Goal: Task Accomplishment & Management: Use online tool/utility

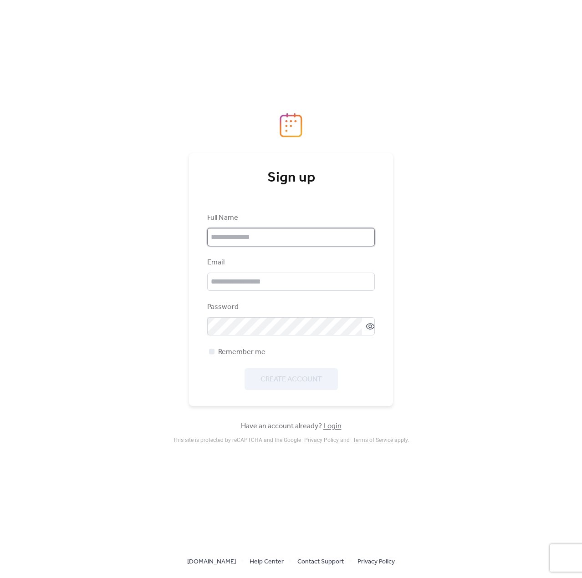
click at [243, 236] on input "text" at bounding box center [291, 237] width 168 height 18
type input "*****"
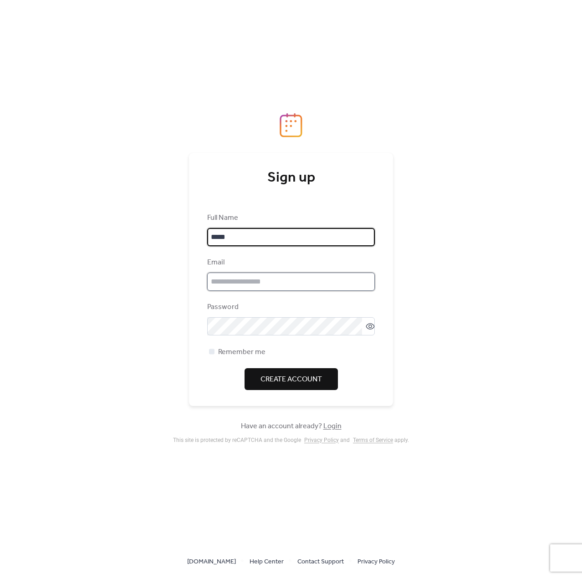
click at [235, 276] on input "email" at bounding box center [291, 282] width 168 height 18
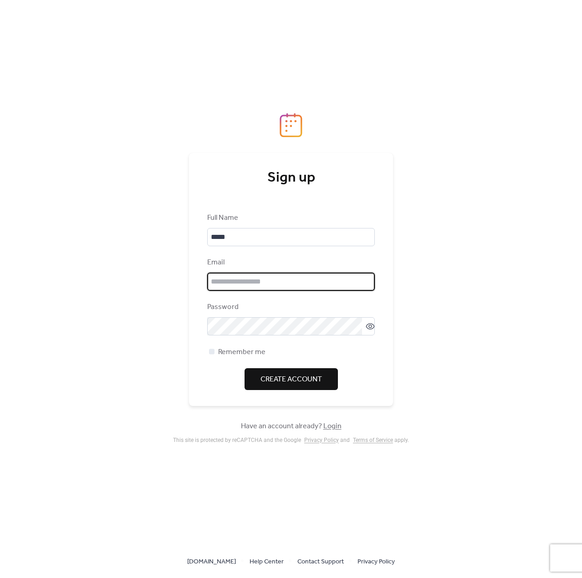
type input "**********"
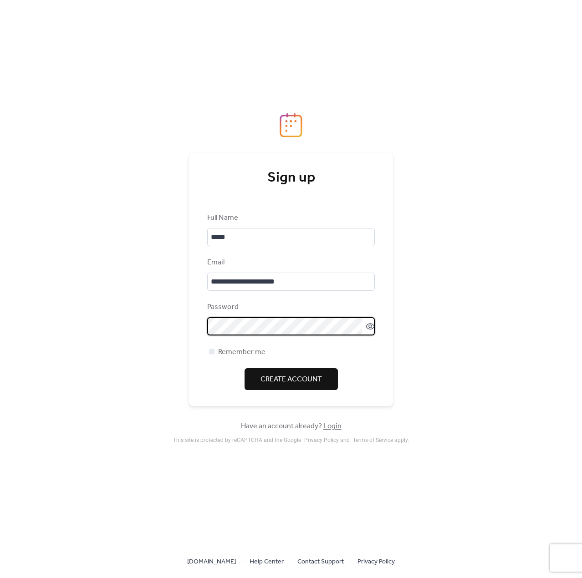
click at [202, 325] on div "**********" at bounding box center [291, 279] width 204 height 253
click at [369, 327] on icon at bounding box center [370, 326] width 9 height 9
click at [233, 350] on span "Remember me" at bounding box center [241, 352] width 47 height 11
click at [312, 376] on span "Create Account" at bounding box center [290, 379] width 61 height 11
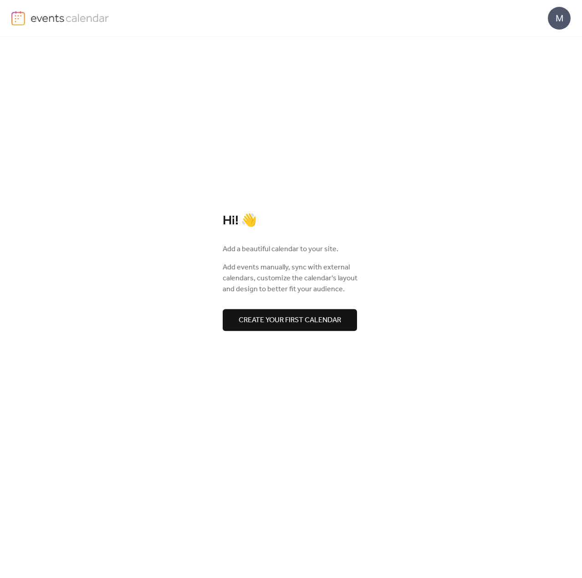
click at [285, 329] on button "Create your first calendar" at bounding box center [290, 320] width 134 height 22
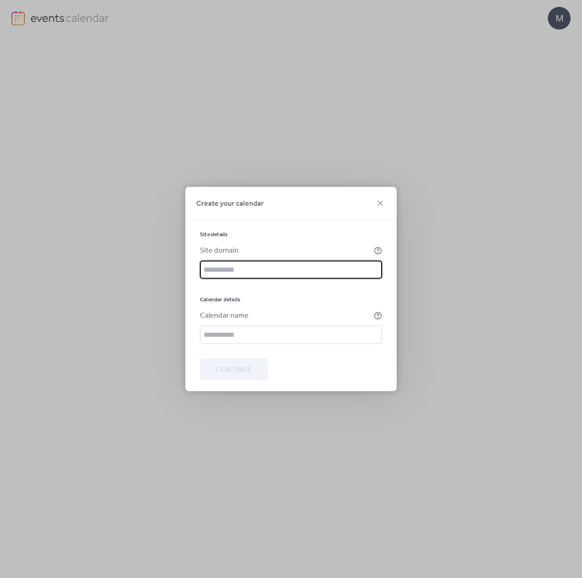
click at [264, 270] on input "text" at bounding box center [291, 270] width 182 height 18
type input "*"
type input "********"
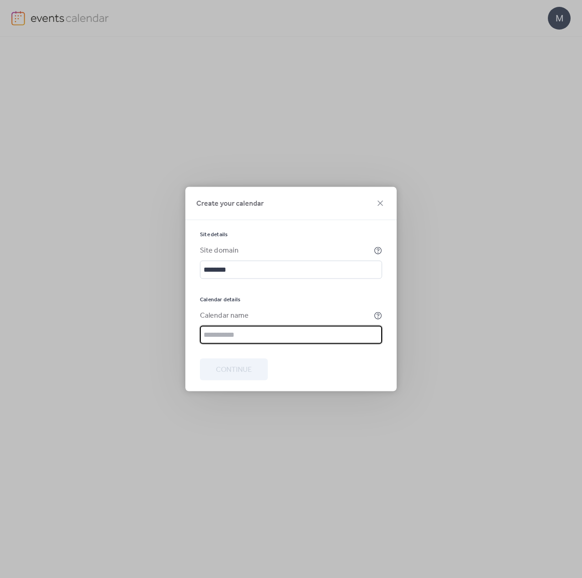
click at [275, 328] on input "text" at bounding box center [291, 335] width 182 height 18
type input "**********"
click at [247, 371] on span "Continue" at bounding box center [234, 370] width 36 height 11
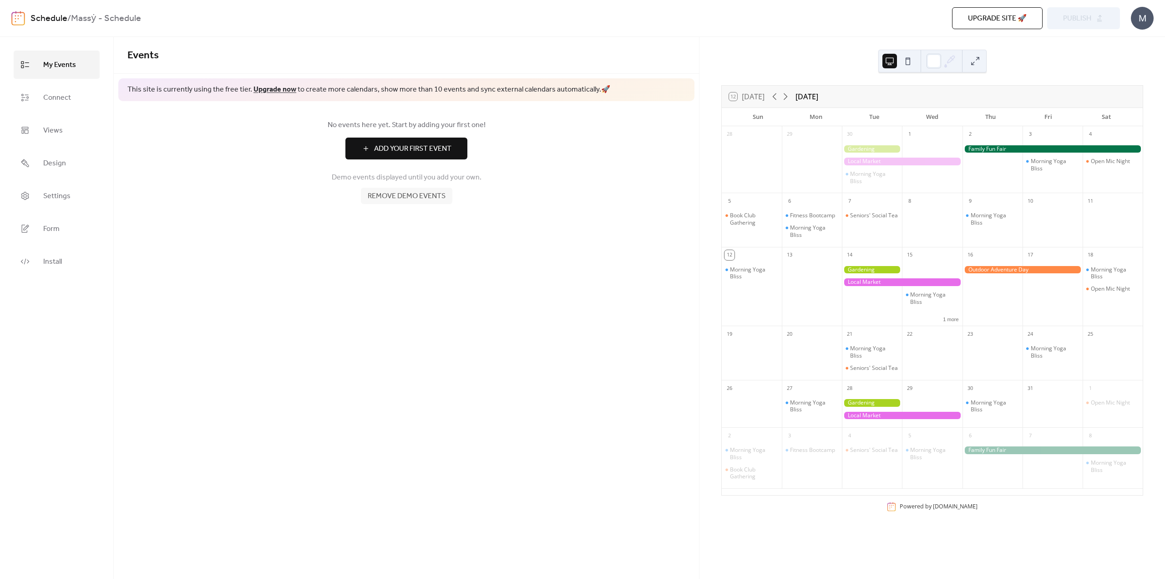
click at [409, 154] on span "Add Your First Event" at bounding box center [412, 148] width 77 height 11
drag, startPoint x: 862, startPoint y: 407, endPoint x: 847, endPoint y: 406, distance: 15.0
click at [581, 406] on div at bounding box center [872, 403] width 60 height 8
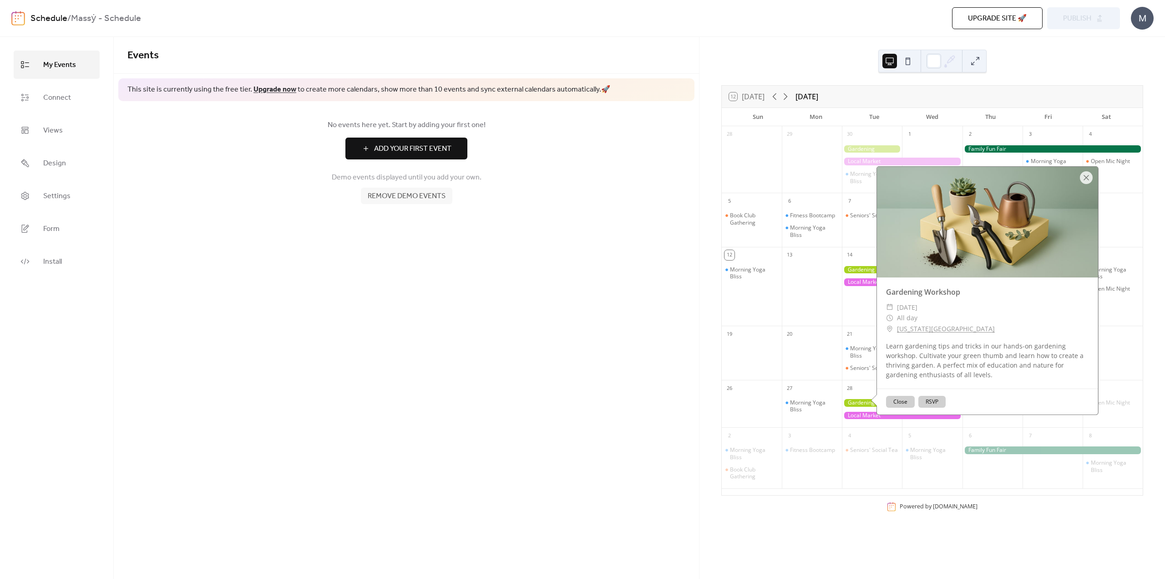
click at [581, 407] on button "Close" at bounding box center [900, 402] width 29 height 12
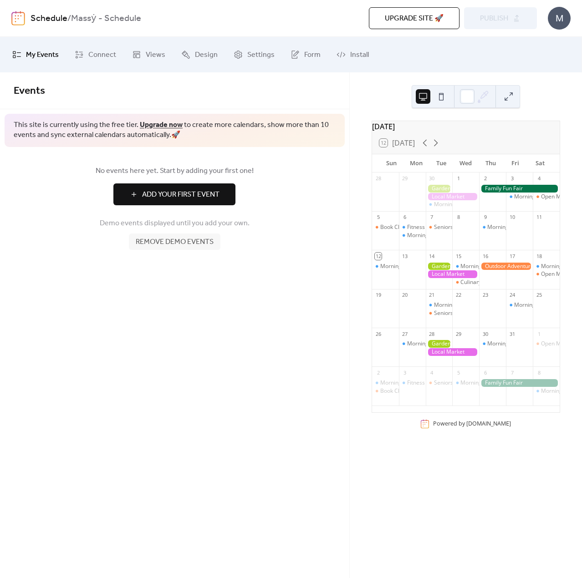
drag, startPoint x: 148, startPoint y: 381, endPoint x: 147, endPoint y: 386, distance: 4.6
click at [147, 387] on div "Events This site is currently using the free tier. Upgrade now to create more c…" at bounding box center [174, 325] width 349 height 506
click at [107, 51] on span "Connect" at bounding box center [102, 55] width 28 height 15
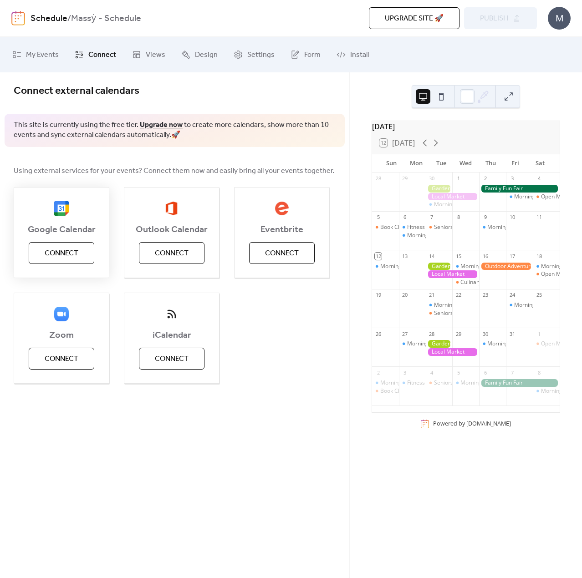
click at [63, 259] on span "Connect" at bounding box center [62, 253] width 34 height 11
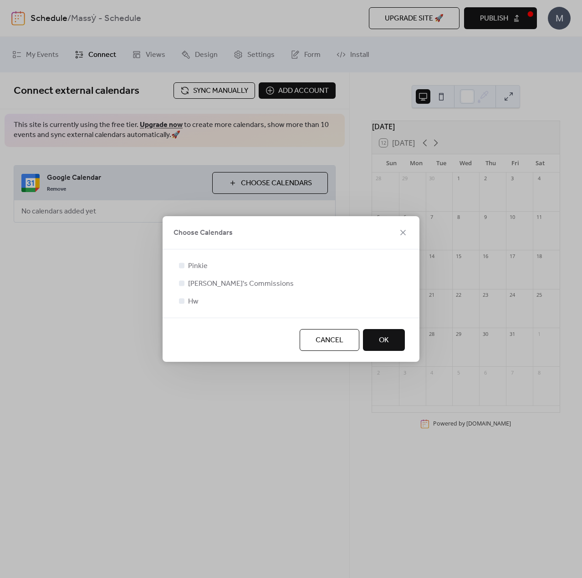
click at [401, 340] on button "OK" at bounding box center [384, 340] width 42 height 22
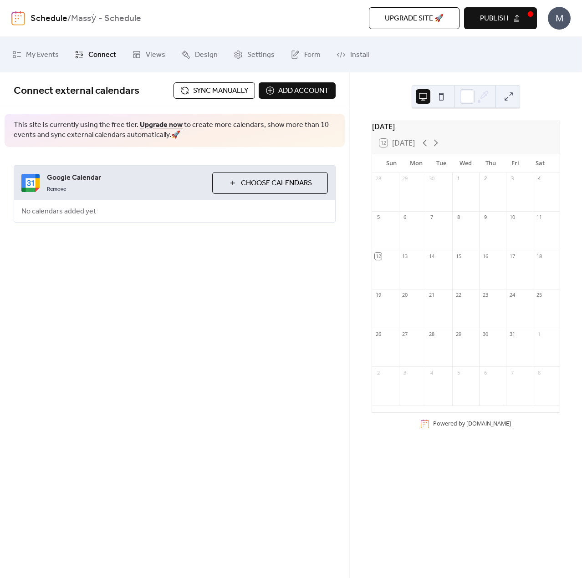
click at [262, 182] on span "Choose Calendars" at bounding box center [276, 183] width 71 height 11
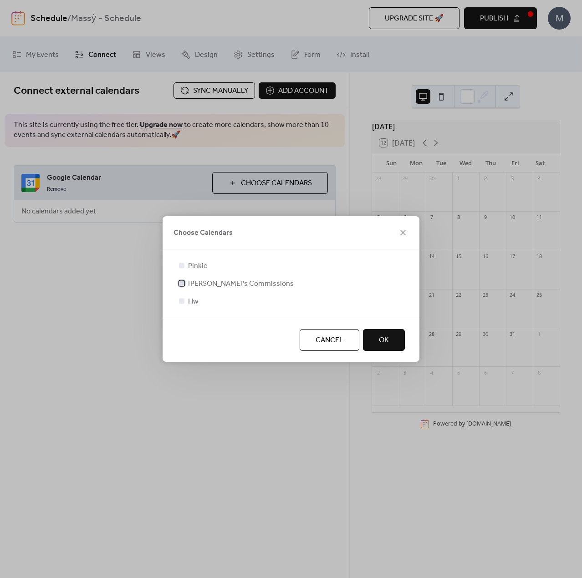
click at [184, 279] on div at bounding box center [181, 283] width 9 height 9
click at [373, 336] on button "OK" at bounding box center [384, 340] width 42 height 22
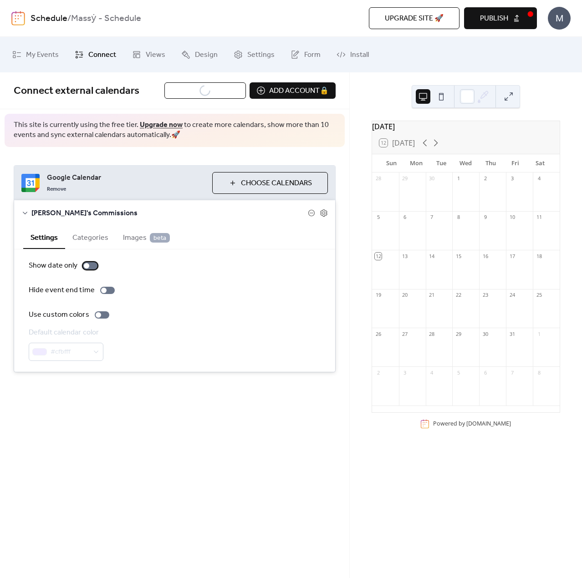
click at [94, 268] on div at bounding box center [90, 265] width 15 height 7
click at [104, 290] on div at bounding box center [103, 290] width 5 height 5
click at [85, 263] on div at bounding box center [90, 265] width 15 height 7
click at [98, 313] on div at bounding box center [98, 314] width 5 height 5
click at [83, 347] on span "#cfbfff" at bounding box center [70, 352] width 38 height 11
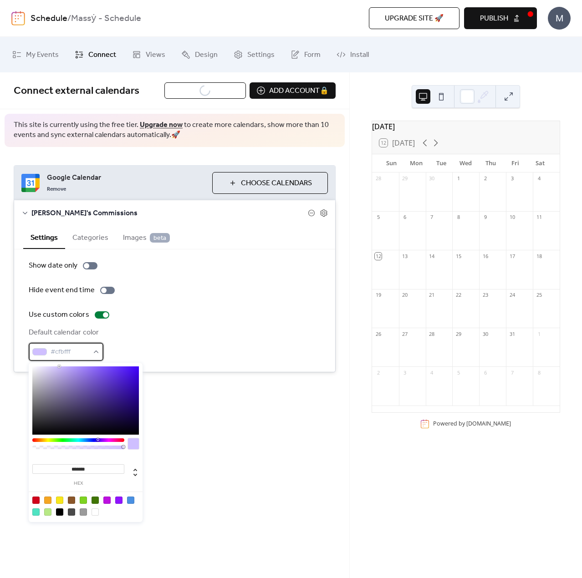
click at [83, 347] on span "#cfbfff" at bounding box center [70, 352] width 38 height 11
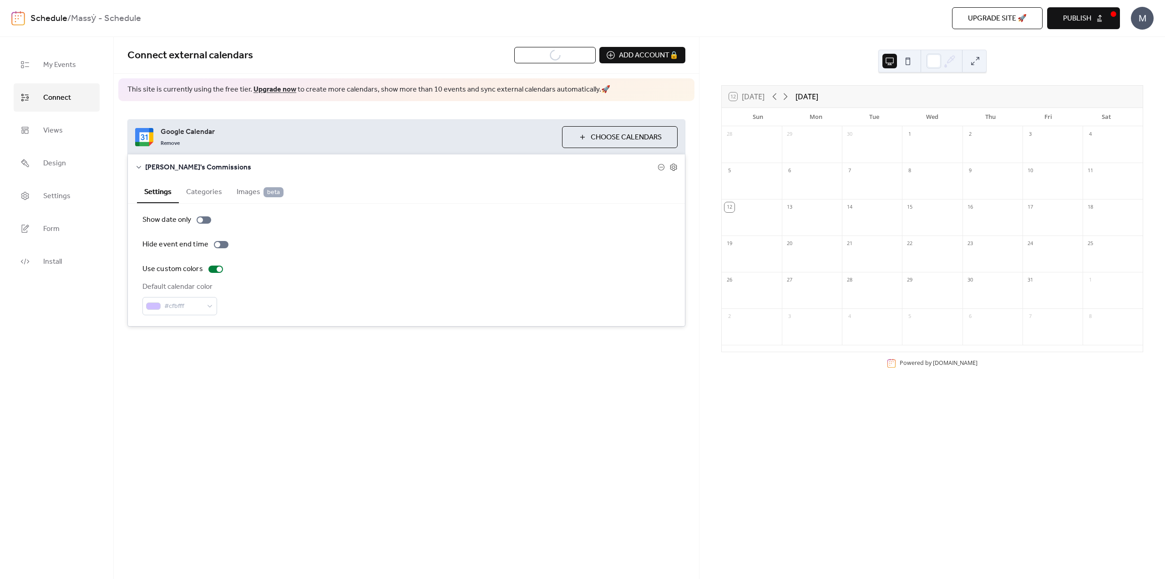
click at [206, 198] on button "Categories" at bounding box center [204, 191] width 51 height 22
click at [202, 268] on div "Add Category 🔒" at bounding box center [179, 269] width 74 height 16
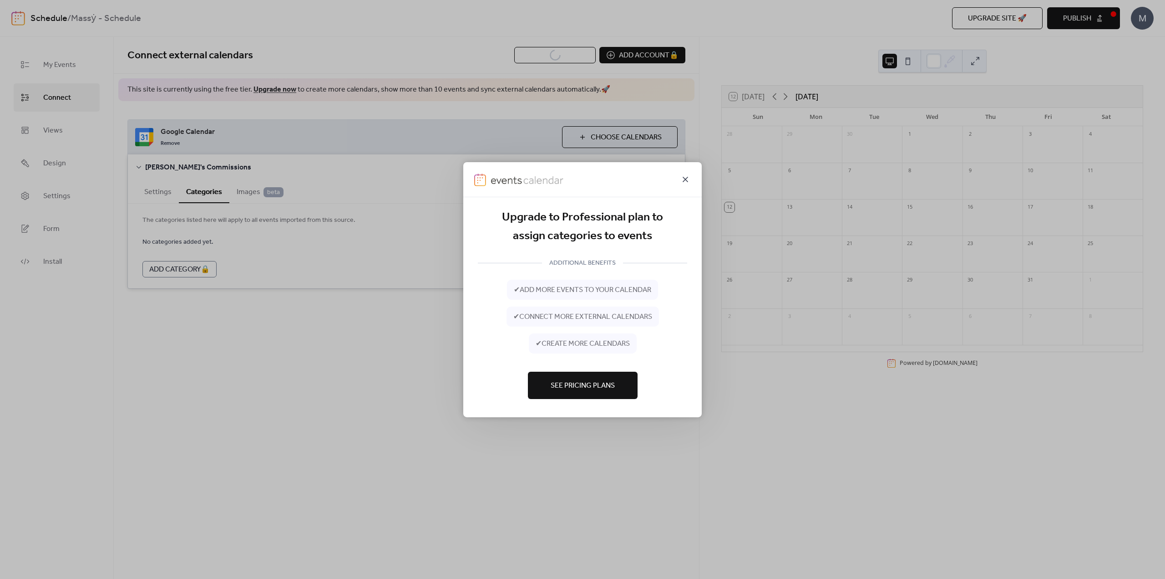
click at [581, 176] on icon at bounding box center [685, 178] width 11 height 11
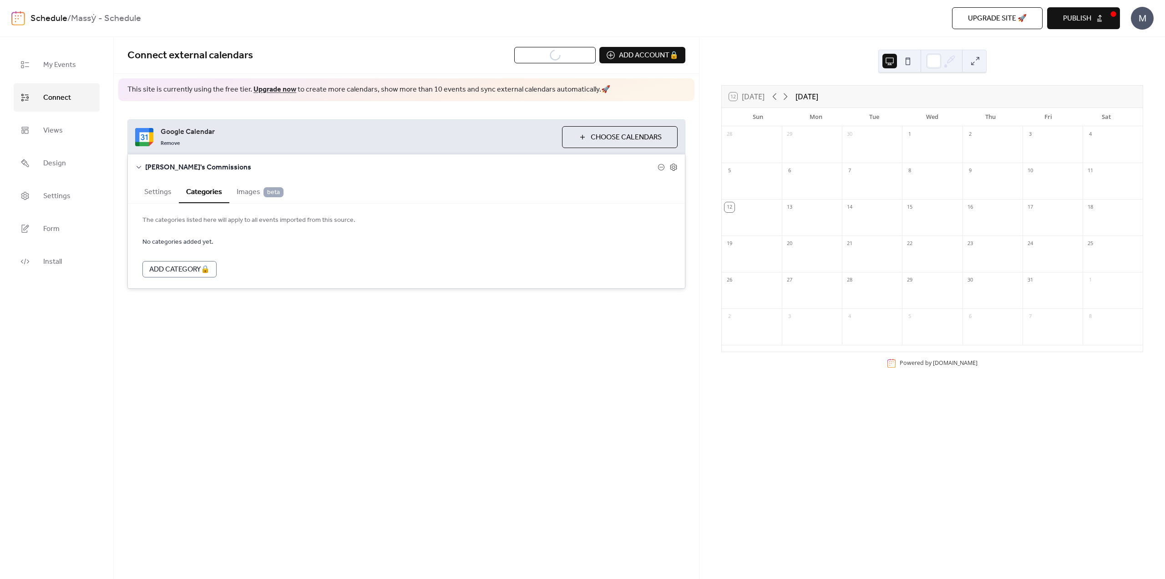
click at [137, 162] on div "[PERSON_NAME]'s Commissions" at bounding box center [406, 166] width 557 height 25
click at [581, 186] on div "28 29 30 1 2 3 4 5 6 7 8 9 10 11 12 13 14 15 16 17 18 19 20 21 22 23 24 25 26 2…" at bounding box center [932, 238] width 421 height 225
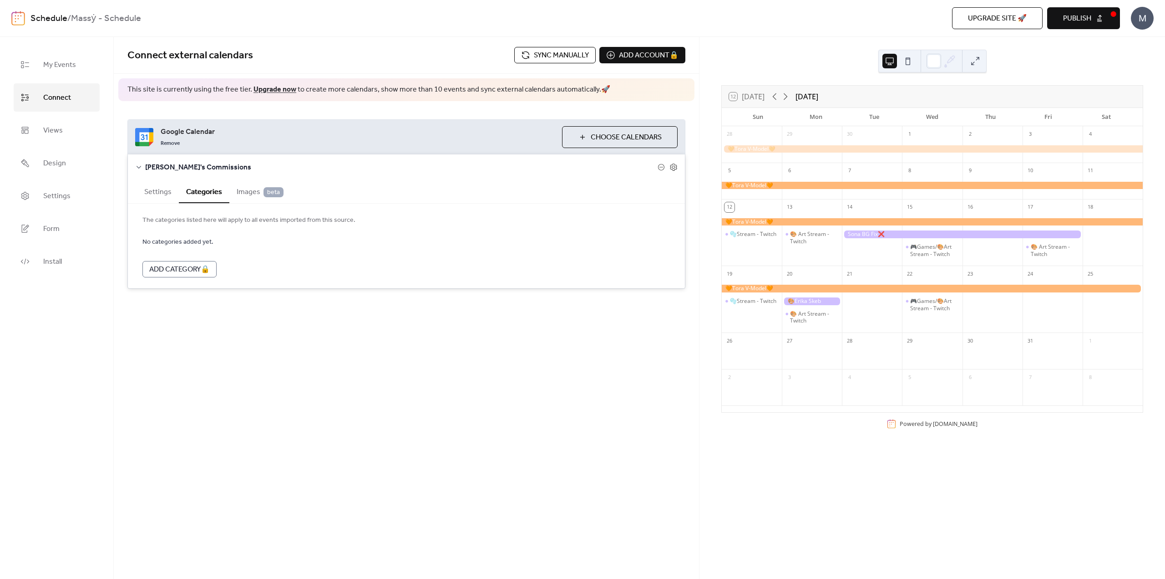
click at [581, 24] on span "Publish" at bounding box center [1077, 18] width 28 height 11
click at [581, 61] on icon at bounding box center [950, 61] width 14 height 14
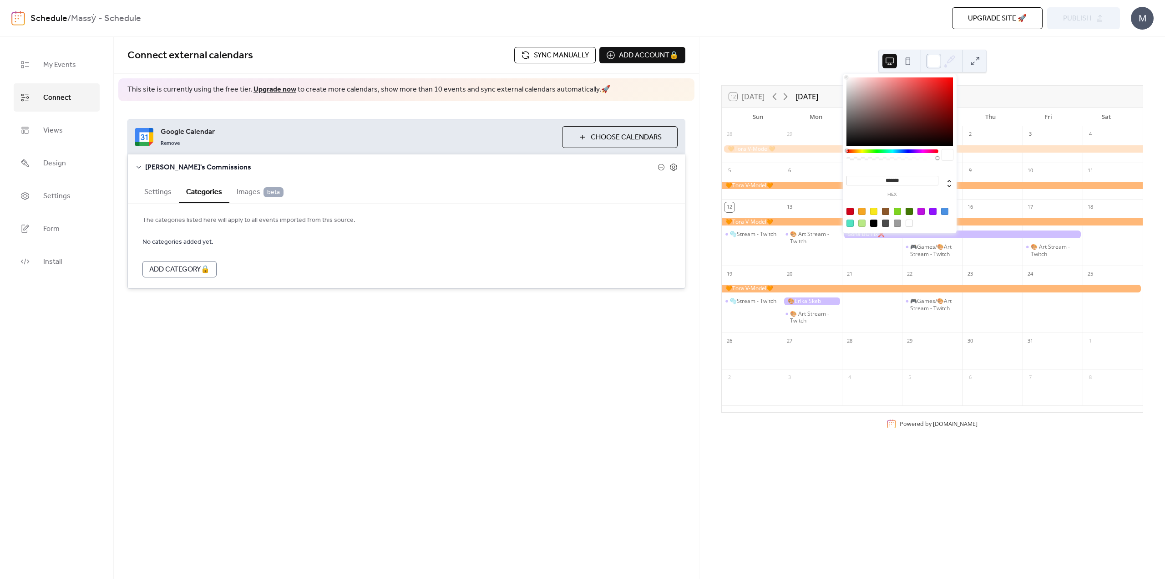
click at [581, 62] on div at bounding box center [934, 61] width 15 height 15
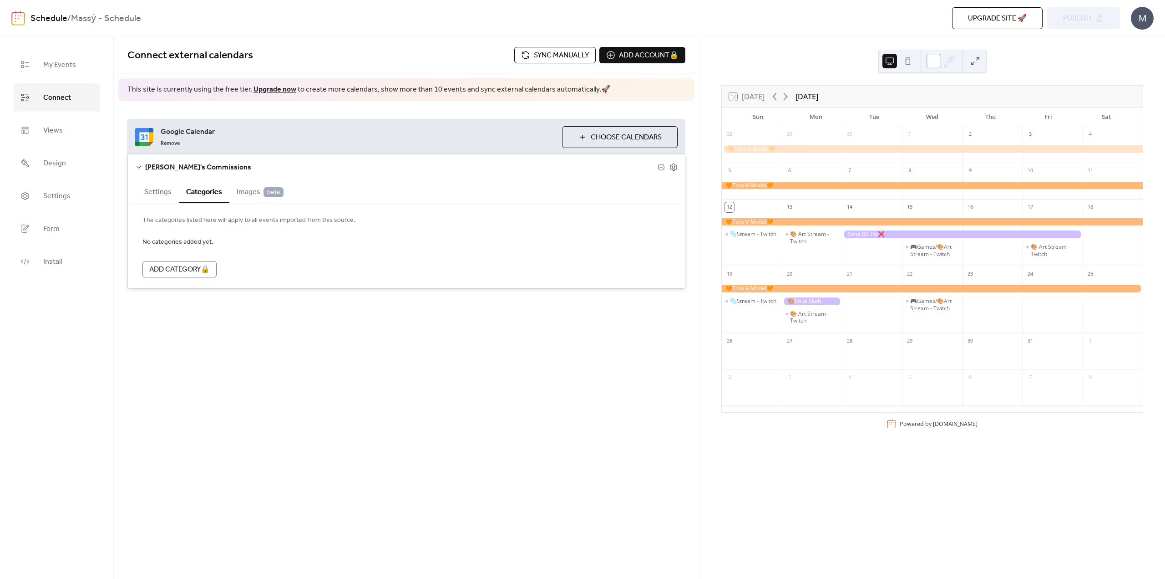
click at [581, 64] on div at bounding box center [934, 61] width 15 height 15
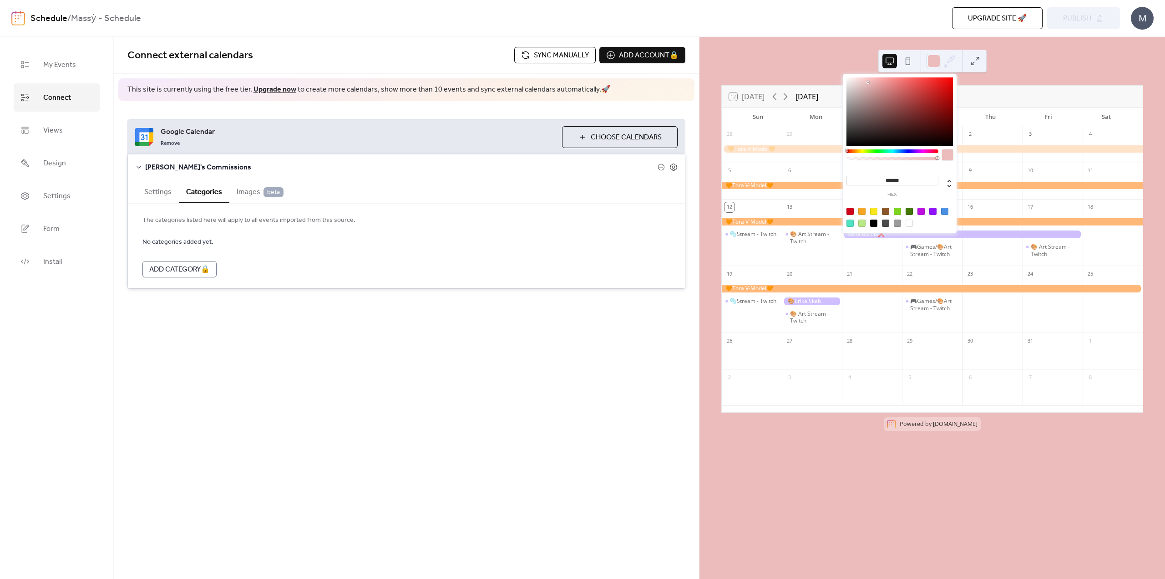
drag, startPoint x: 879, startPoint y: 87, endPoint x: 868, endPoint y: 82, distance: 12.4
click at [581, 82] on div at bounding box center [900, 111] width 107 height 68
drag, startPoint x: 885, startPoint y: 148, endPoint x: 900, endPoint y: 148, distance: 15.0
click at [581, 148] on div "******* hex" at bounding box center [900, 154] width 114 height 161
click at [581, 152] on div at bounding box center [893, 151] width 92 height 4
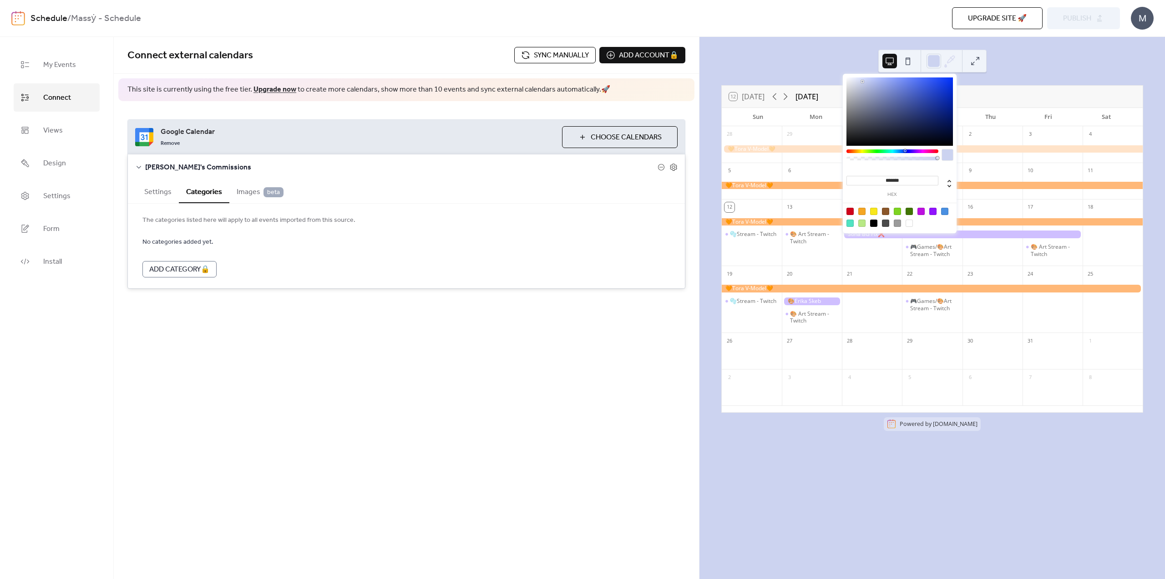
type input "*******"
click at [581, 83] on div at bounding box center [900, 111] width 107 height 68
click at [581, 61] on button at bounding box center [908, 61] width 15 height 15
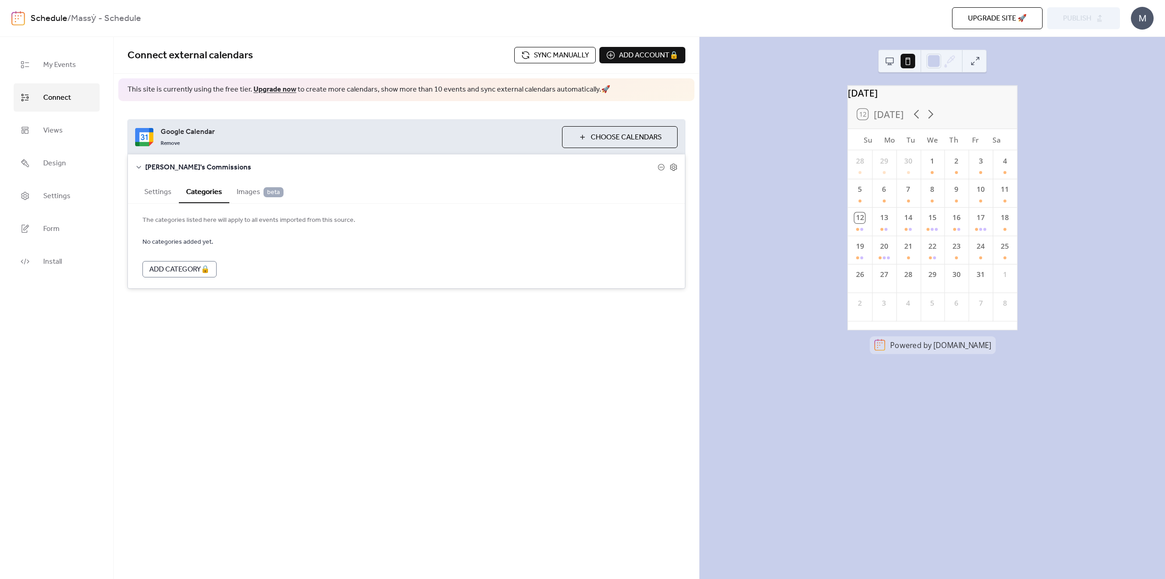
click at [581, 62] on button at bounding box center [890, 61] width 15 height 15
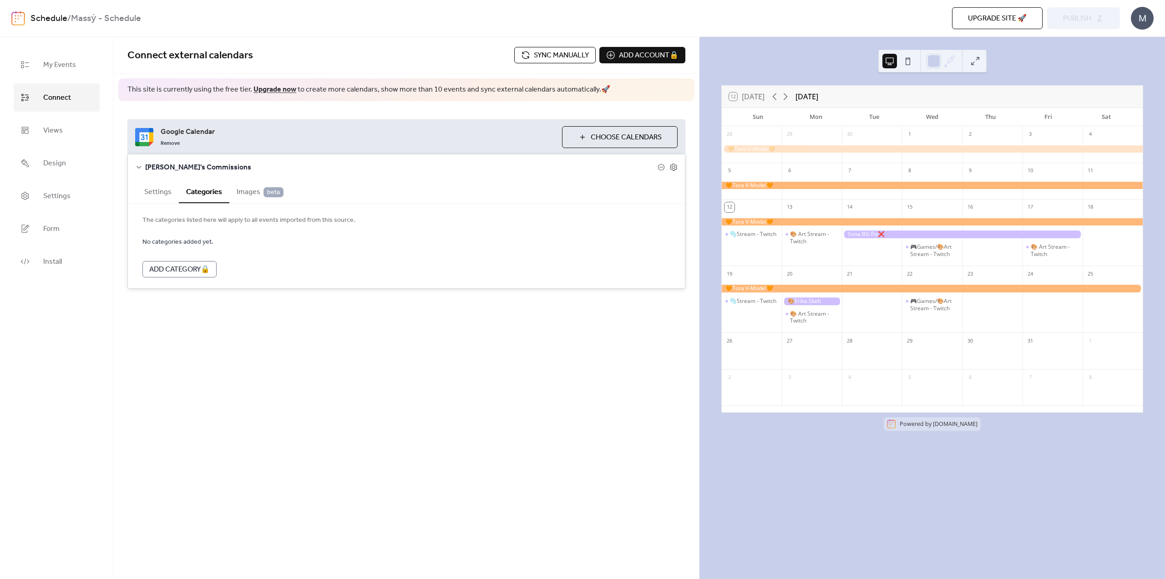
click at [581, 63] on button at bounding box center [975, 61] width 15 height 15
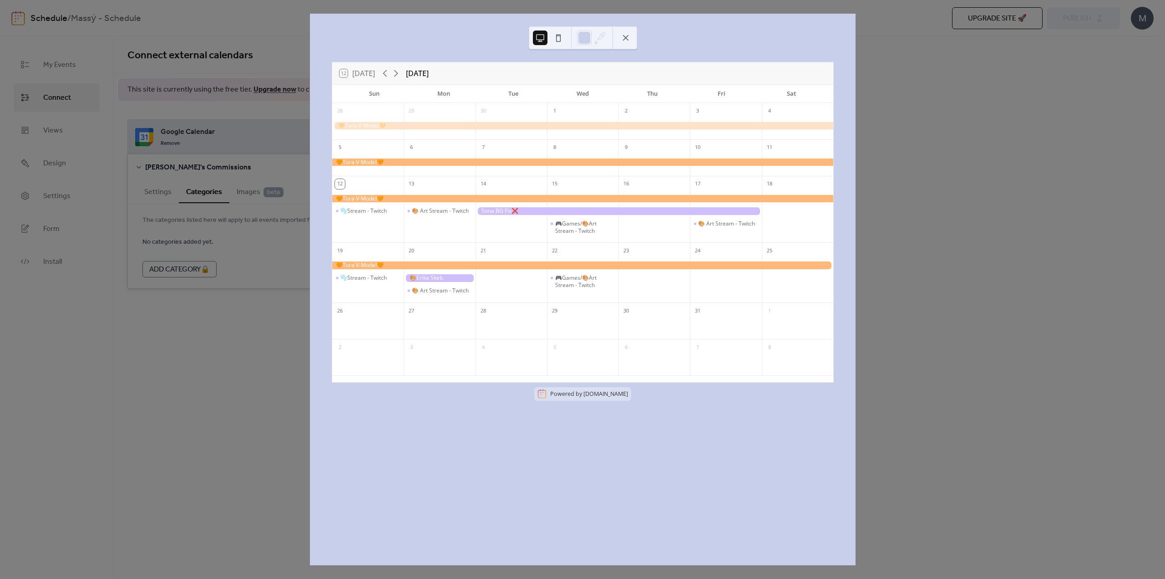
click at [581, 35] on button at bounding box center [626, 37] width 15 height 15
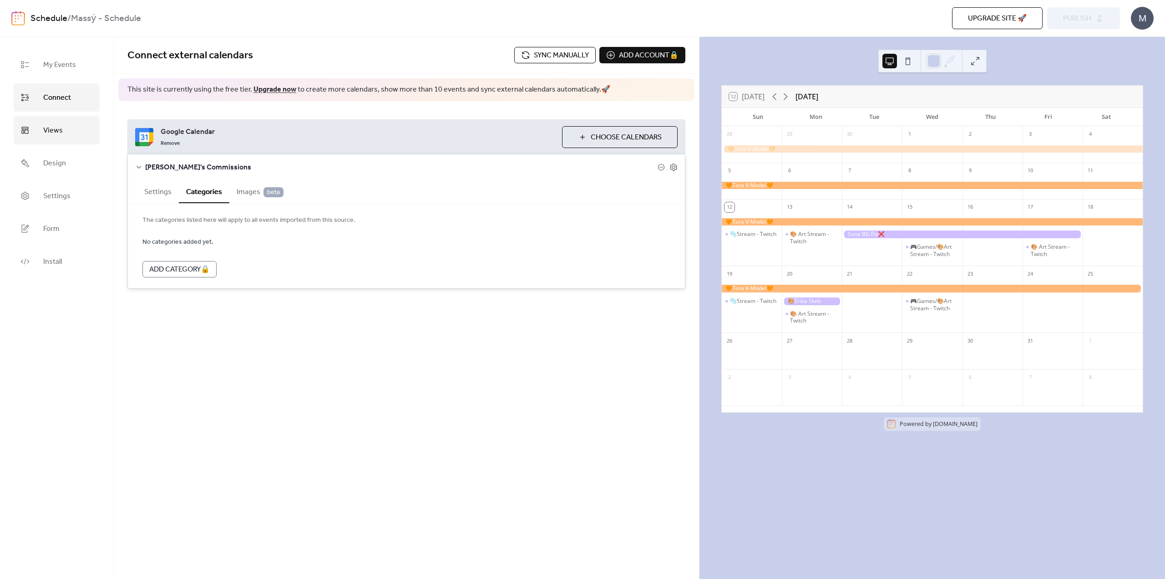
click at [59, 134] on span "Views" at bounding box center [53, 130] width 20 height 15
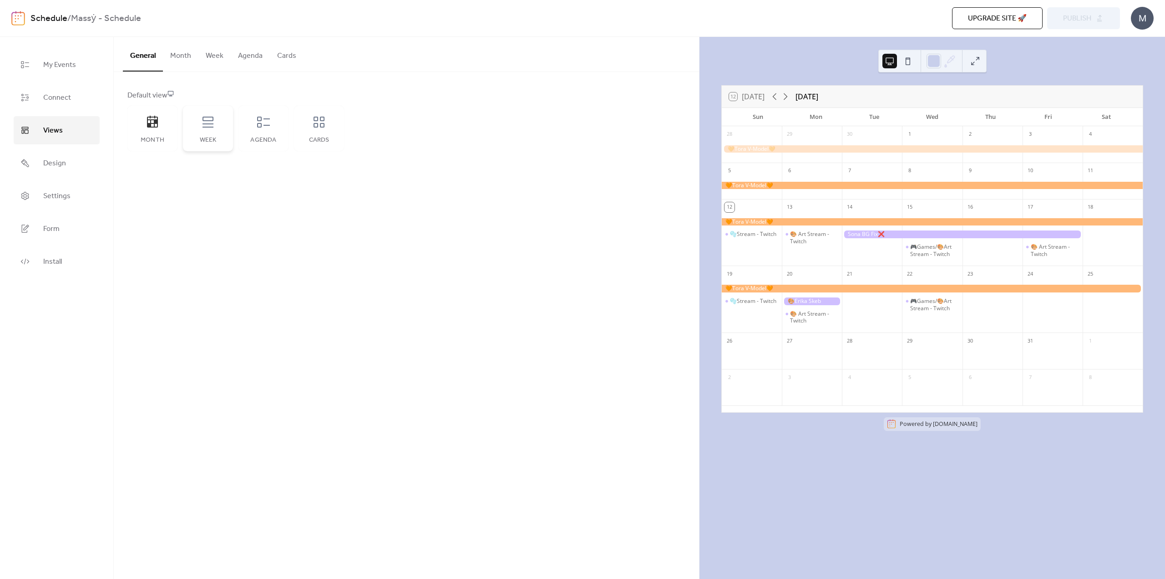
click at [200, 129] on div "Week" at bounding box center [208, 129] width 50 height 46
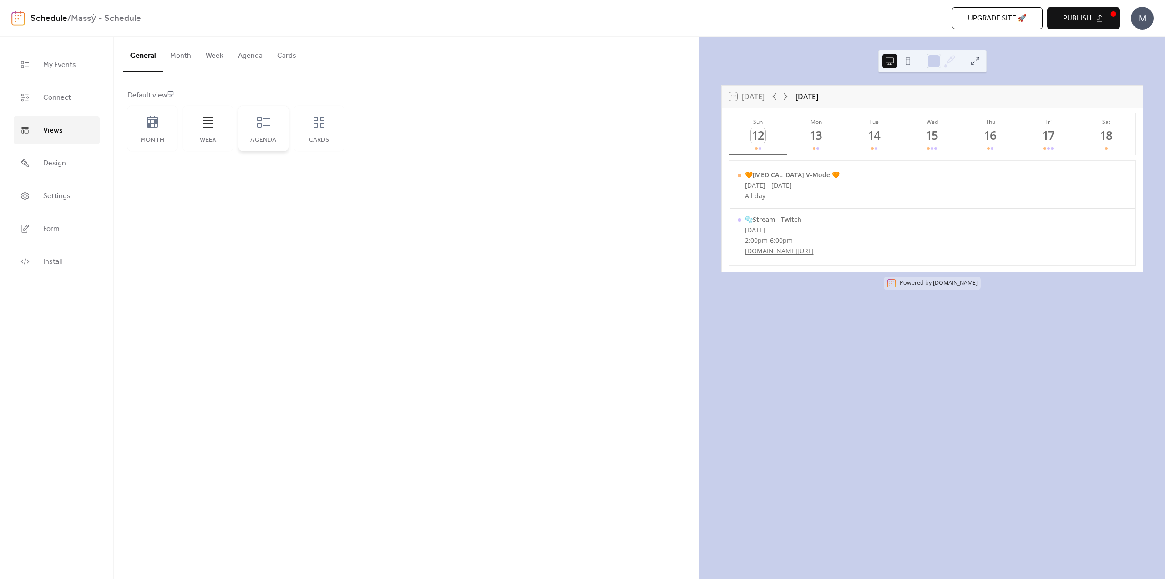
click at [242, 132] on div "Agenda" at bounding box center [264, 129] width 50 height 46
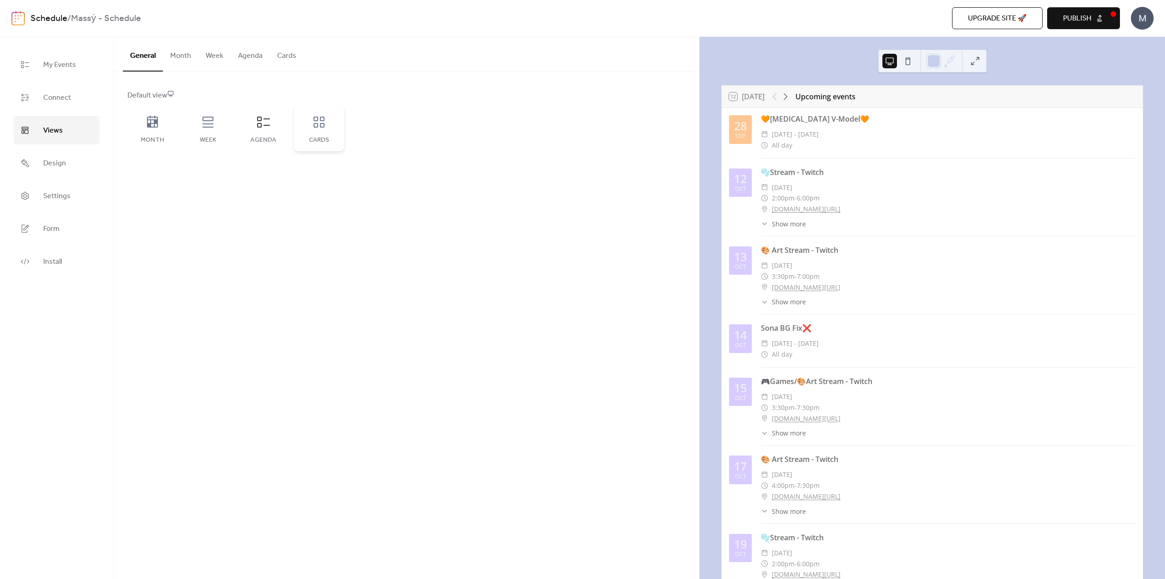
click at [317, 132] on div "Cards" at bounding box center [319, 129] width 50 height 46
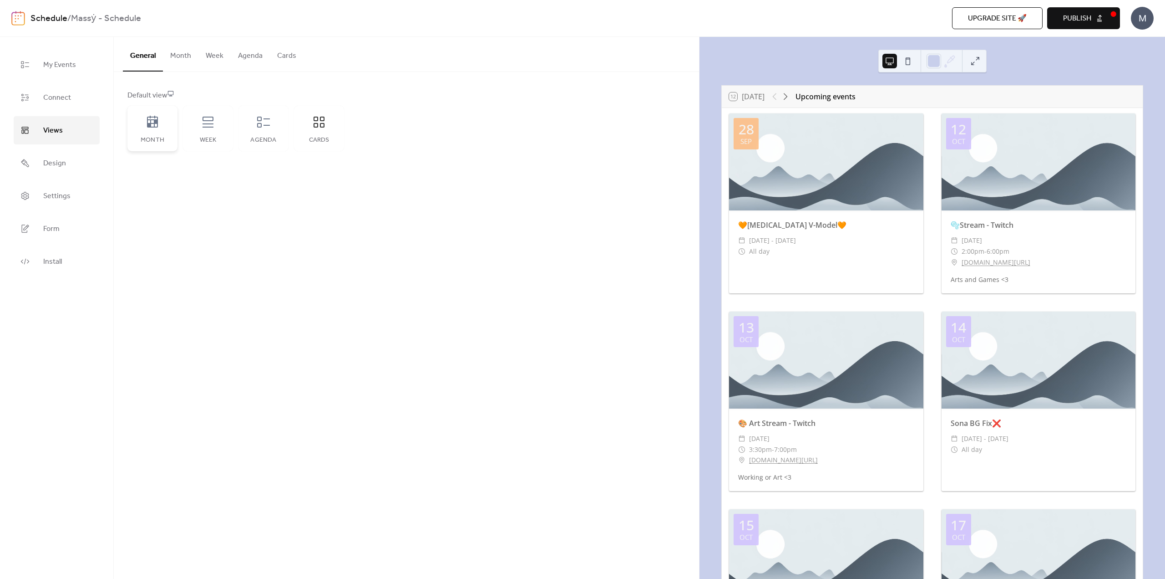
click at [147, 119] on icon at bounding box center [152, 122] width 11 height 12
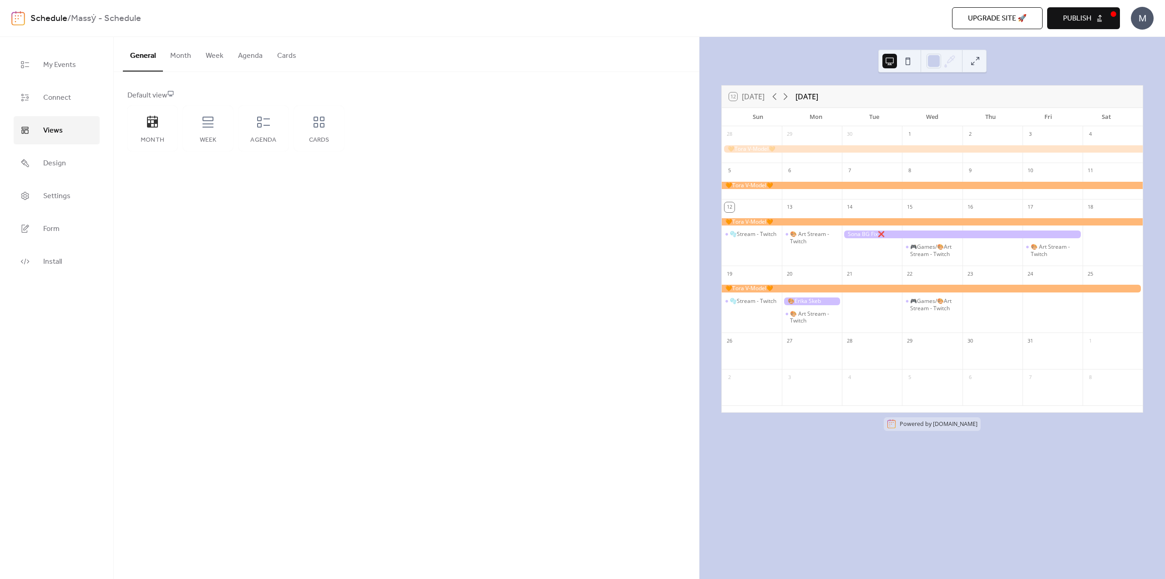
click at [173, 61] on button "Month" at bounding box center [181, 54] width 36 height 34
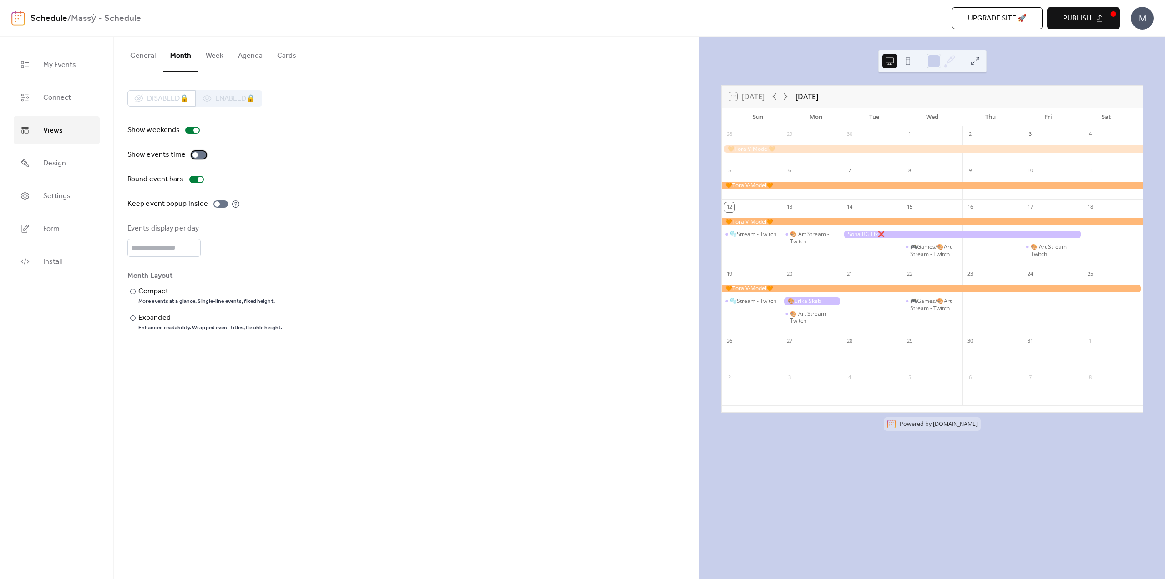
click at [194, 152] on div at bounding box center [195, 154] width 5 height 5
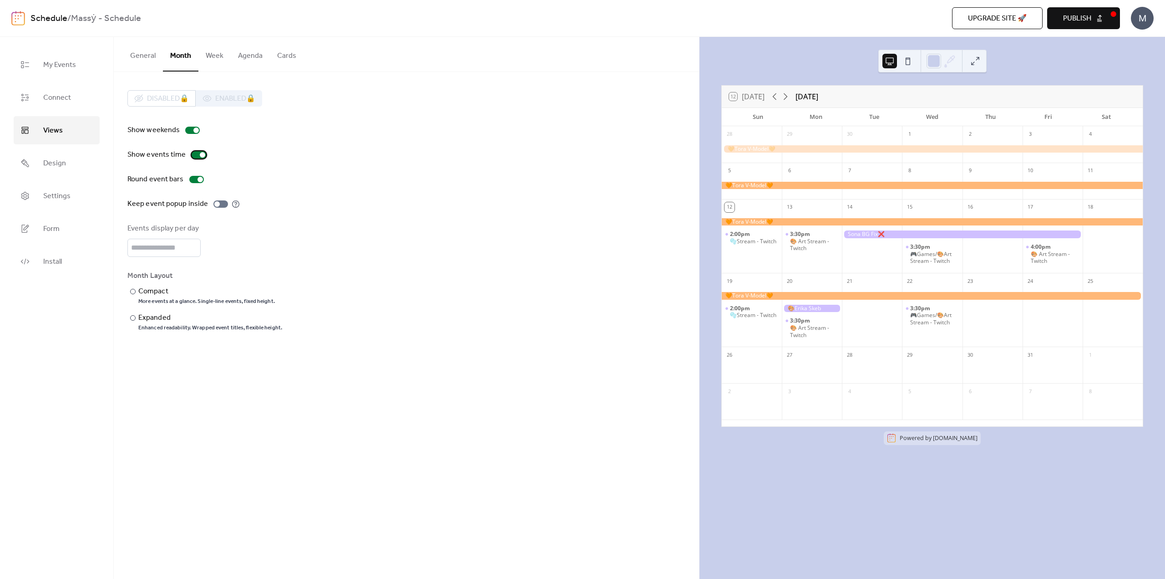
click at [194, 152] on div at bounding box center [199, 154] width 15 height 7
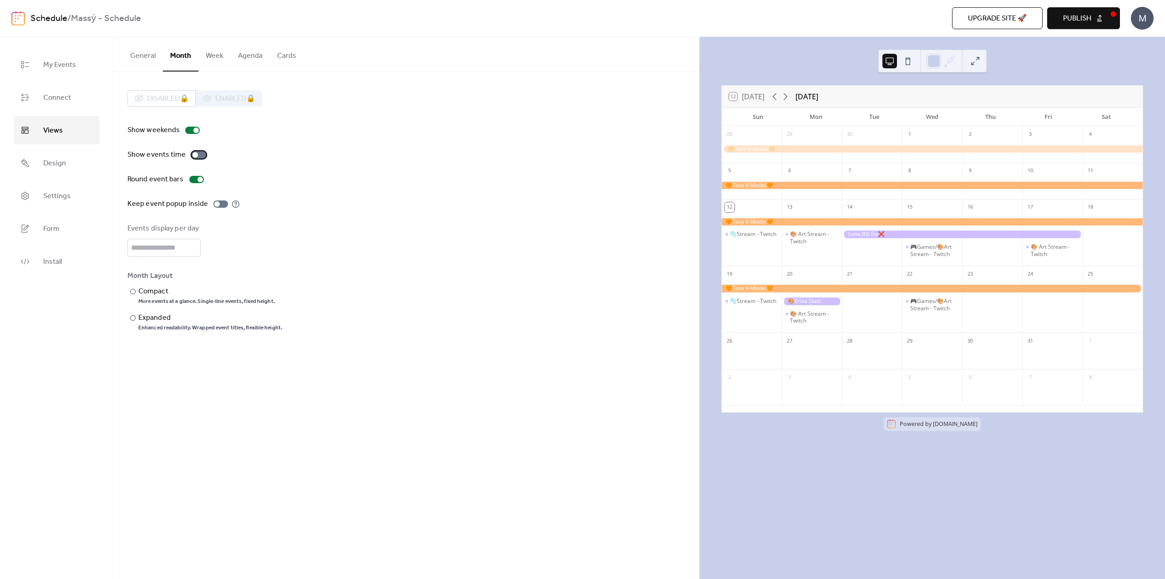
click at [194, 152] on div at bounding box center [195, 154] width 5 height 5
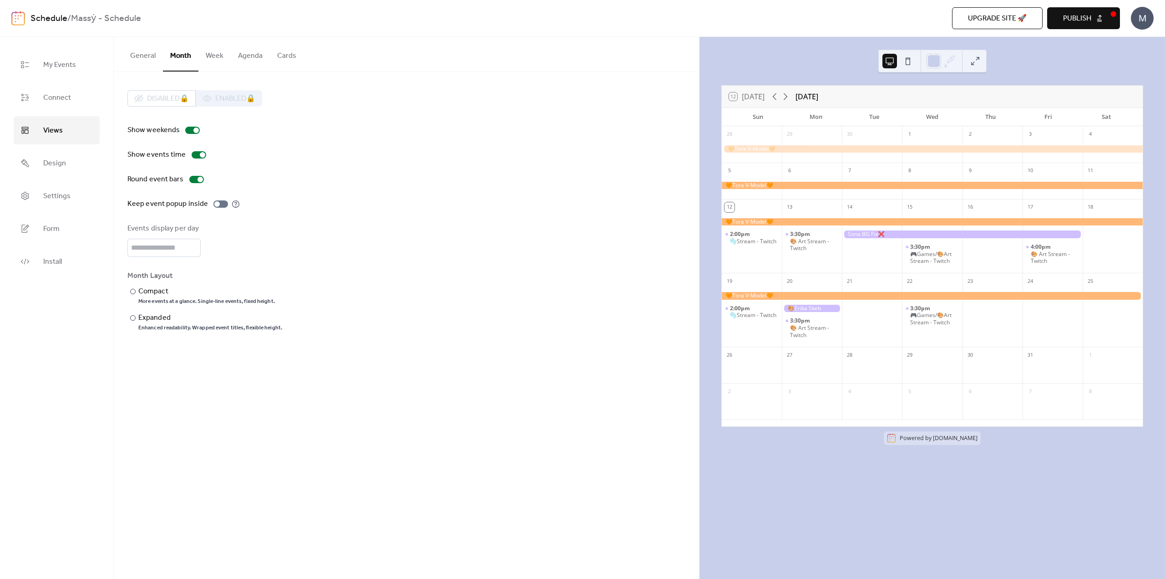
click at [216, 59] on button "Week" at bounding box center [214, 54] width 32 height 34
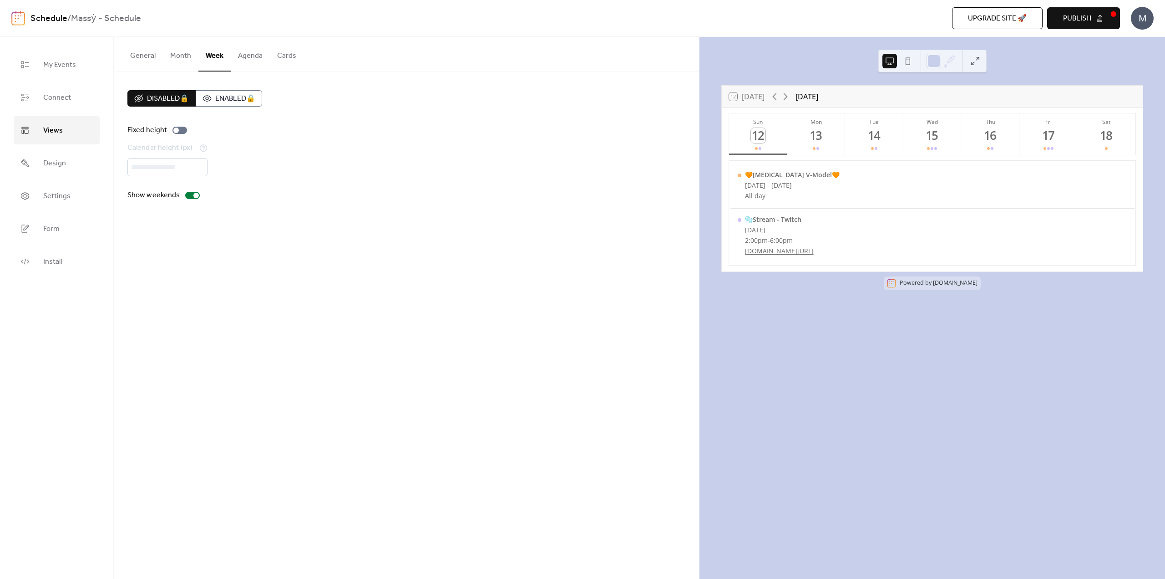
click at [203, 49] on button "Week" at bounding box center [214, 54] width 32 height 35
click at [184, 56] on button "Month" at bounding box center [181, 54] width 36 height 34
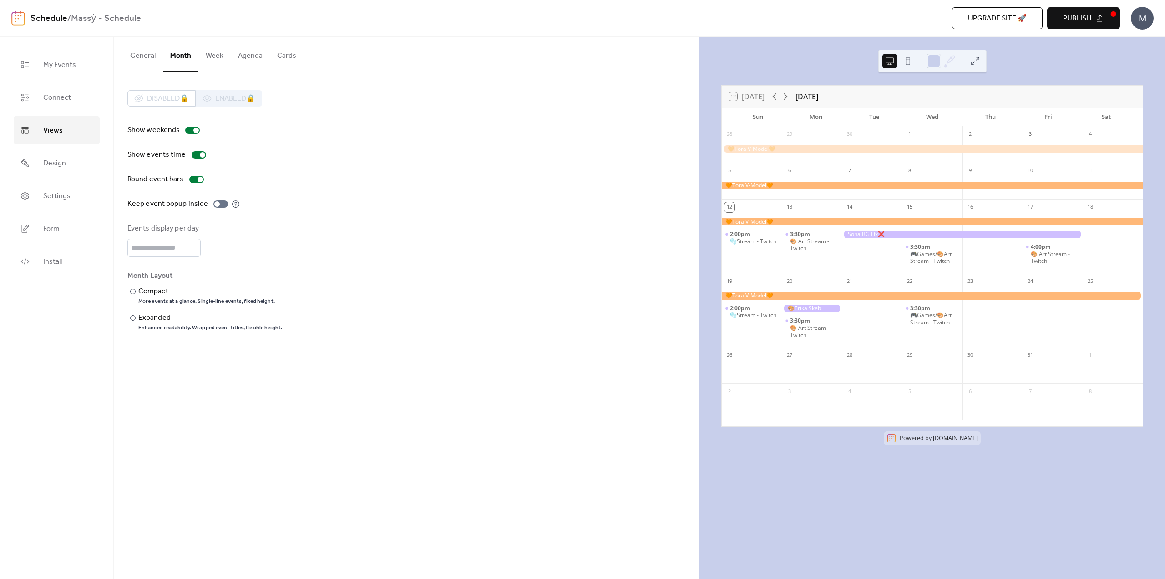
click at [239, 57] on button "Agenda" at bounding box center [250, 54] width 39 height 34
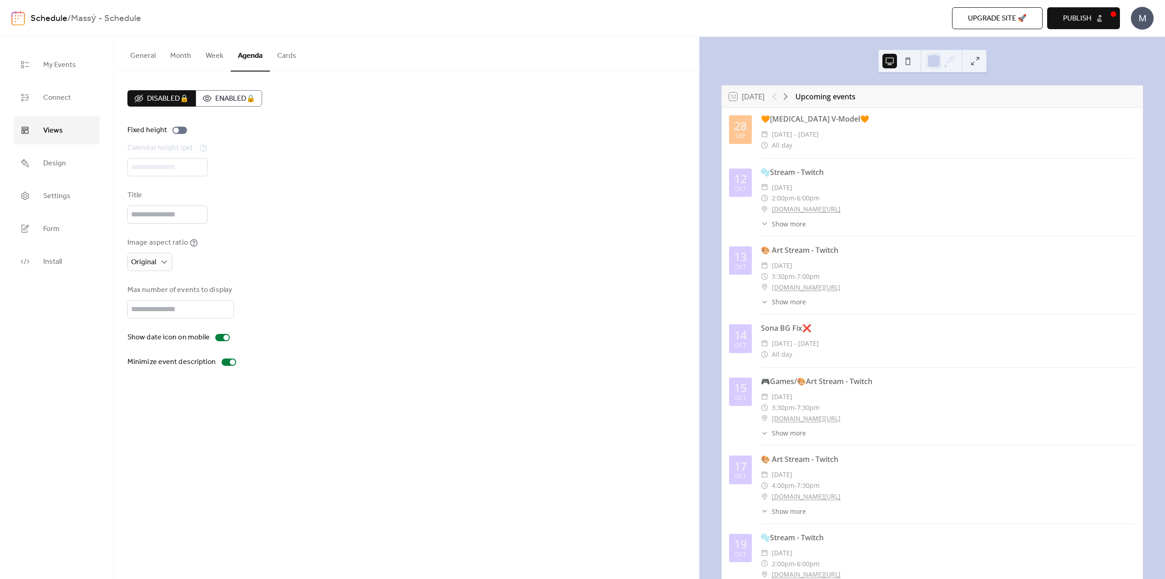
click at [287, 57] on button "Cards" at bounding box center [287, 54] width 34 height 34
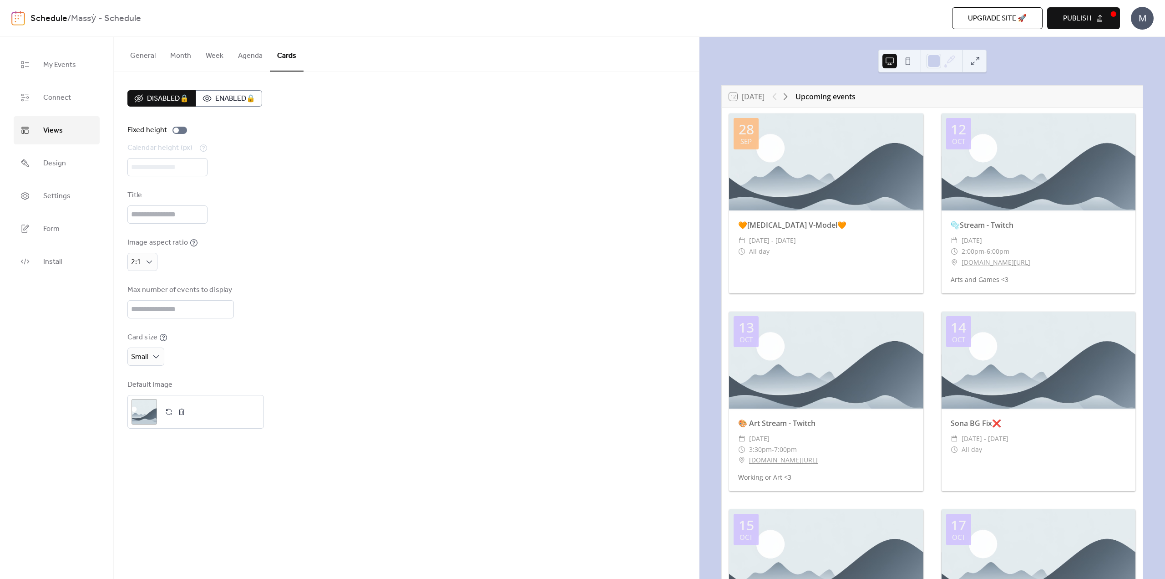
click at [190, 54] on button "Month" at bounding box center [181, 54] width 36 height 34
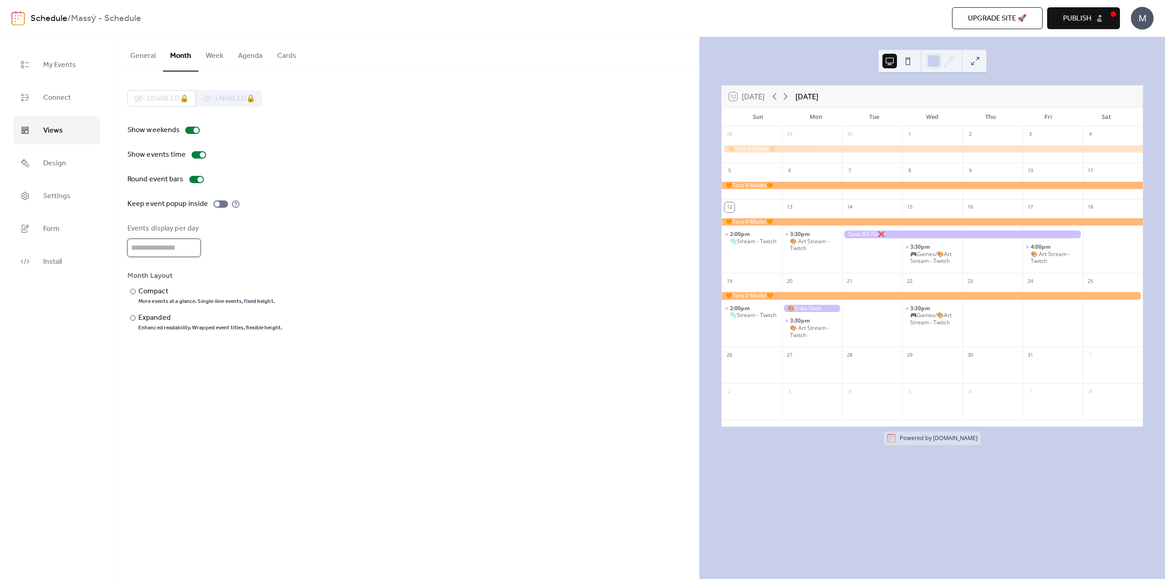
click at [144, 250] on input "*" at bounding box center [163, 248] width 73 height 18
click at [193, 246] on input "*" at bounding box center [163, 248] width 73 height 18
type input "*"
click at [194, 250] on input "*" at bounding box center [163, 248] width 73 height 18
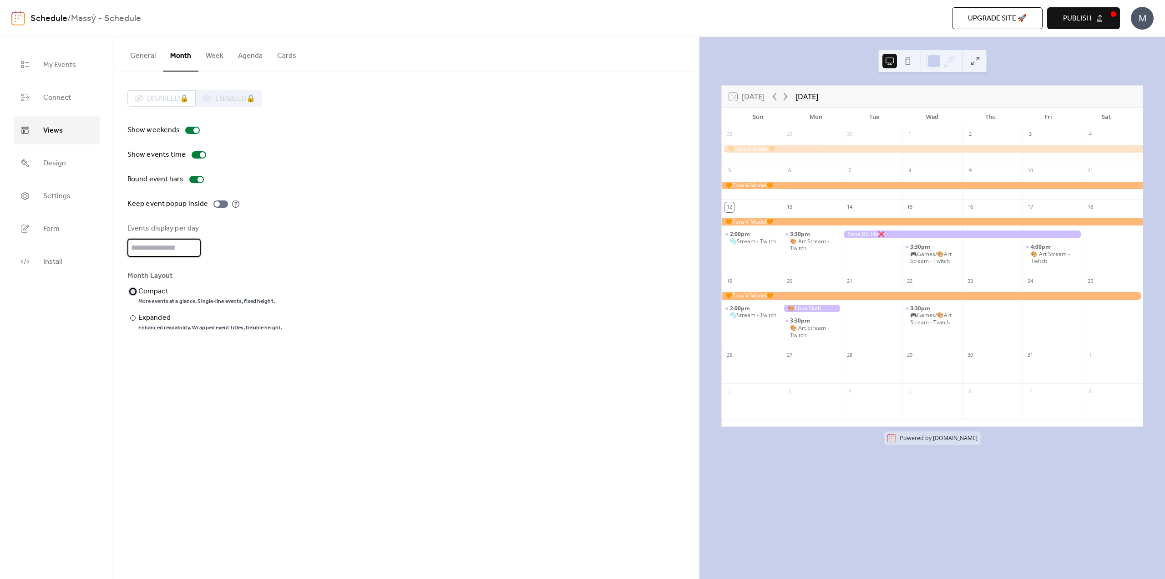
click at [138, 298] on label "​ Compact More events at a glance. Single-line events, fixed height." at bounding box center [204, 295] width 155 height 19
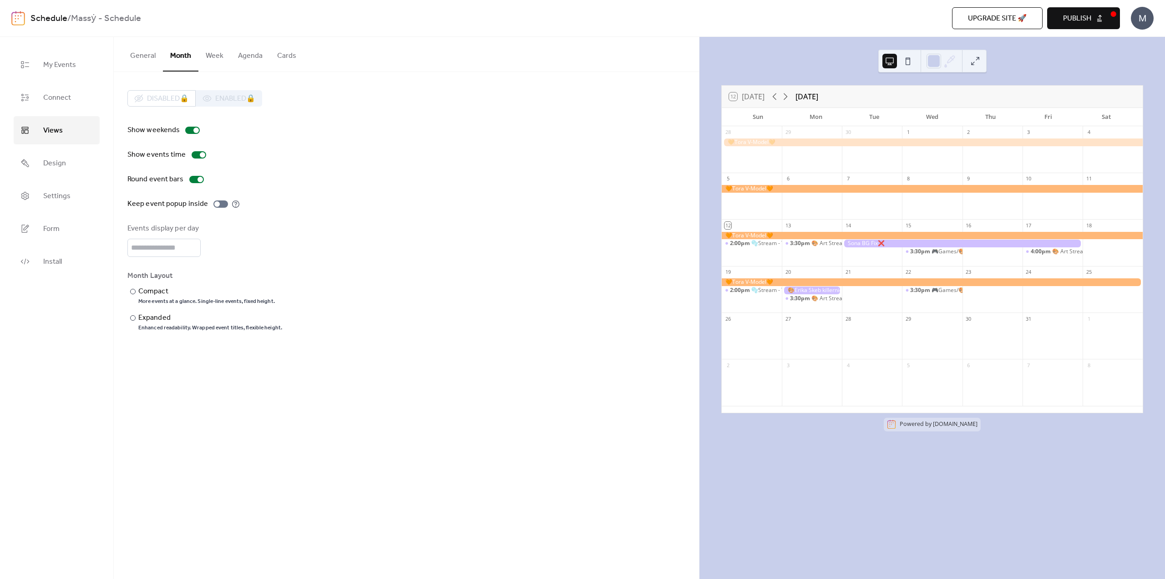
click at [139, 309] on div "​ Compact More events at a glance. Single-line events, fixed height. ​ Expanded…" at bounding box center [204, 309] width 155 height 46
click at [140, 318] on div "Expanded" at bounding box center [209, 317] width 142 height 11
click at [132, 322] on div "​" at bounding box center [131, 317] width 9 height 11
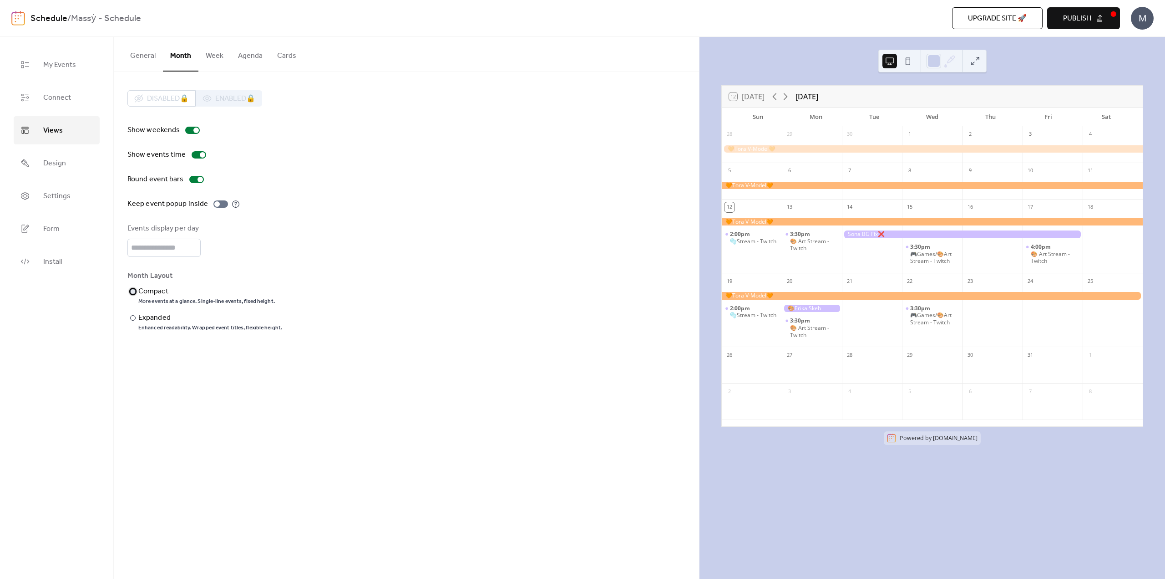
click at [139, 287] on div "Compact" at bounding box center [205, 291] width 135 height 11
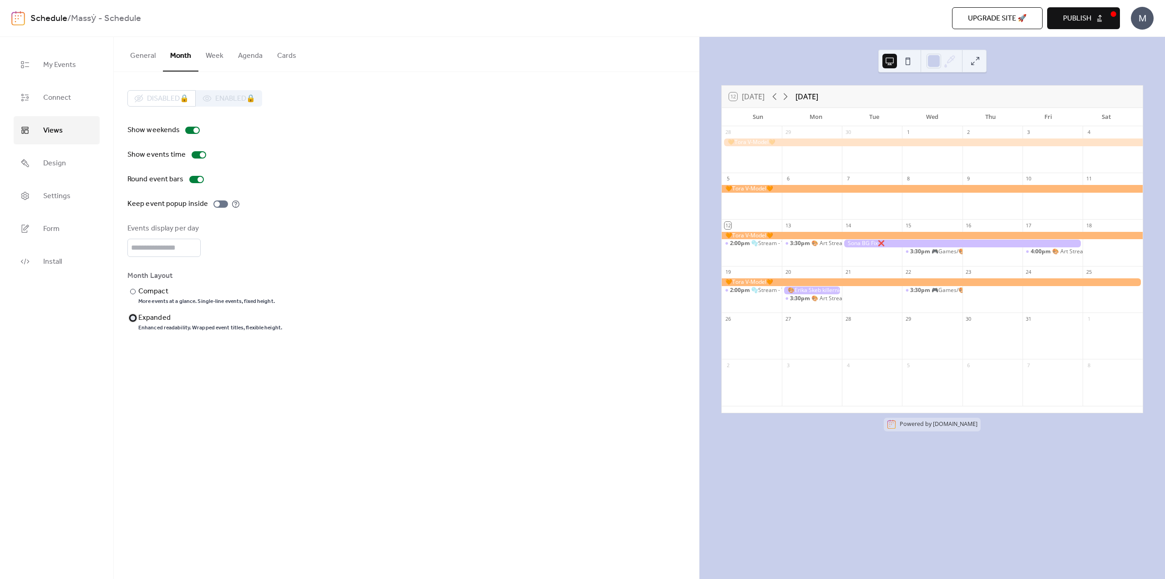
click at [133, 319] on div at bounding box center [132, 317] width 5 height 5
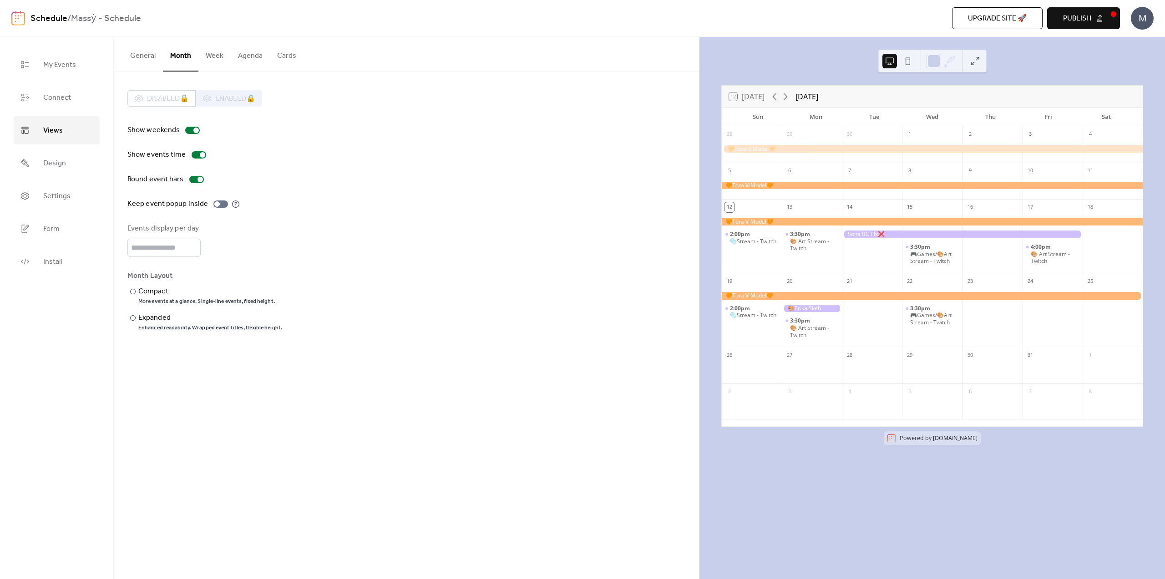
click at [136, 58] on button "General" at bounding box center [143, 54] width 40 height 34
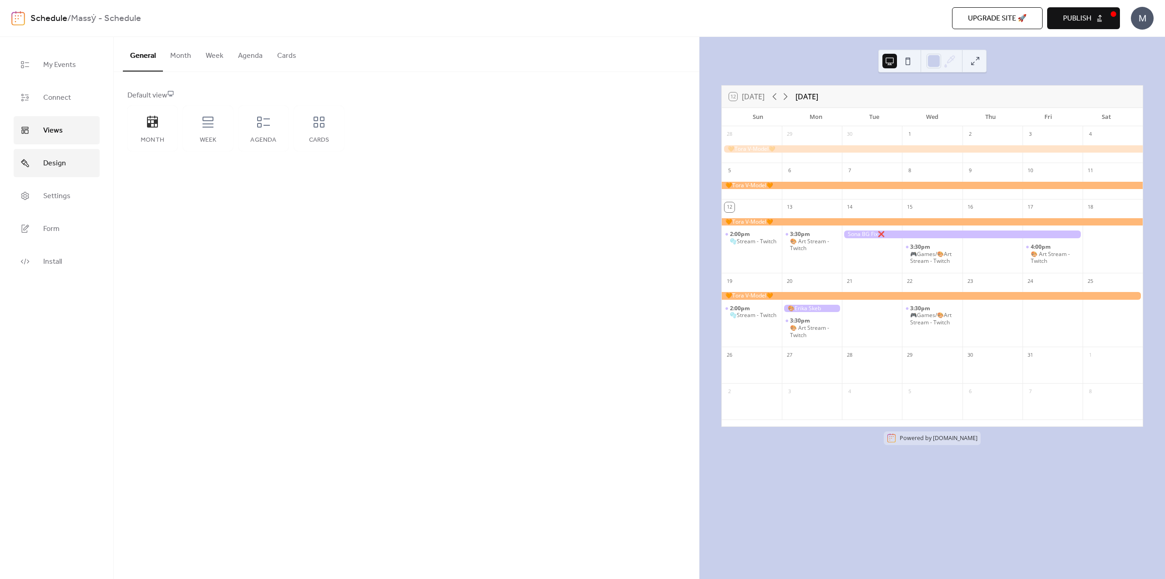
click at [38, 163] on link "Design" at bounding box center [57, 163] width 86 height 28
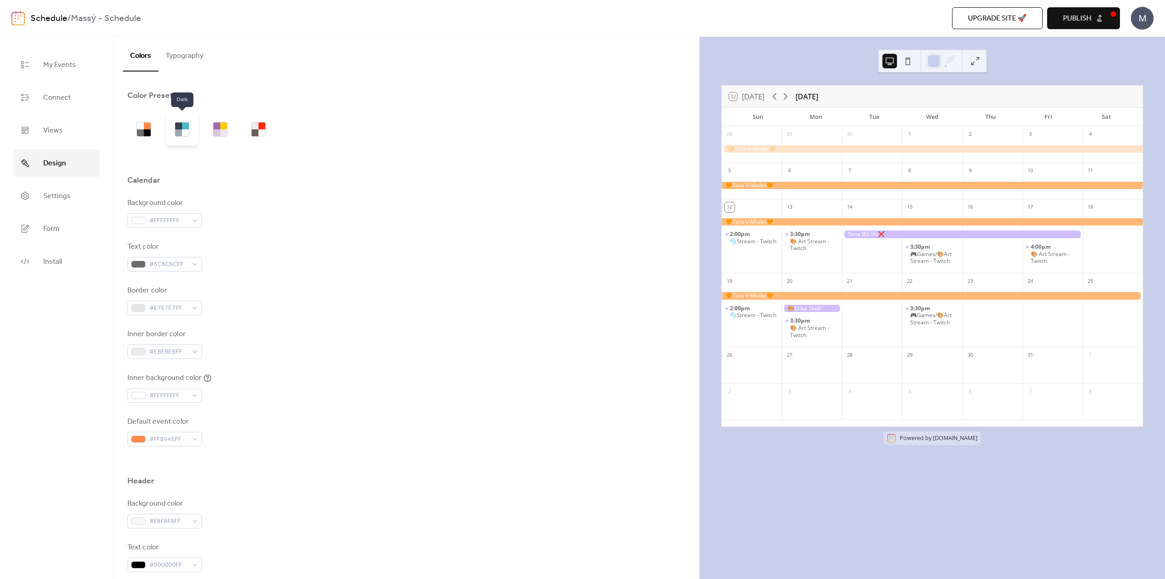
click at [167, 138] on div at bounding box center [182, 129] width 33 height 33
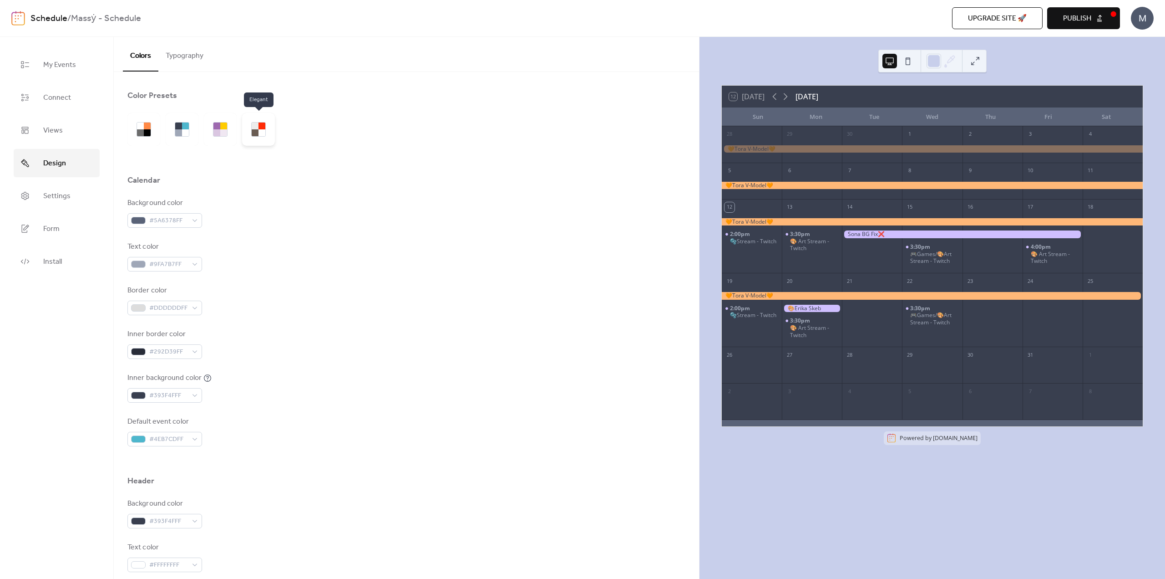
click at [260, 137] on div at bounding box center [258, 129] width 33 height 33
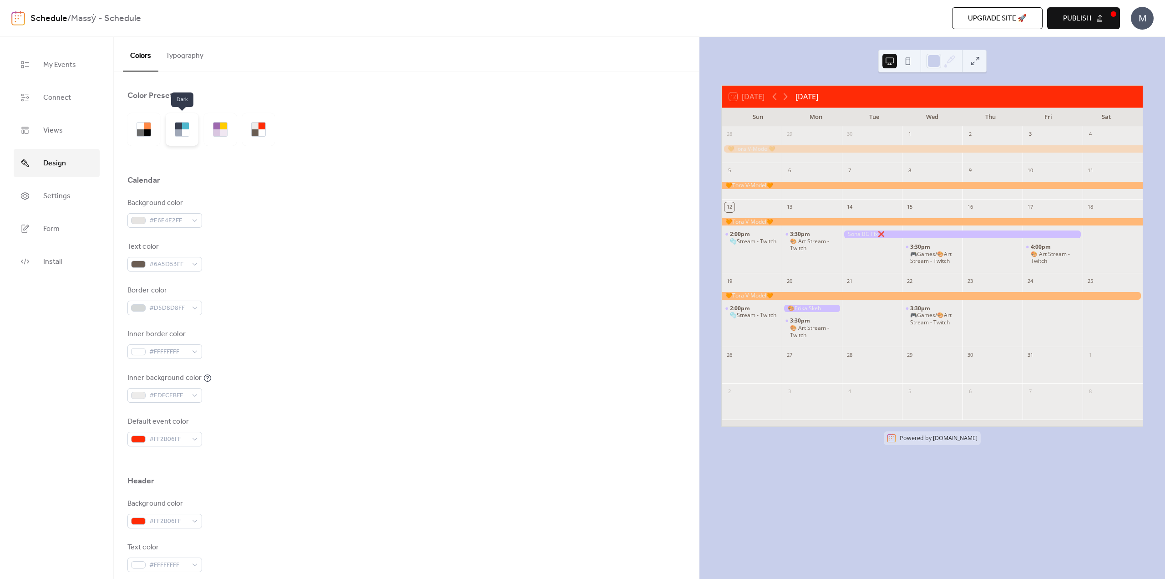
click at [174, 130] on div at bounding box center [182, 129] width 33 height 33
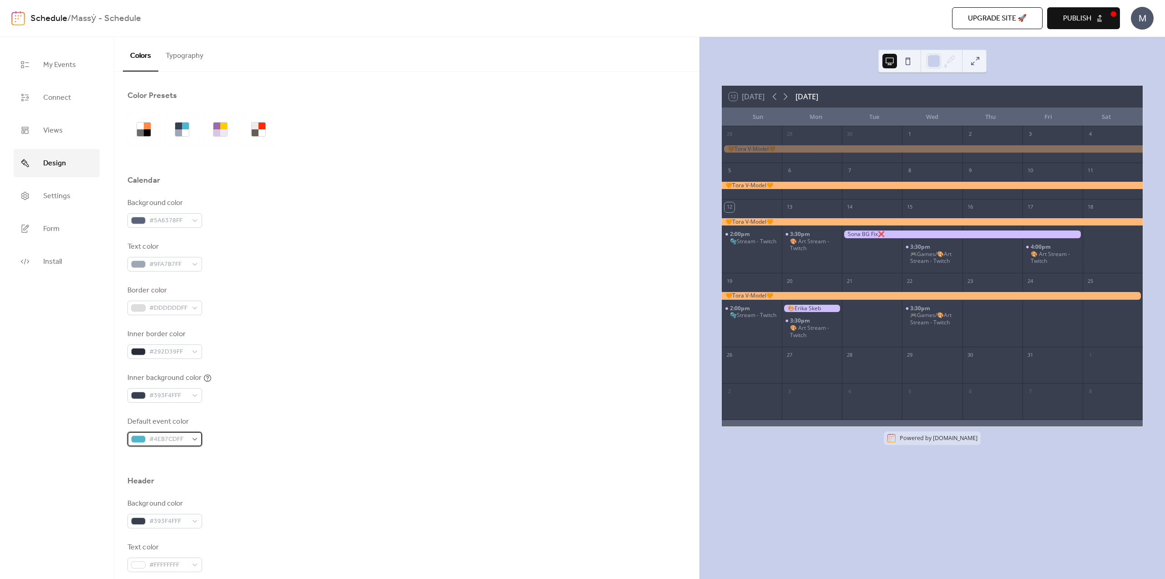
click at [169, 436] on span "#4EB7CDFF" at bounding box center [168, 439] width 38 height 11
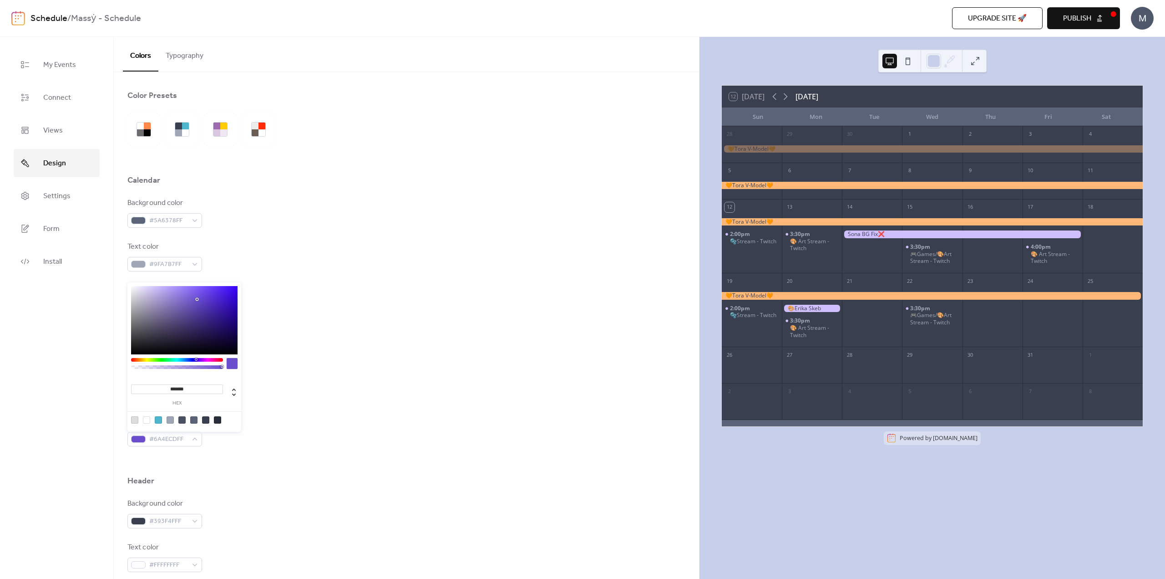
drag, startPoint x: 183, startPoint y: 358, endPoint x: 199, endPoint y: 354, distance: 16.6
click at [196, 358] on div at bounding box center [197, 359] width 3 height 3
drag, startPoint x: 187, startPoint y: 294, endPoint x: 173, endPoint y: 285, distance: 16.6
click at [173, 286] on div at bounding box center [184, 320] width 107 height 68
drag, startPoint x: 192, startPoint y: 291, endPoint x: 211, endPoint y: 288, distance: 18.9
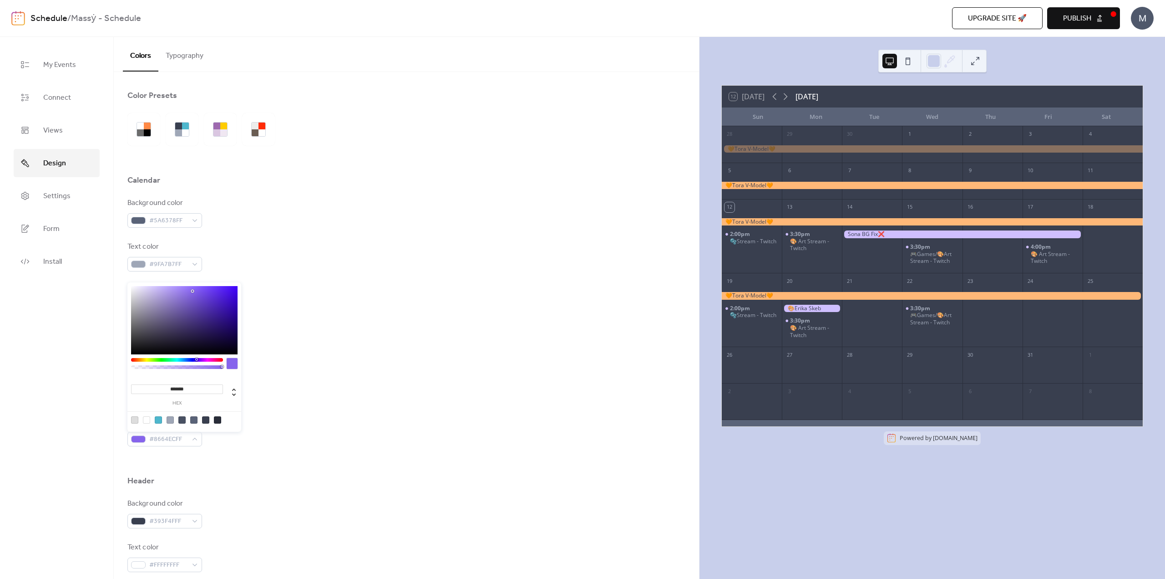
click at [211, 288] on div at bounding box center [184, 320] width 107 height 68
type input "*******"
click at [198, 361] on div at bounding box center [177, 360] width 92 height 4
click at [306, 341] on div "Inner border color #292D39FF" at bounding box center [406, 344] width 558 height 30
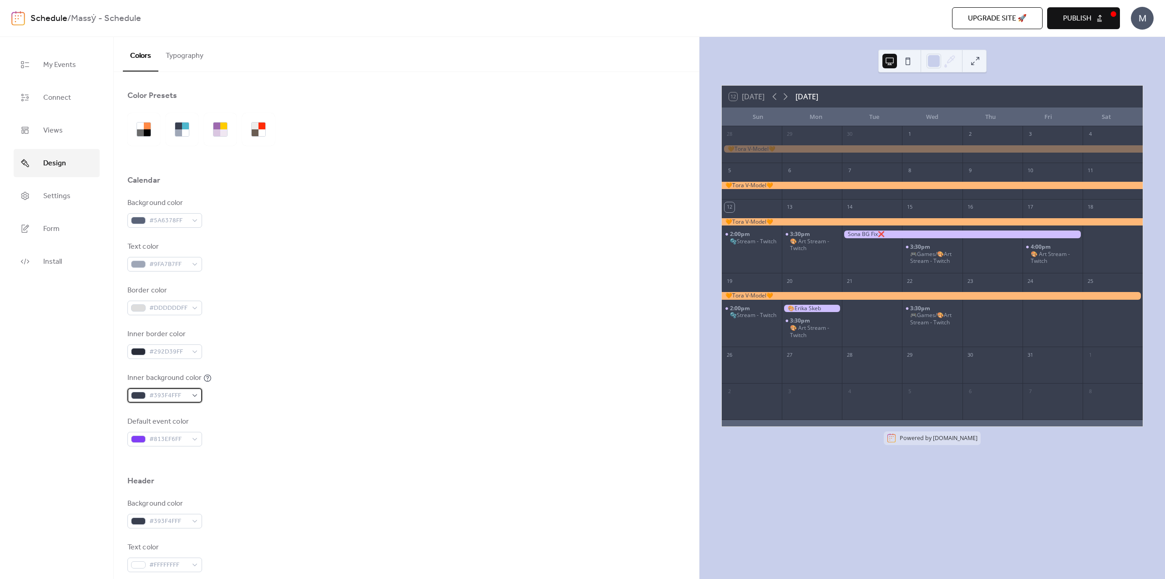
click at [171, 391] on span "#393F4FFF" at bounding box center [168, 395] width 38 height 11
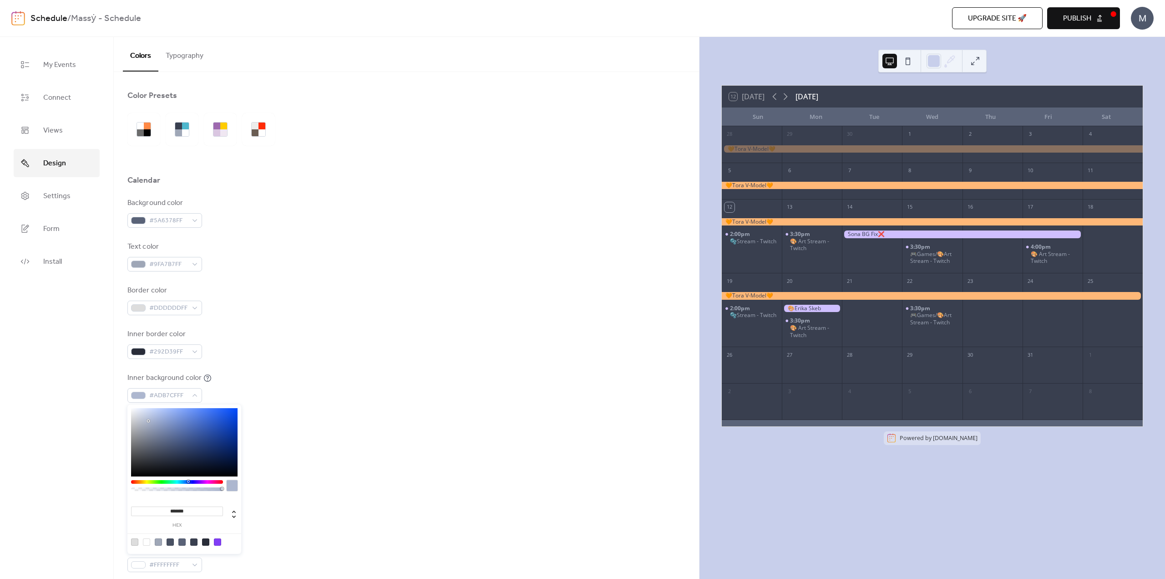
drag, startPoint x: 160, startPoint y: 437, endPoint x: 160, endPoint y: 428, distance: 8.6
click at [152, 430] on div at bounding box center [184, 442] width 107 height 68
click at [160, 424] on div at bounding box center [184, 442] width 107 height 68
drag, startPoint x: 167, startPoint y: 422, endPoint x: 163, endPoint y: 425, distance: 4.9
click at [163, 426] on div at bounding box center [184, 442] width 107 height 68
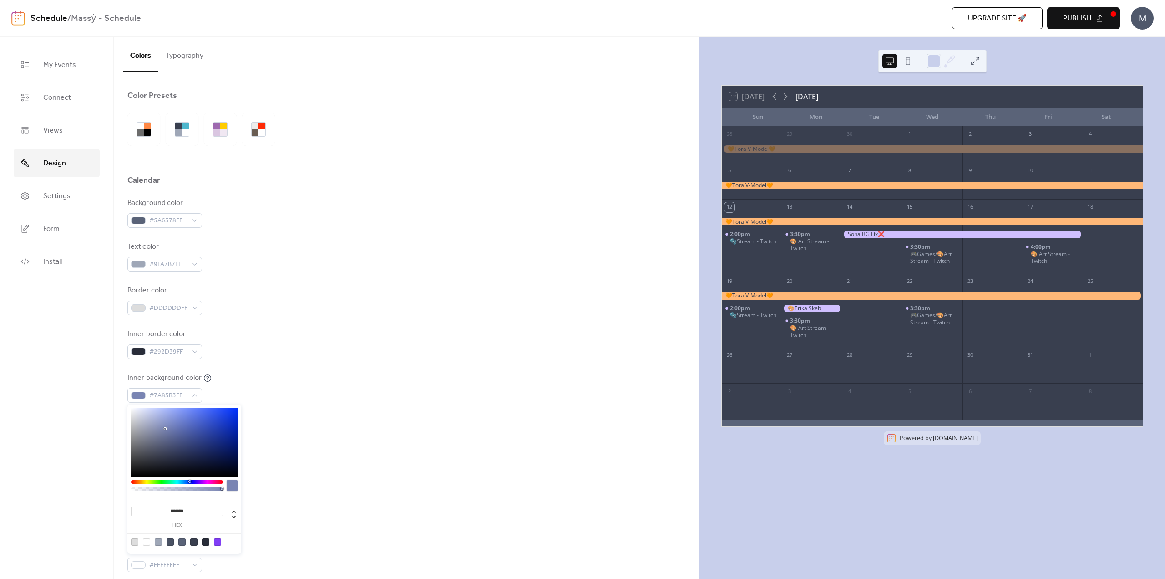
type input "*******"
click at [288, 364] on div "Background color #5A6378FF Text color #9FA7B7FF Border color #DDDDDDFF Inner bo…" at bounding box center [406, 322] width 558 height 249
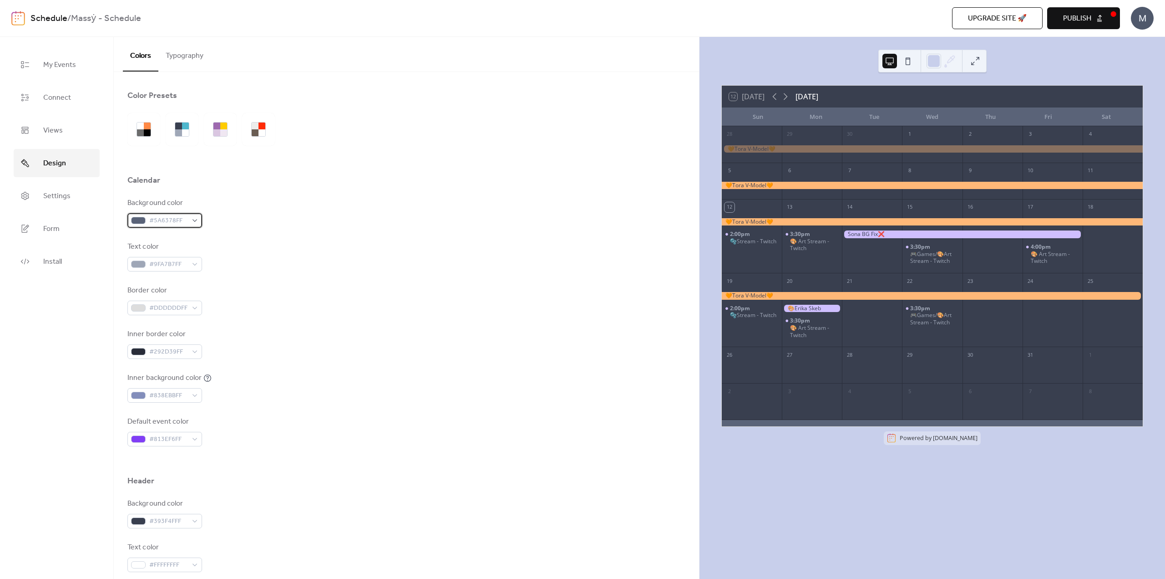
click at [173, 221] on span "#5A6378FF" at bounding box center [168, 220] width 38 height 11
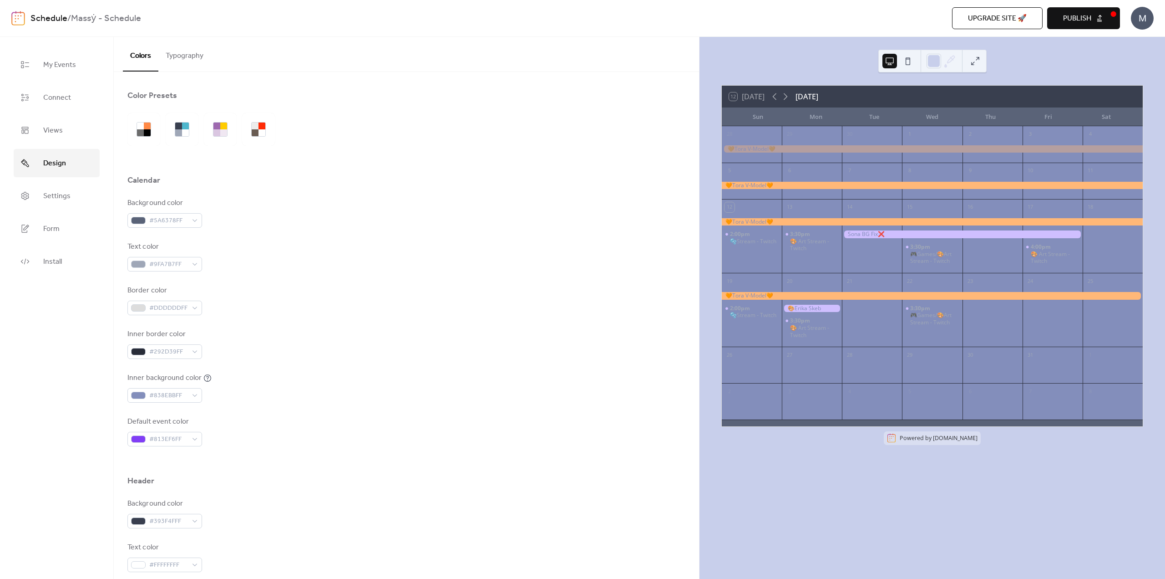
click at [170, 404] on div "Background color #5A6378FF Text color #9FA7B7FF Border color #DDDDDDFF Inner bo…" at bounding box center [406, 322] width 558 height 249
click at [172, 398] on span "#838EBBFF" at bounding box center [168, 395] width 38 height 11
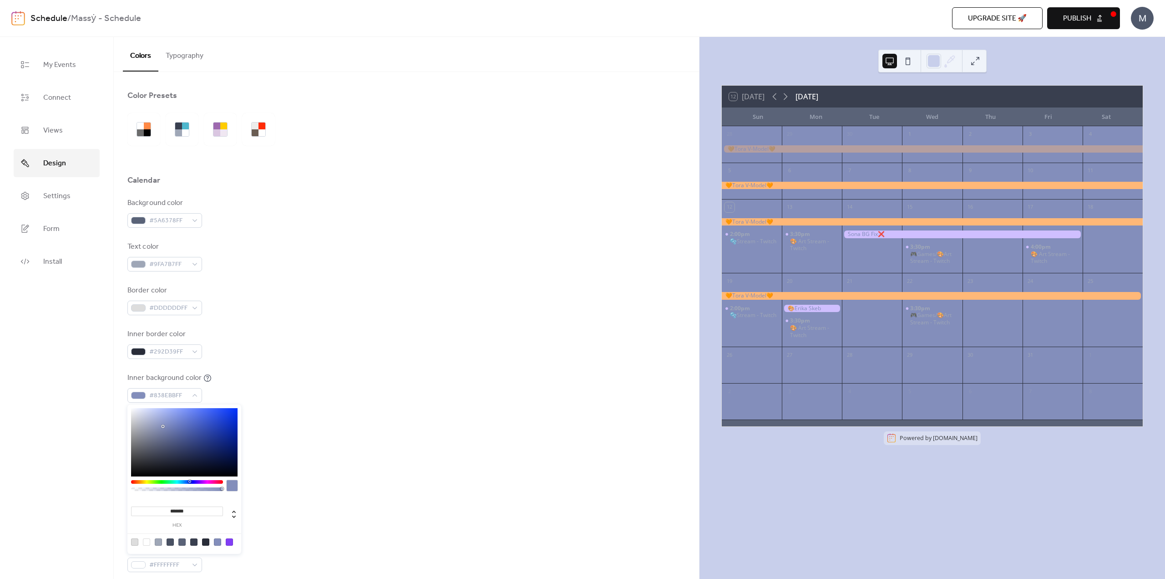
click at [171, 543] on div at bounding box center [170, 541] width 7 height 7
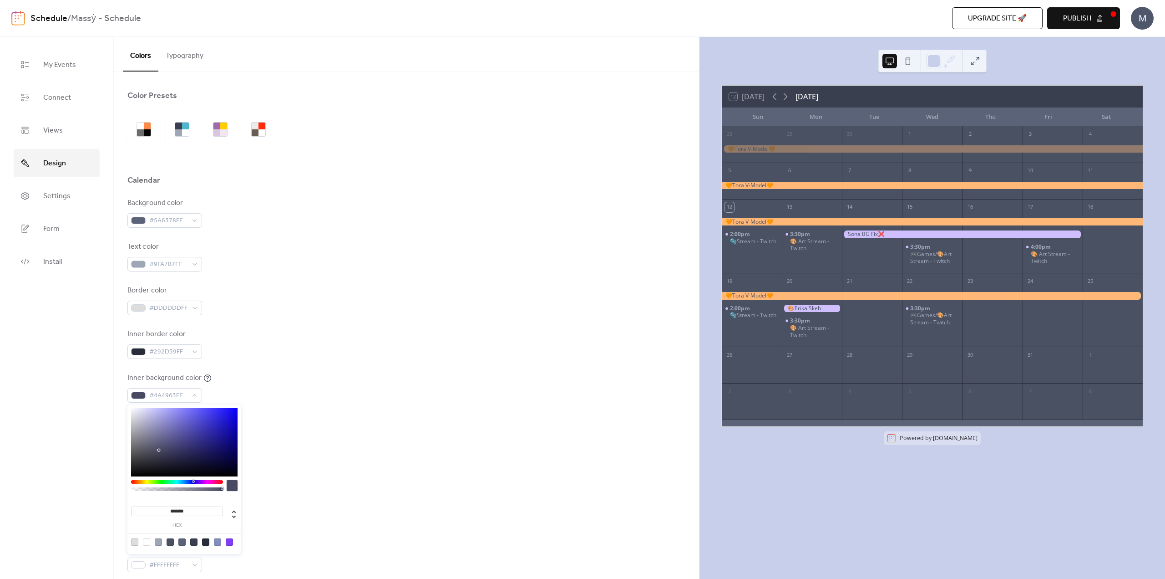
type input "*******"
drag, startPoint x: 189, startPoint y: 482, endPoint x: 193, endPoint y: 485, distance: 4.9
click at [193, 485] on div at bounding box center [177, 488] width 92 height 16
click at [353, 453] on div at bounding box center [406, 460] width 558 height 29
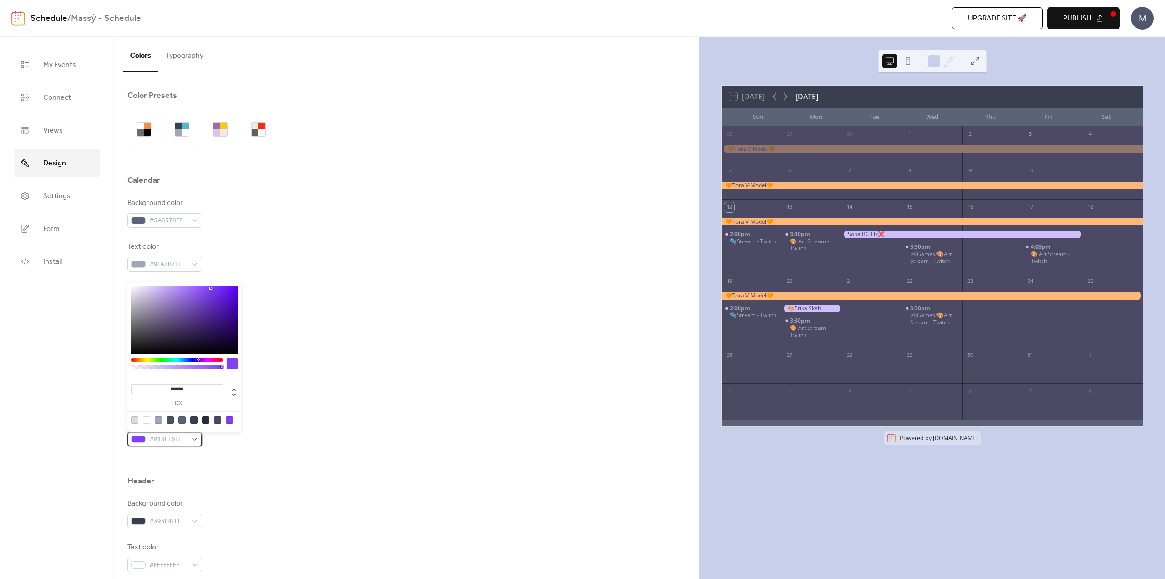
click at [161, 442] on span "#813EF6FF" at bounding box center [168, 439] width 38 height 11
drag, startPoint x: 167, startPoint y: 300, endPoint x: 157, endPoint y: 280, distance: 22.0
click at [157, 280] on body "Schedule / Massẏ - Schedule Upgrade site 🚀 Preview Publish M My Events Connect …" at bounding box center [582, 289] width 1165 height 579
type input "*******"
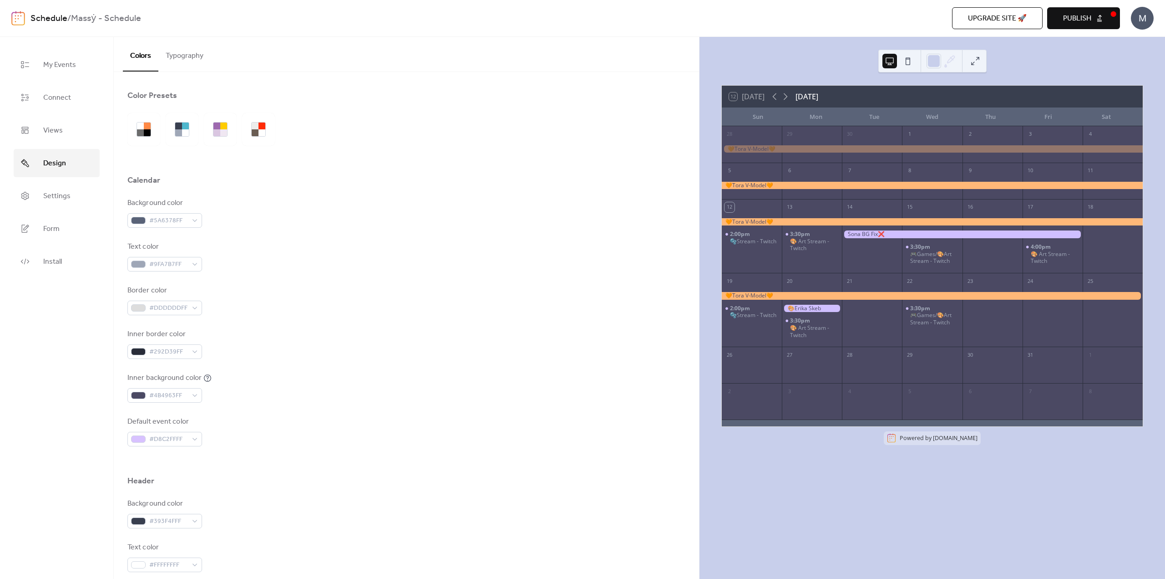
click at [260, 417] on div "Default event color #D8C2FFFF" at bounding box center [406, 431] width 558 height 30
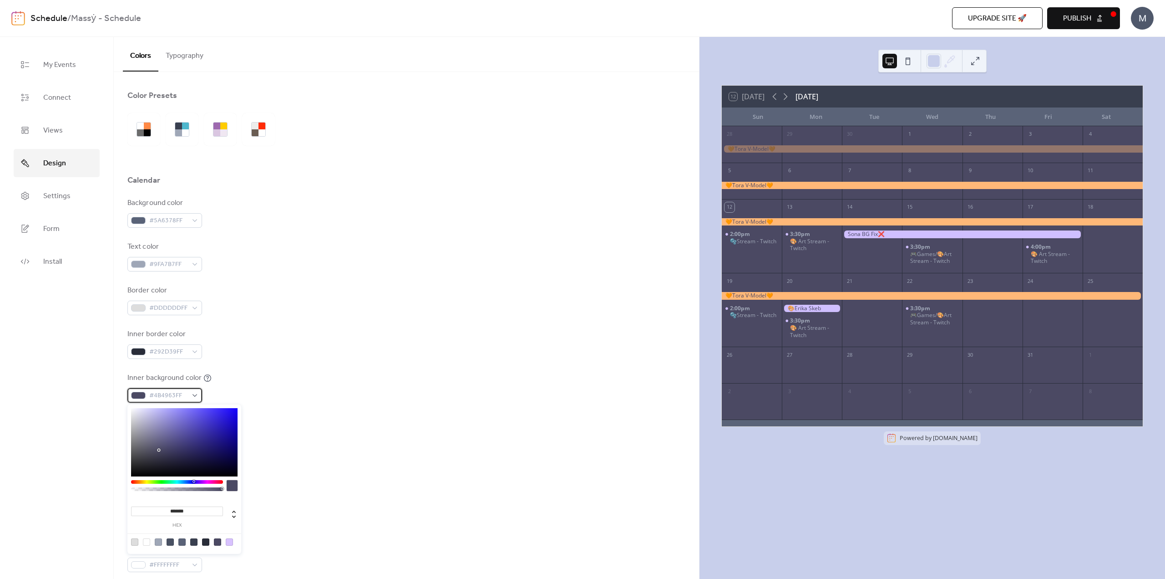
click at [160, 391] on span "#4B4963FF" at bounding box center [168, 395] width 38 height 11
click at [172, 541] on div at bounding box center [170, 541] width 7 height 7
type input "*******"
click at [274, 500] on div "Background color #393F4FFF" at bounding box center [406, 513] width 558 height 30
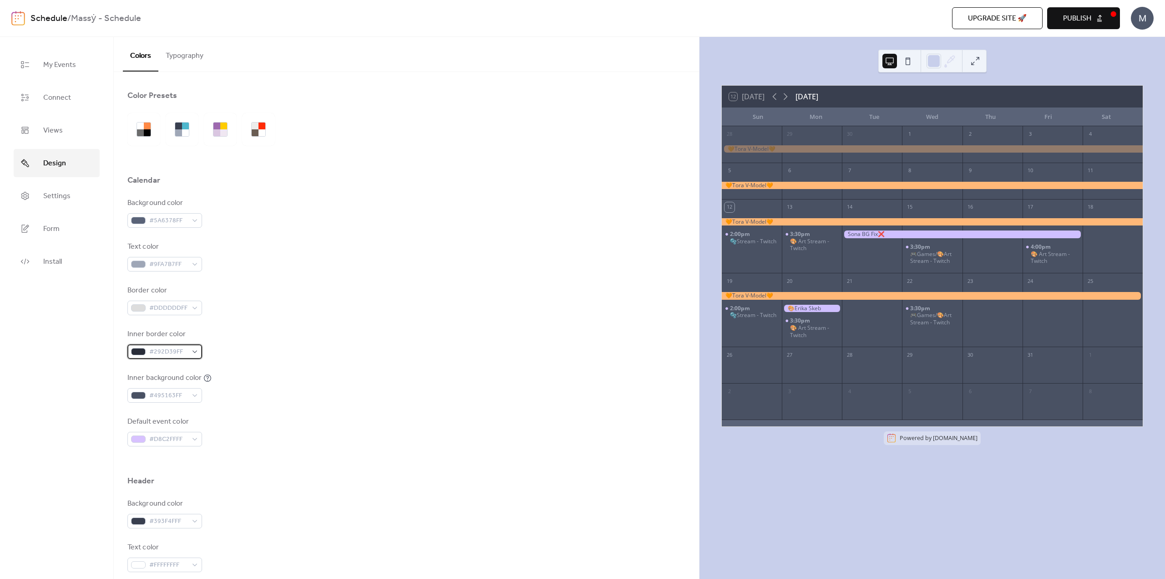
click at [146, 354] on div "#292D39FF" at bounding box center [164, 351] width 75 height 15
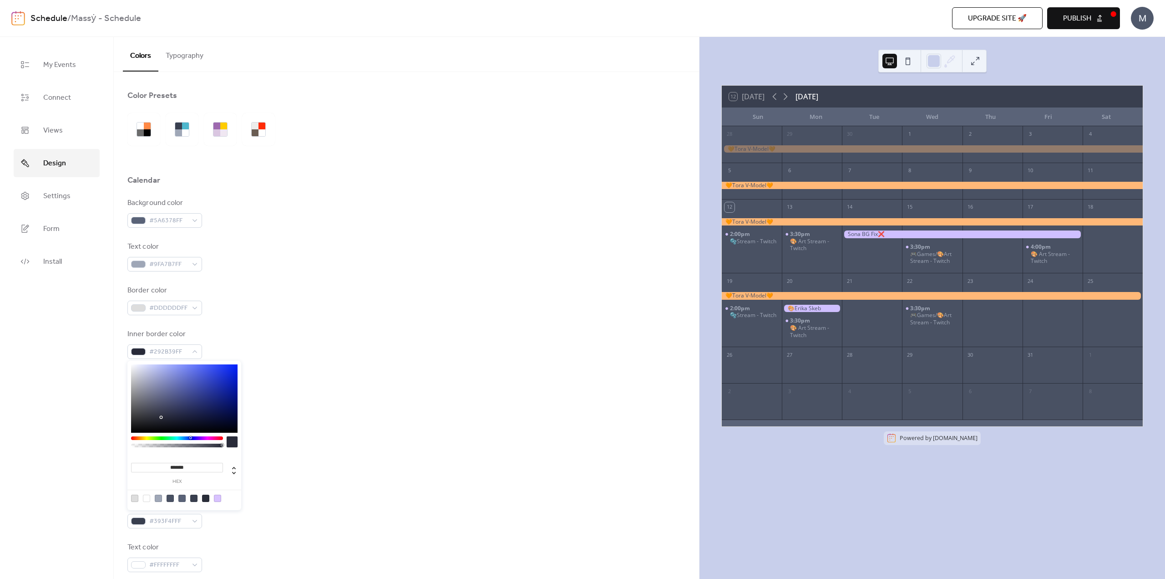
type input "*******"
drag, startPoint x: 188, startPoint y: 437, endPoint x: 195, endPoint y: 440, distance: 7.7
click at [195, 440] on div at bounding box center [177, 444] width 92 height 16
click at [314, 447] on div at bounding box center [406, 460] width 558 height 29
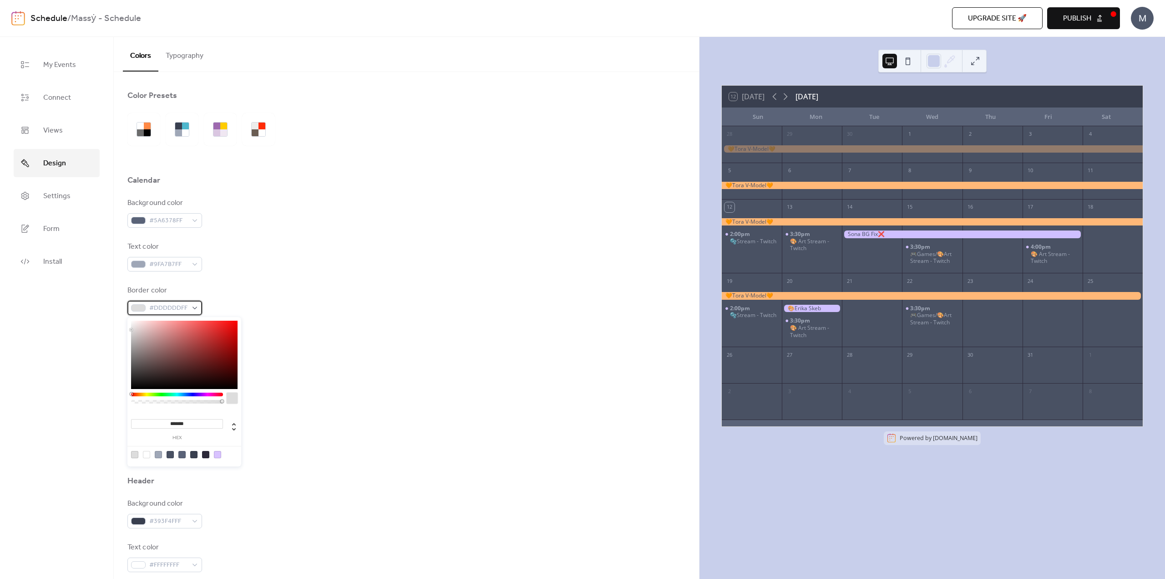
click at [150, 307] on span "#DDDDDDFF" at bounding box center [168, 308] width 38 height 11
click at [203, 396] on div at bounding box center [177, 400] width 92 height 16
click at [143, 325] on div at bounding box center [184, 354] width 107 height 68
type input "*******"
click at [147, 326] on div at bounding box center [148, 327] width 2 height 2
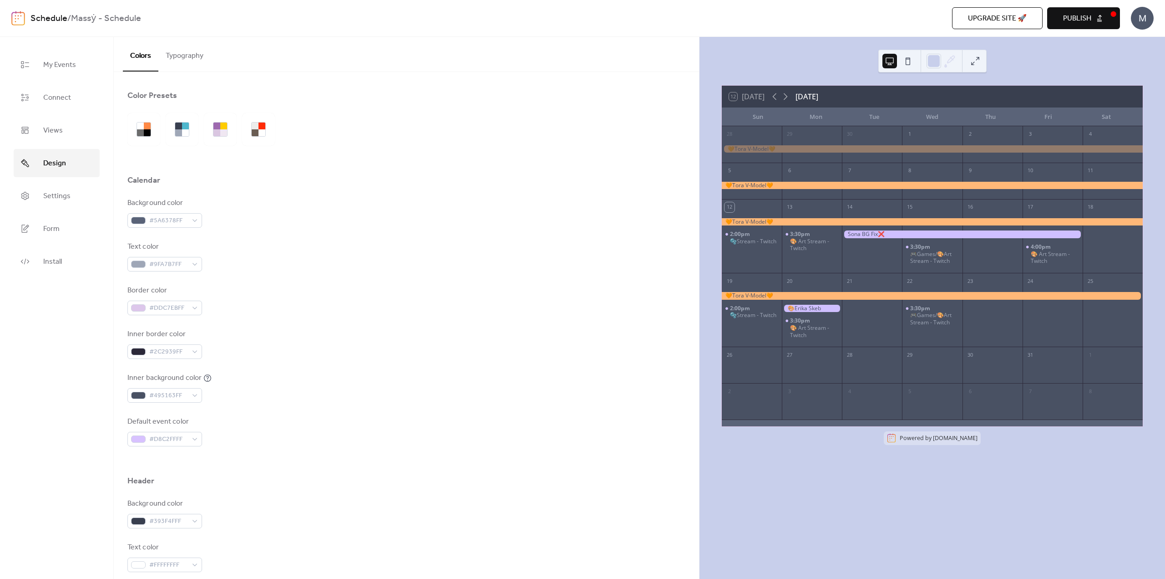
click at [329, 349] on div "Inner border color #2C2939FF" at bounding box center [406, 344] width 558 height 30
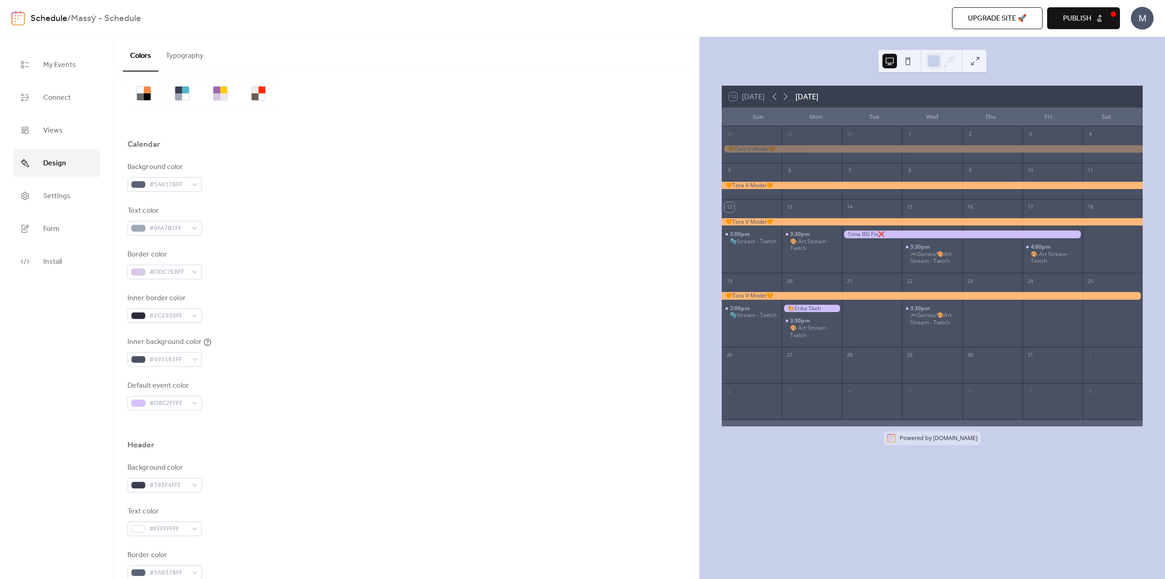
scroll to position [182, 0]
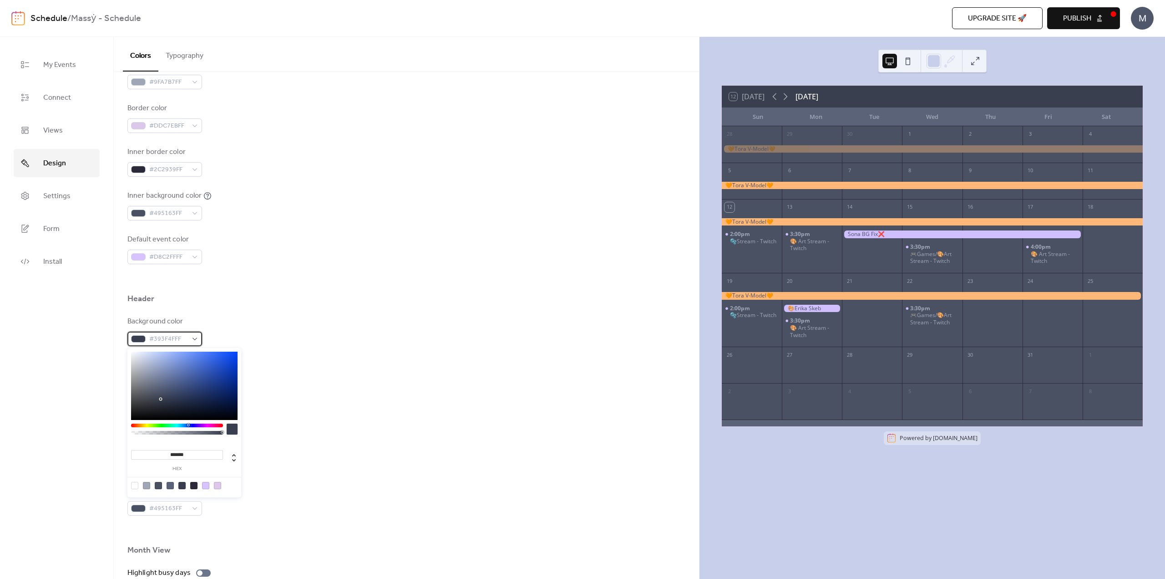
click at [164, 342] on span "#393F4FFF" at bounding box center [168, 339] width 38 height 11
drag, startPoint x: 150, startPoint y: 377, endPoint x: 168, endPoint y: 366, distance: 20.6
click at [168, 365] on div at bounding box center [184, 385] width 107 height 68
drag, startPoint x: 186, startPoint y: 376, endPoint x: 188, endPoint y: 397, distance: 22.0
click at [189, 397] on div at bounding box center [184, 385] width 107 height 68
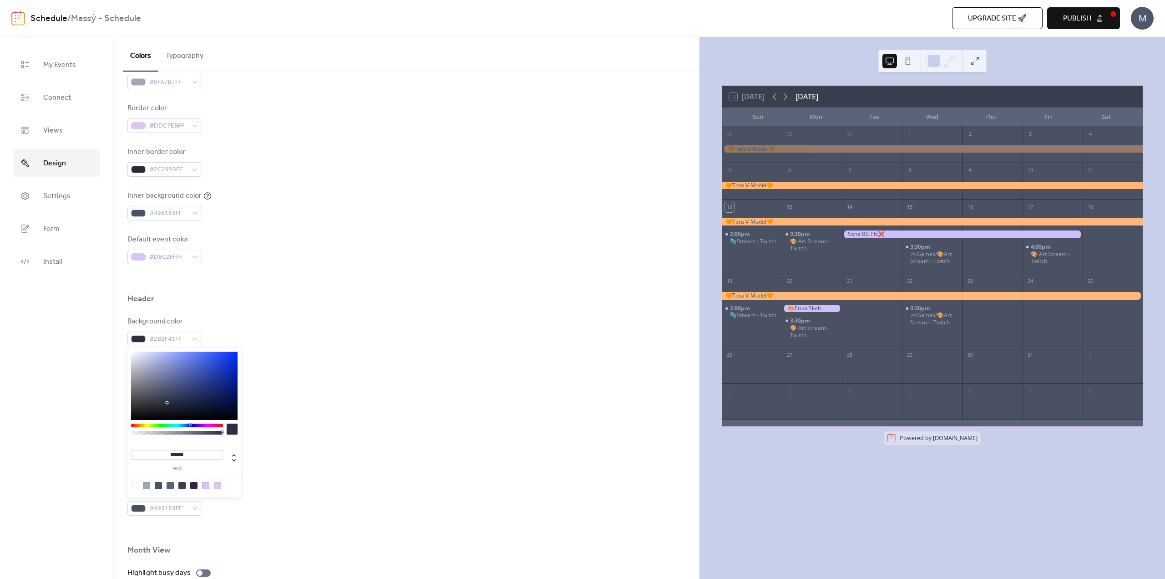
click at [167, 403] on div at bounding box center [184, 385] width 107 height 68
click at [150, 392] on div at bounding box center [184, 385] width 107 height 68
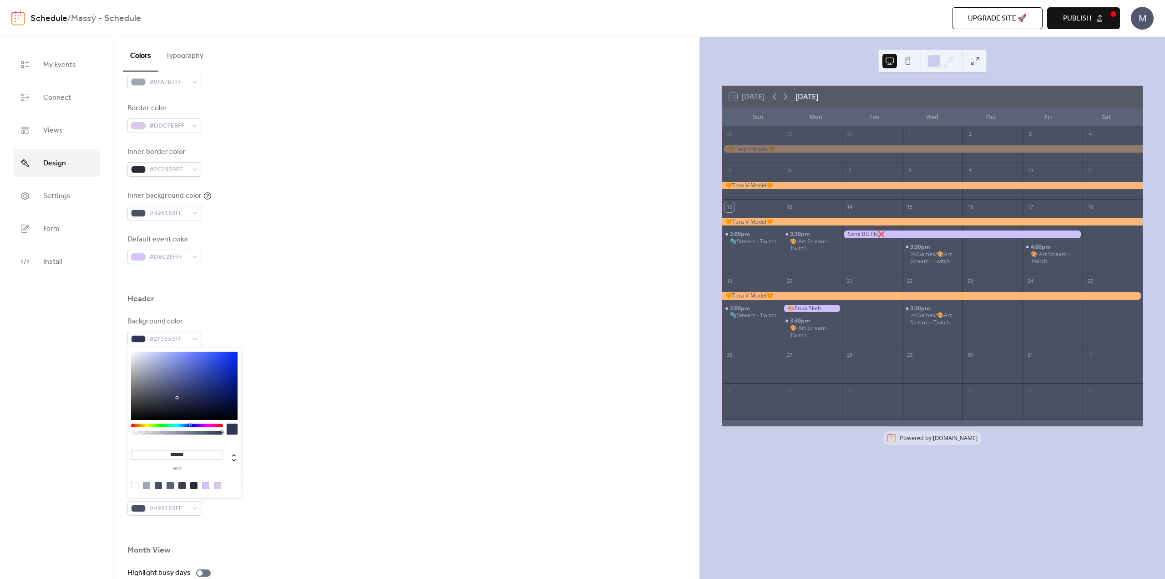
drag, startPoint x: 178, startPoint y: 397, endPoint x: 191, endPoint y: 401, distance: 14.3
click at [181, 397] on div at bounding box center [184, 385] width 107 height 68
drag, startPoint x: 201, startPoint y: 408, endPoint x: 218, endPoint y: 411, distance: 17.6
click at [216, 411] on div at bounding box center [184, 385] width 107 height 68
drag, startPoint x: 227, startPoint y: 378, endPoint x: 230, endPoint y: 366, distance: 12.1
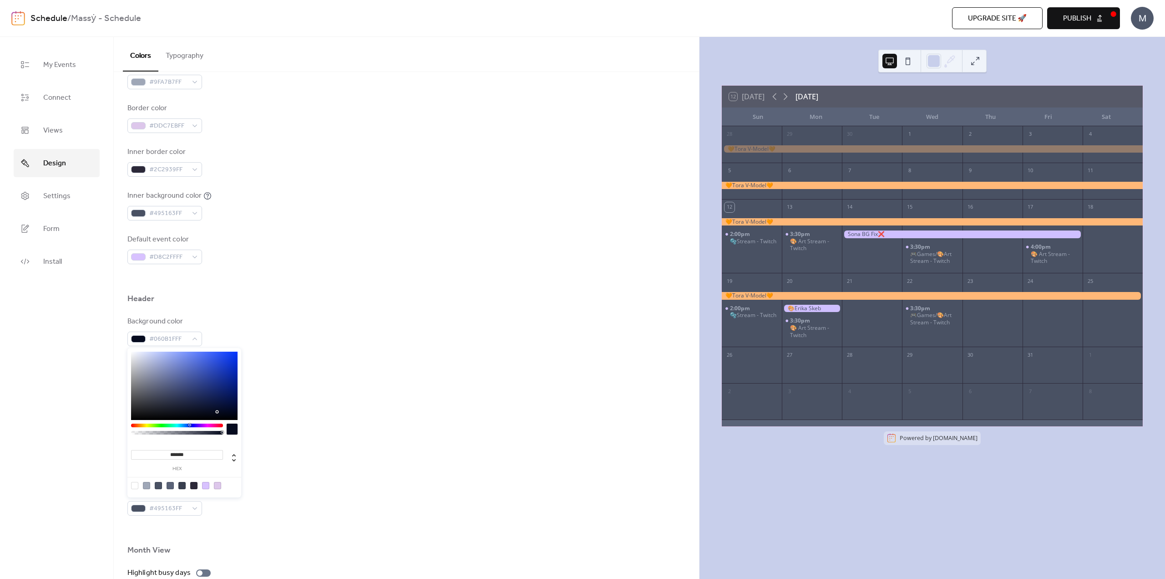
click at [229, 366] on div at bounding box center [184, 385] width 107 height 68
drag, startPoint x: 233, startPoint y: 369, endPoint x: 229, endPoint y: 390, distance: 21.3
click at [234, 387] on div at bounding box center [184, 385] width 107 height 68
drag, startPoint x: 190, startPoint y: 385, endPoint x: 163, endPoint y: 381, distance: 27.6
click at [175, 384] on div at bounding box center [184, 385] width 107 height 68
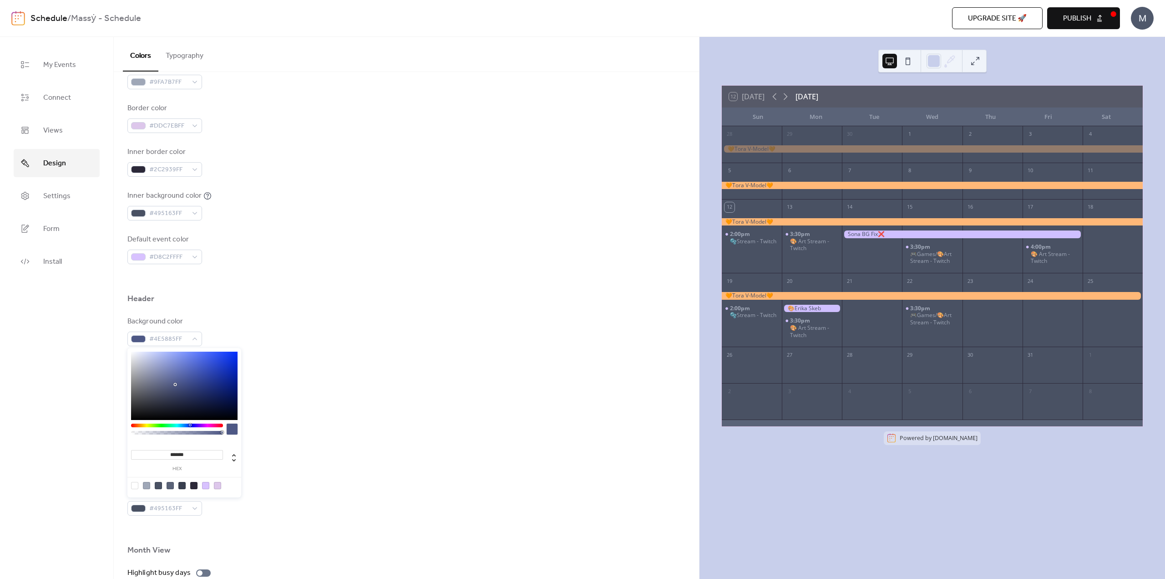
click at [161, 381] on div at bounding box center [184, 385] width 107 height 68
click at [159, 371] on div at bounding box center [184, 385] width 107 height 68
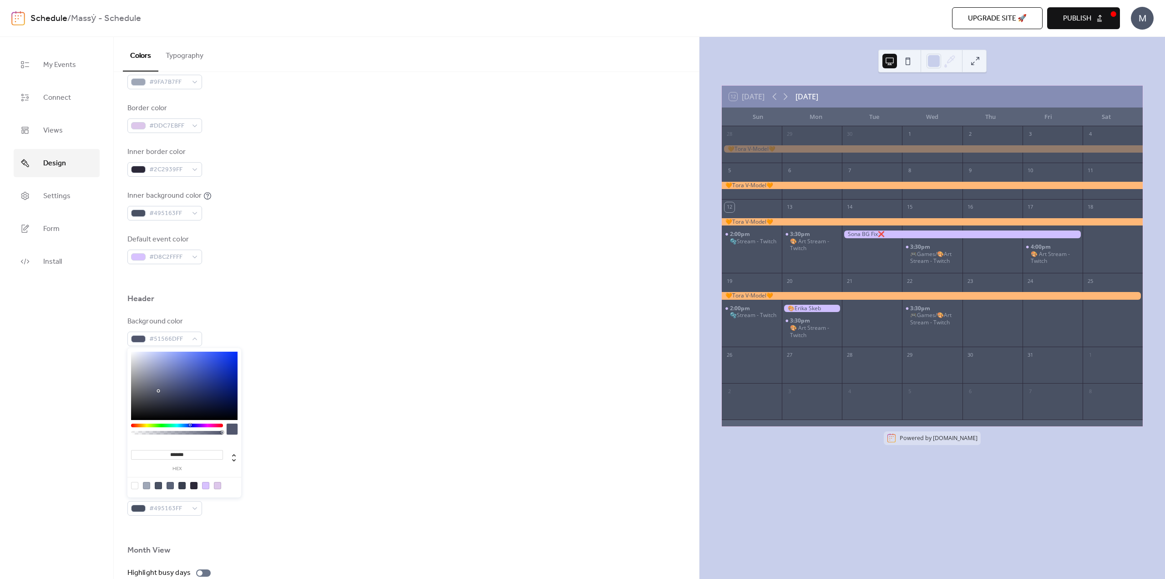
click at [158, 391] on div at bounding box center [184, 385] width 107 height 68
type input "*******"
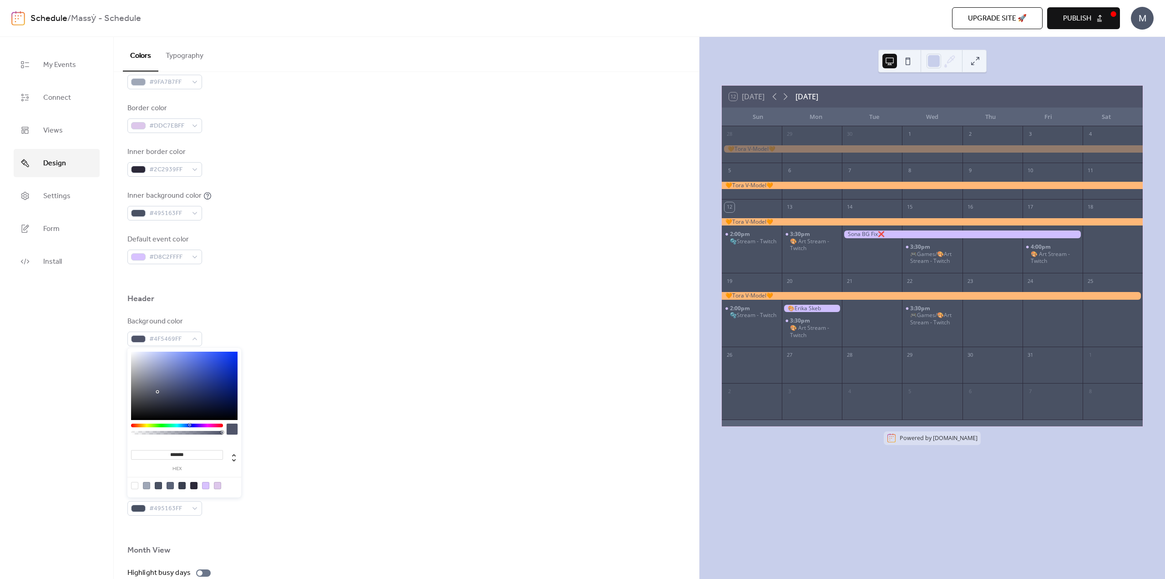
click at [346, 401] on div "Background color #4F5469FF Text color #FFFFFFFF Border color #5A6378FF" at bounding box center [406, 374] width 558 height 117
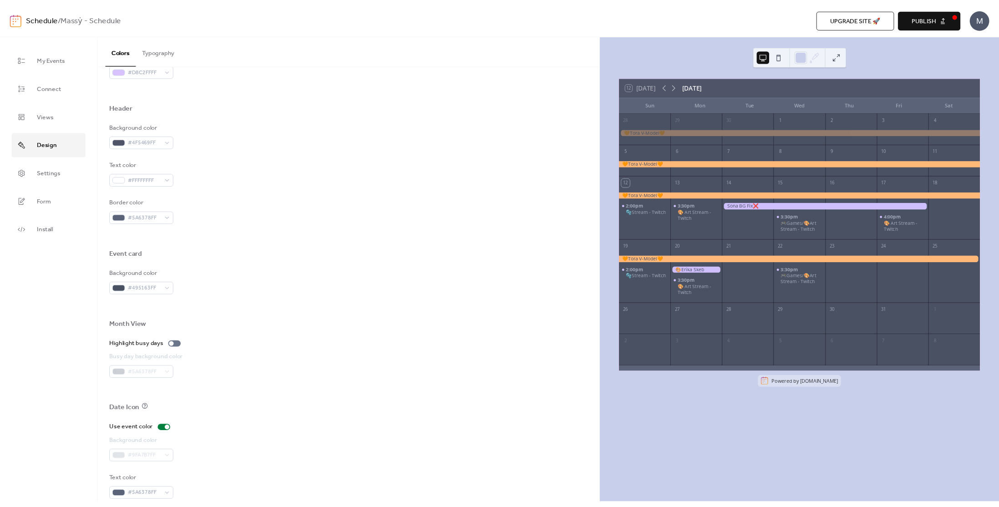
scroll to position [376, 0]
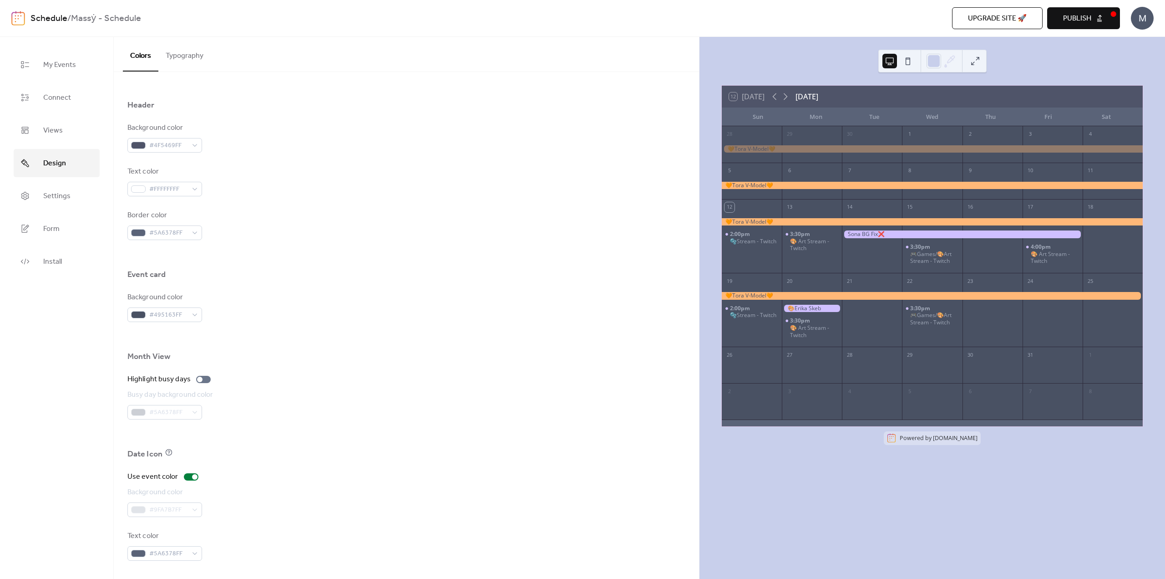
click at [190, 482] on div "Use event color Background color #9FA7B7FF Text color #5A6378FF" at bounding box center [406, 515] width 558 height 89
click at [190, 478] on div at bounding box center [191, 476] width 15 height 7
click at [36, 189] on link "Settings" at bounding box center [57, 196] width 86 height 28
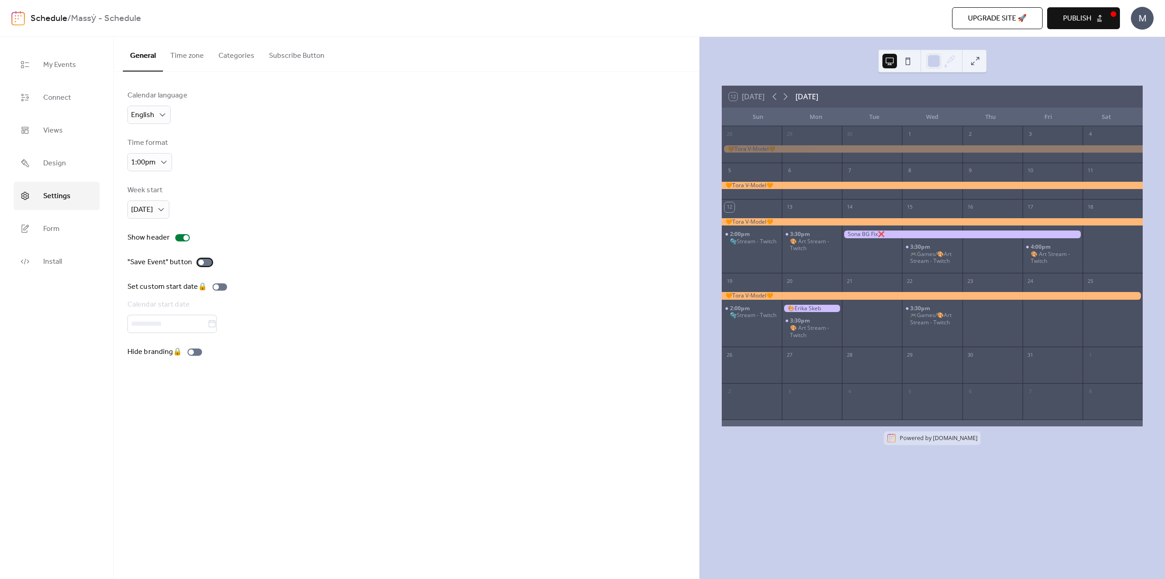
click at [205, 264] on div at bounding box center [205, 262] width 15 height 7
click at [206, 264] on div at bounding box center [208, 261] width 5 height 5
click at [71, 235] on link "Form" at bounding box center [57, 228] width 86 height 28
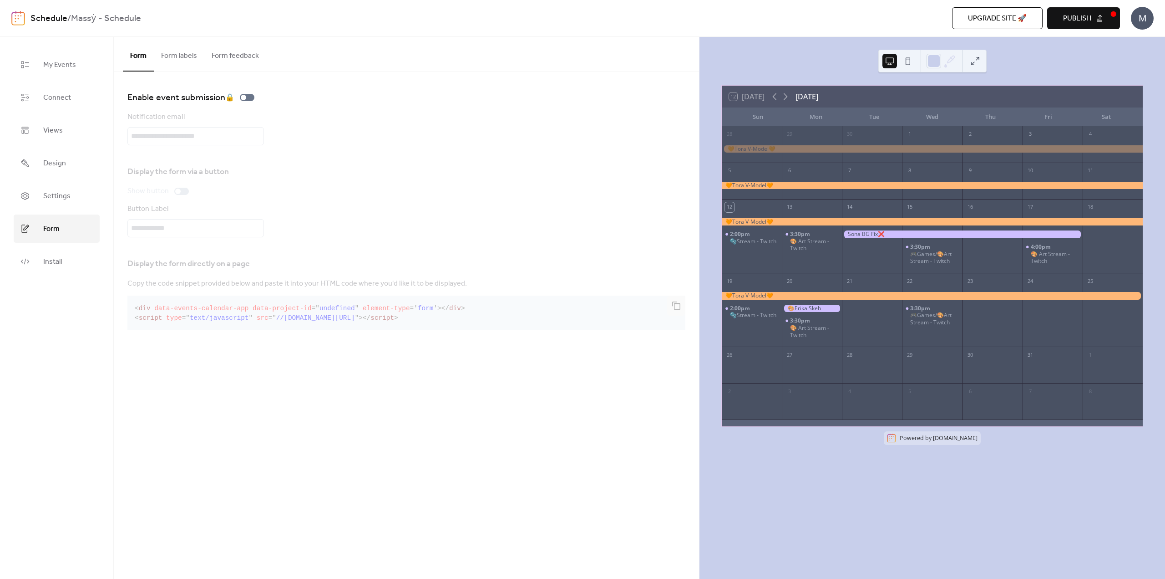
click at [183, 58] on button "Form labels" at bounding box center [179, 54] width 51 height 34
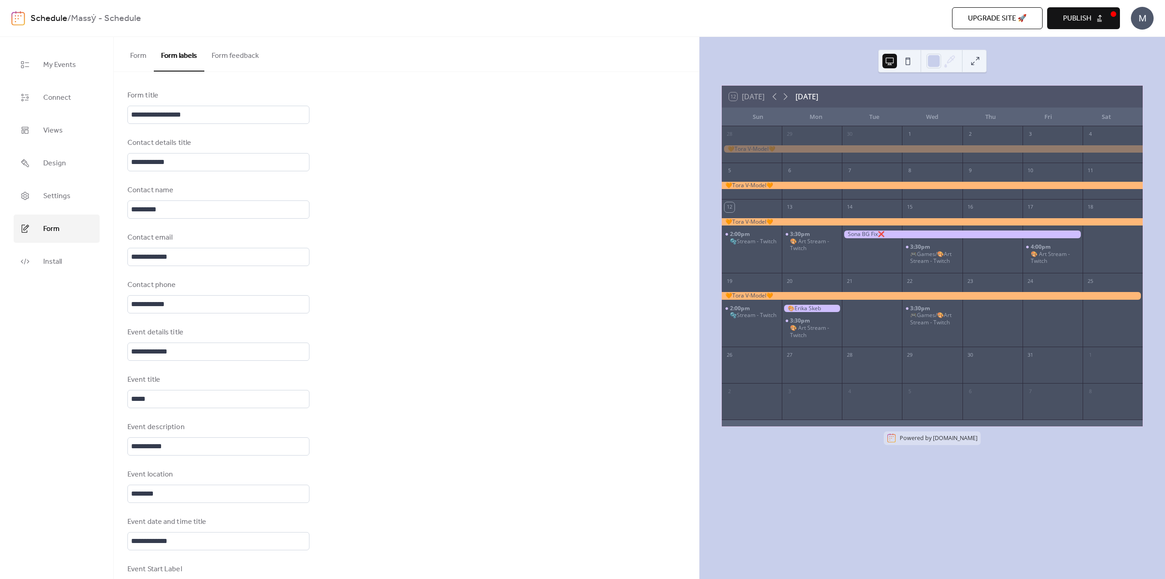
click at [133, 58] on button "Form" at bounding box center [138, 54] width 31 height 34
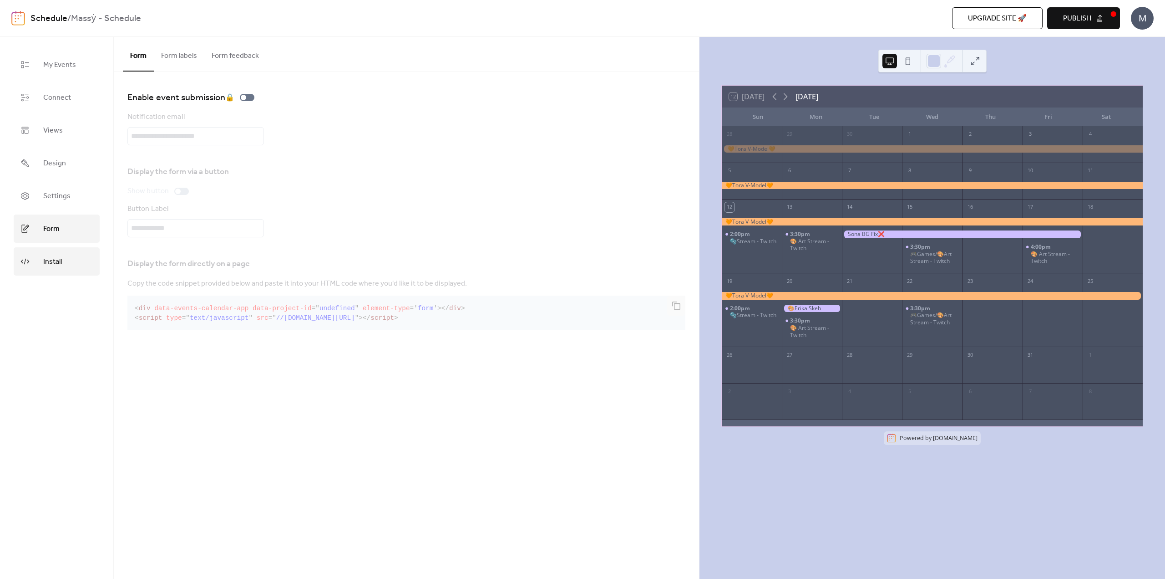
click at [38, 265] on link "Install" at bounding box center [57, 261] width 86 height 28
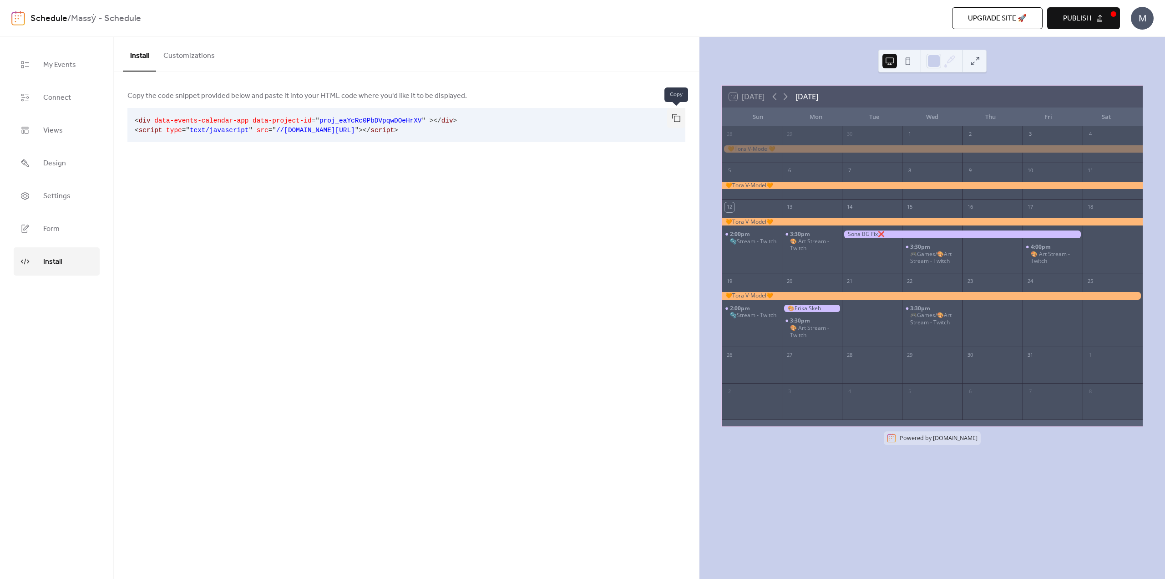
click at [581, 118] on button "button" at bounding box center [676, 118] width 18 height 20
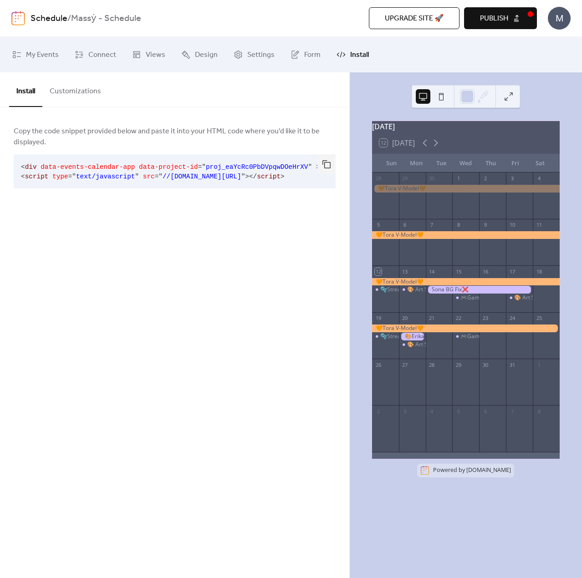
click at [508, 18] on button "Publish" at bounding box center [500, 18] width 73 height 22
click at [73, 57] on link "Connect" at bounding box center [95, 55] width 55 height 28
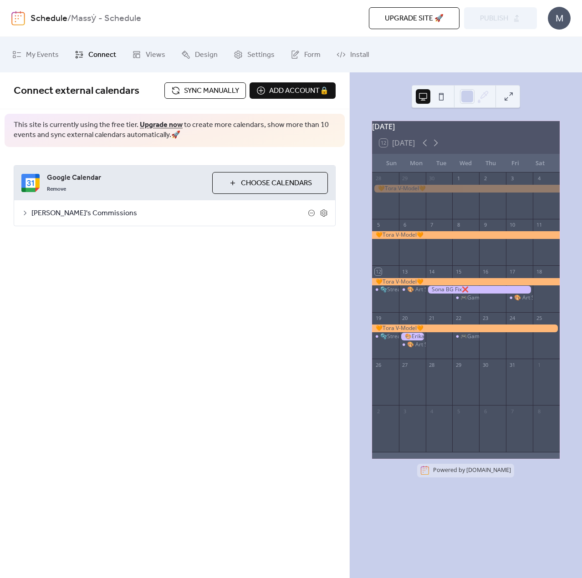
click at [49, 208] on span "[PERSON_NAME]'s Commissions" at bounding box center [169, 213] width 276 height 11
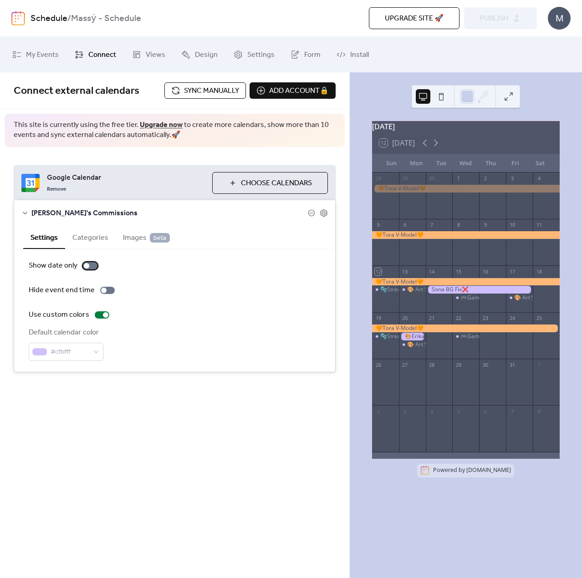
click at [92, 266] on div at bounding box center [90, 265] width 15 height 7
click at [93, 267] on div at bounding box center [93, 265] width 5 height 5
click at [93, 266] on div at bounding box center [90, 265] width 15 height 7
click at [93, 266] on div at bounding box center [93, 265] width 5 height 5
click at [433, 148] on icon at bounding box center [435, 142] width 11 height 11
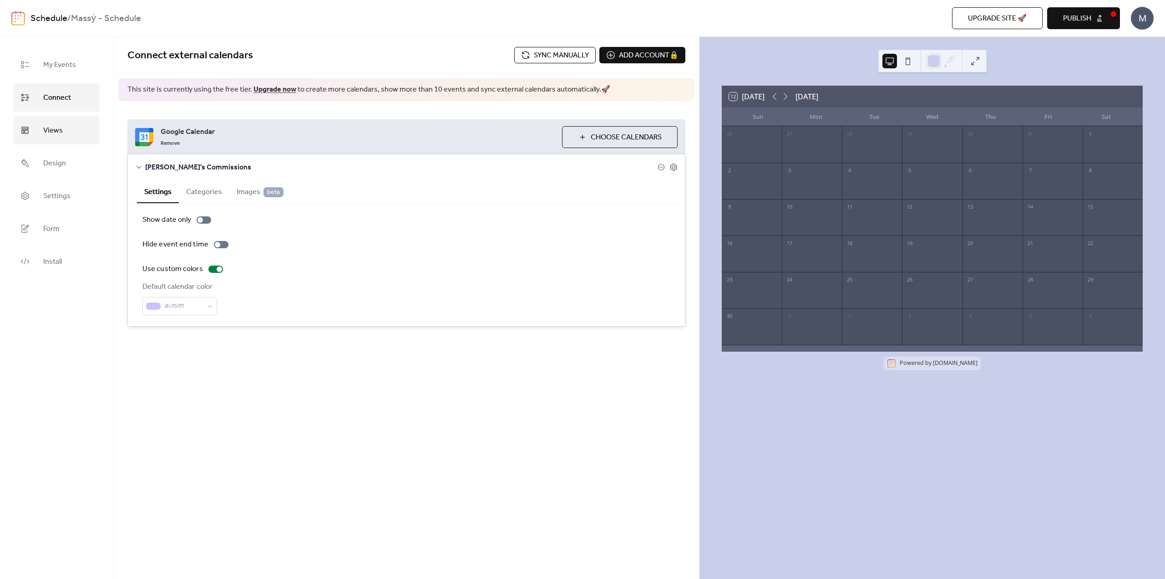
click at [34, 140] on link "Views" at bounding box center [57, 130] width 86 height 28
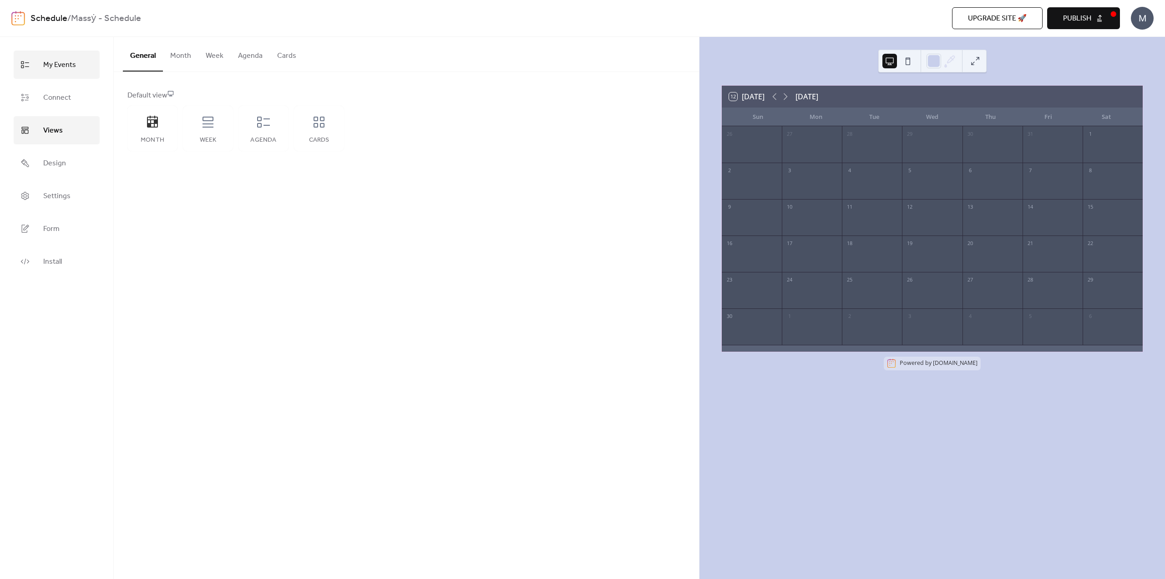
click at [56, 66] on span "My Events" at bounding box center [59, 65] width 33 height 15
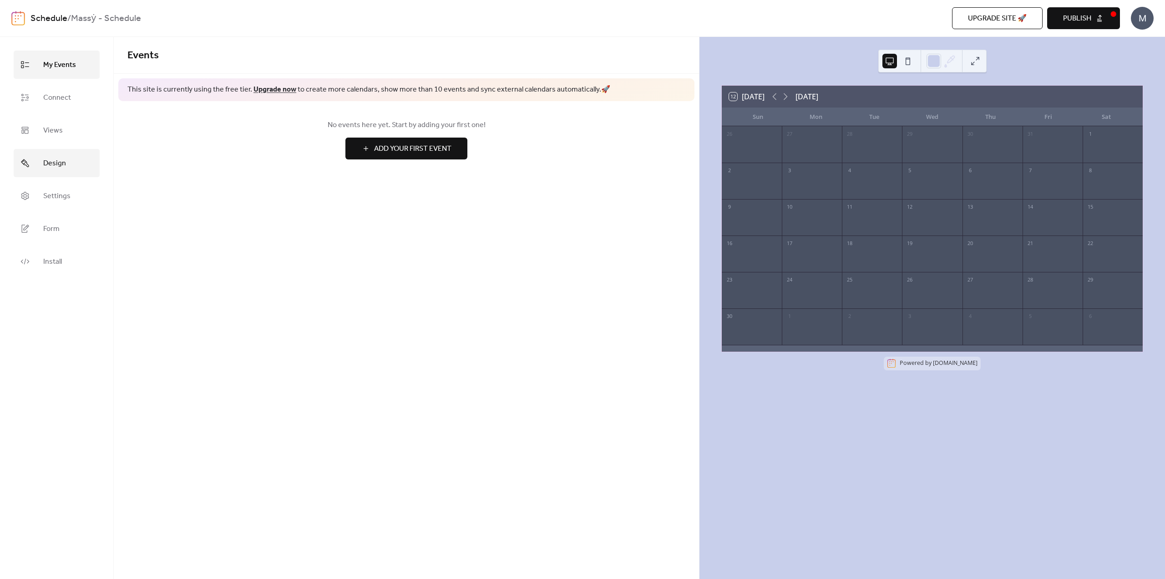
click at [46, 171] on link "Design" at bounding box center [57, 163] width 86 height 28
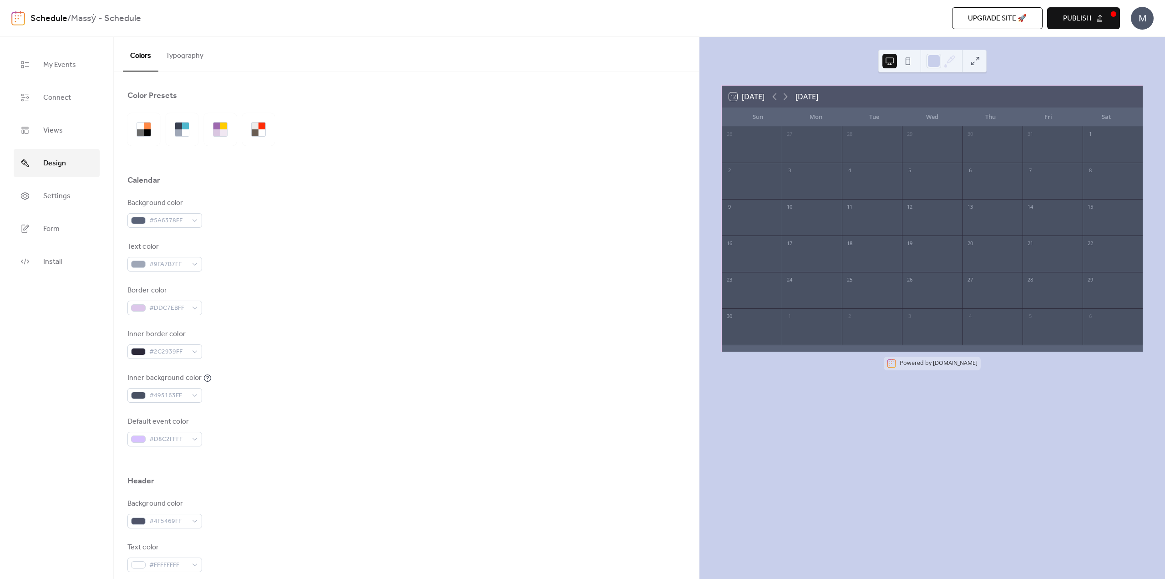
click at [177, 66] on button "Typography" at bounding box center [184, 54] width 52 height 34
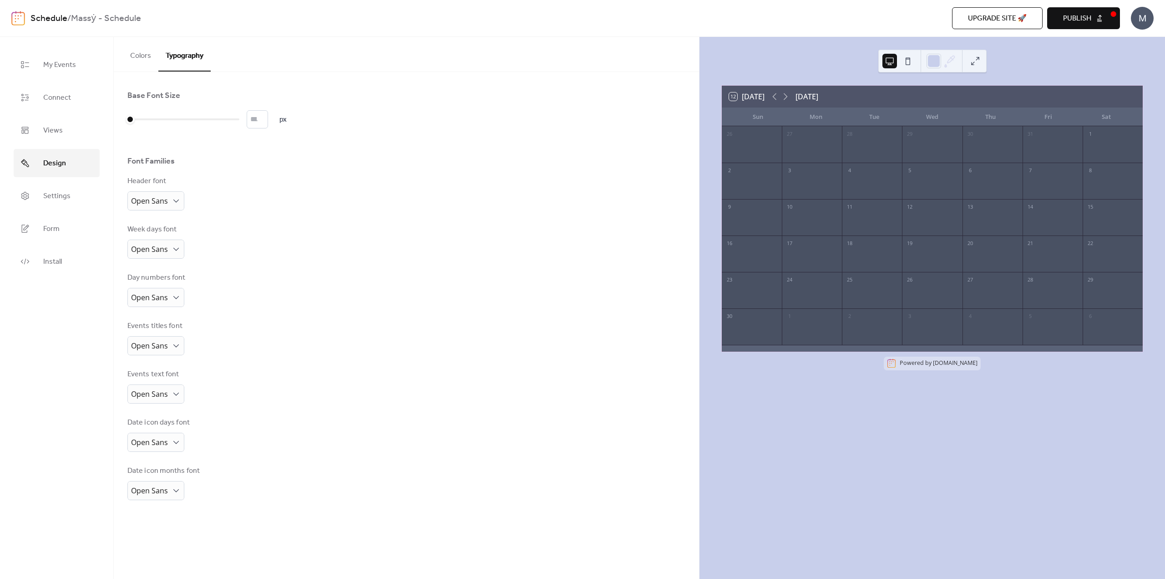
click at [142, 58] on button "Colors" at bounding box center [141, 54] width 36 height 34
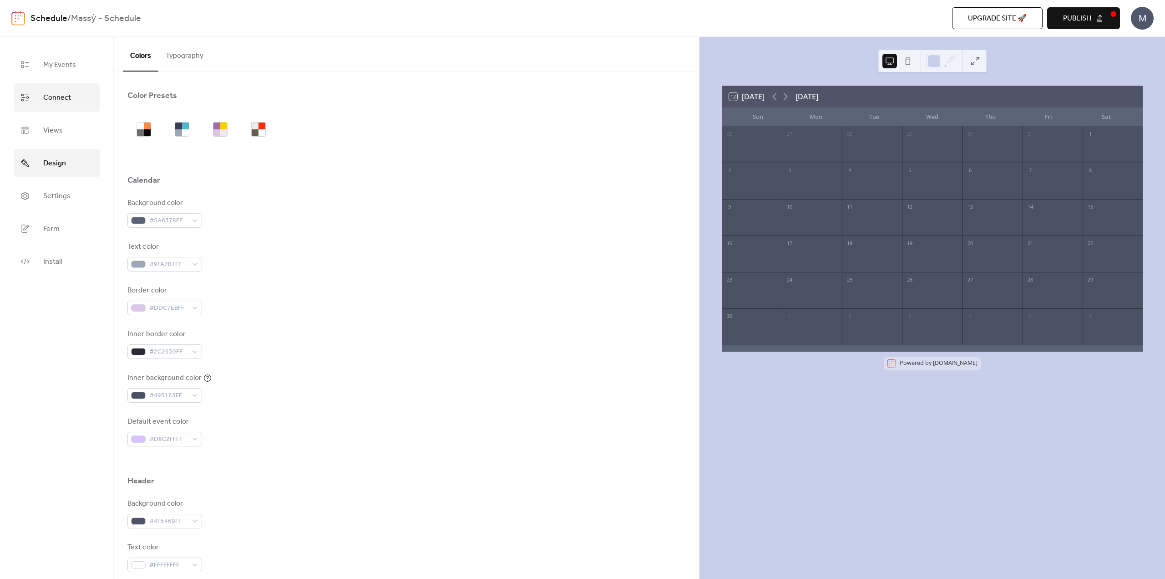
click at [55, 96] on span "Connect" at bounding box center [57, 98] width 28 height 15
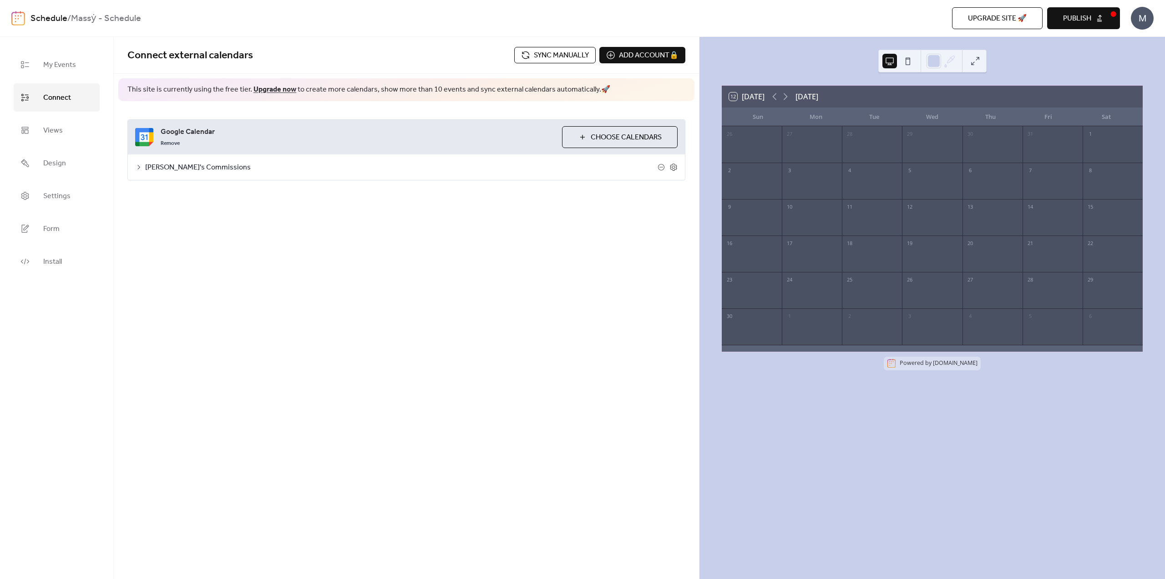
click at [204, 169] on span "[PERSON_NAME]'s Commissions" at bounding box center [401, 167] width 513 height 11
click at [581, 168] on icon at bounding box center [674, 167] width 8 height 8
click at [581, 102] on button "12 [DATE]" at bounding box center [747, 96] width 42 height 13
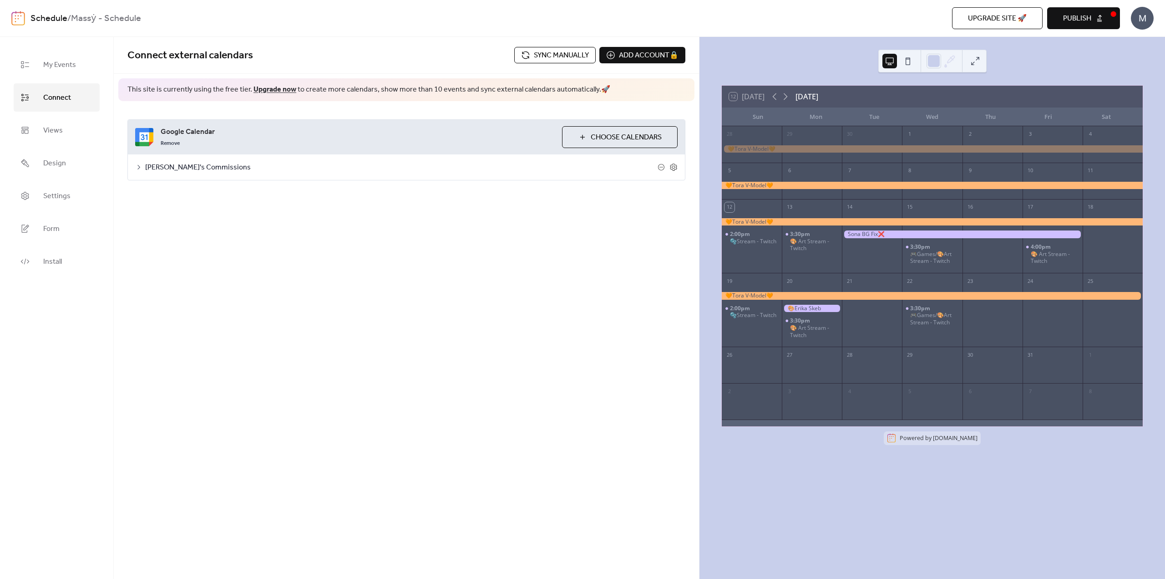
click at [581, 97] on div "12 [DATE] [DATE]" at bounding box center [932, 97] width 421 height 22
click at [581, 96] on icon at bounding box center [774, 96] width 11 height 11
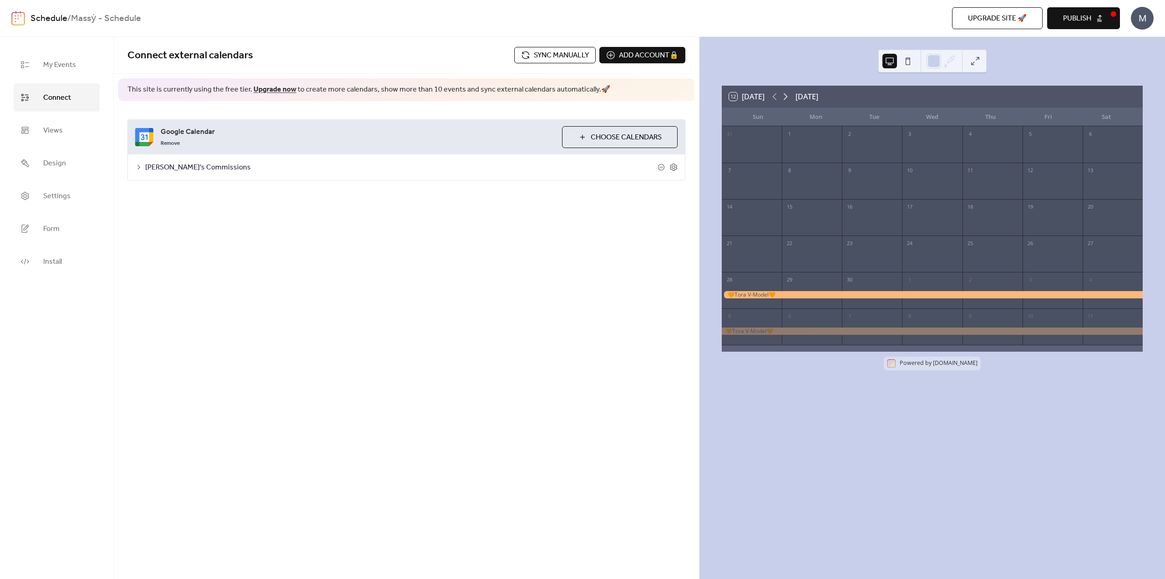
click at [581, 100] on icon at bounding box center [785, 96] width 11 height 11
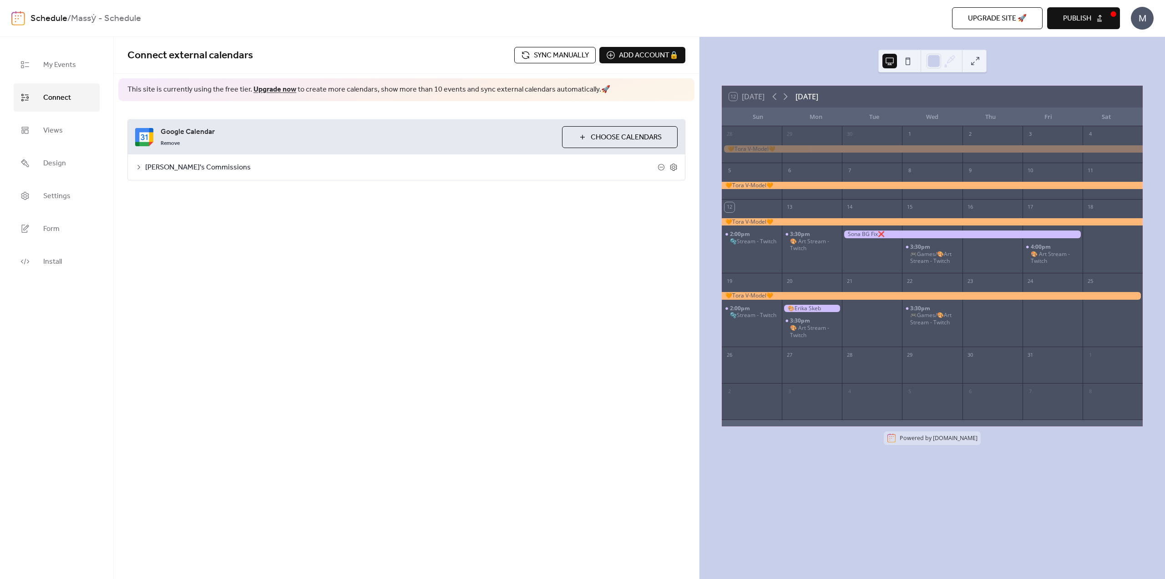
click at [557, 57] on span "Sync manually" at bounding box center [561, 55] width 55 height 11
click at [581, 102] on icon at bounding box center [785, 96] width 11 height 11
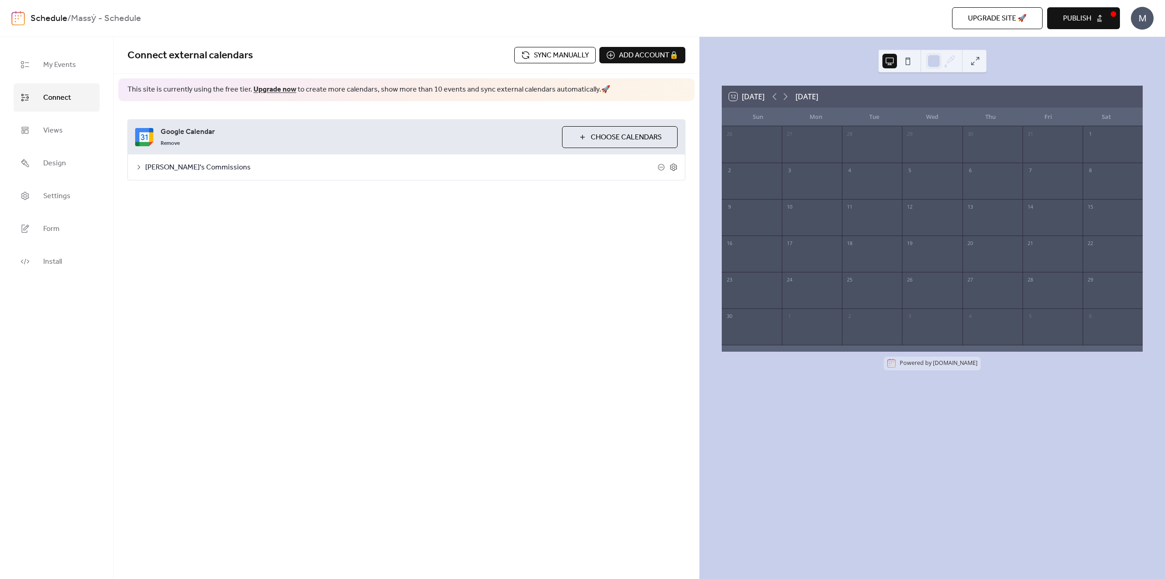
click at [577, 60] on span "Sync manually" at bounding box center [561, 55] width 55 height 11
click at [581, 208] on div "9" at bounding box center [752, 206] width 60 height 15
click at [581, 247] on div "17" at bounding box center [812, 242] width 60 height 15
click at [61, 71] on span "My Events" at bounding box center [59, 65] width 33 height 15
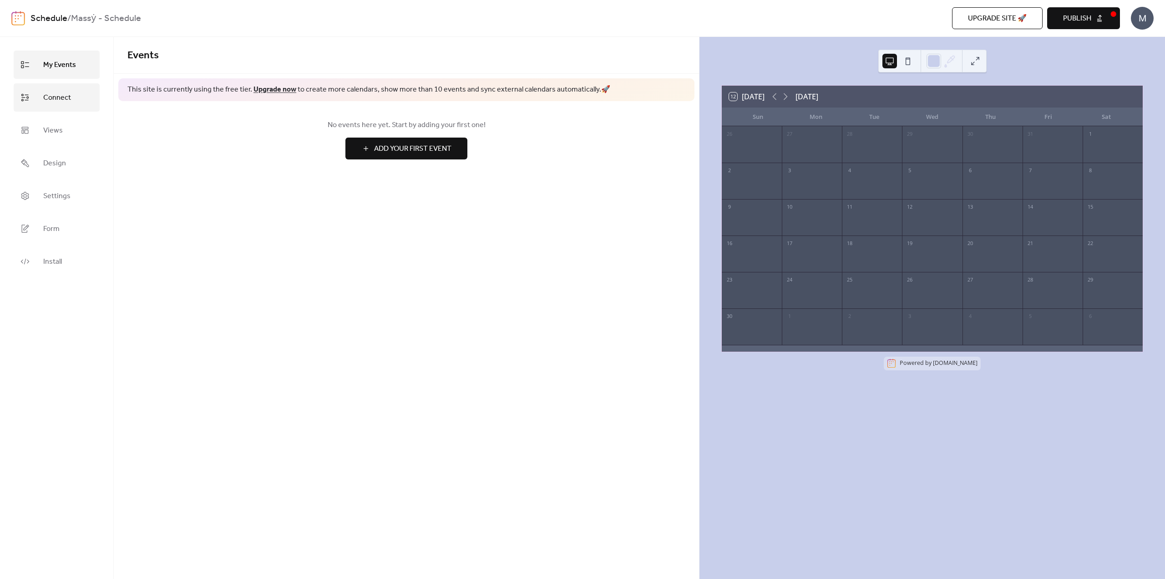
click at [57, 106] on link "Connect" at bounding box center [57, 97] width 86 height 28
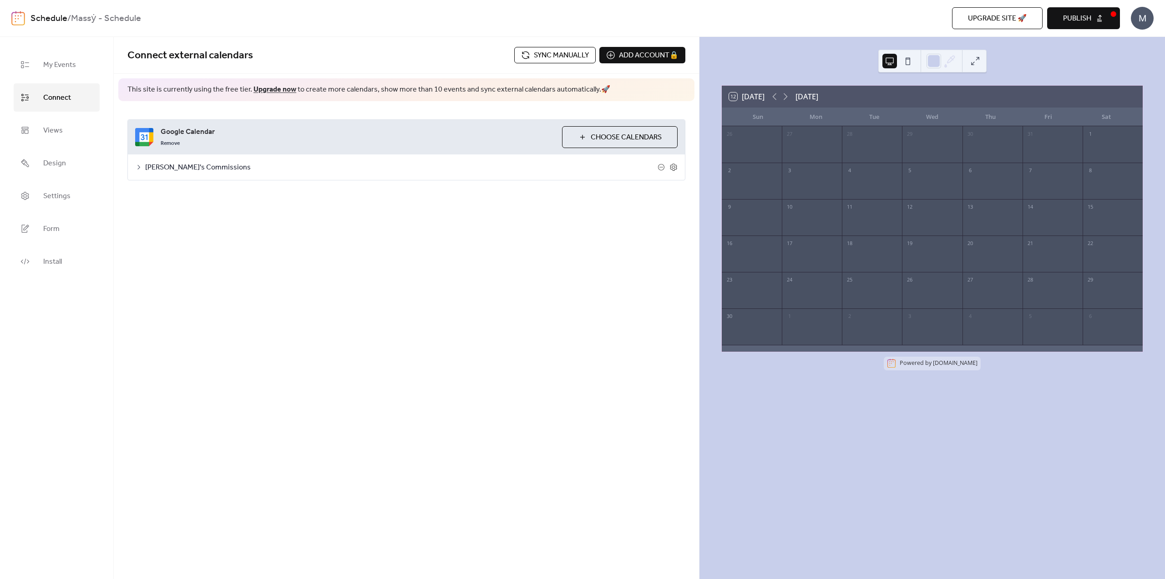
click at [160, 162] on span "[PERSON_NAME]'s Commissions" at bounding box center [401, 167] width 513 height 11
click at [48, 145] on ul "My Events Connect Views Design Settings Form Install" at bounding box center [57, 163] width 86 height 225
click at [47, 168] on span "Design" at bounding box center [54, 163] width 23 height 15
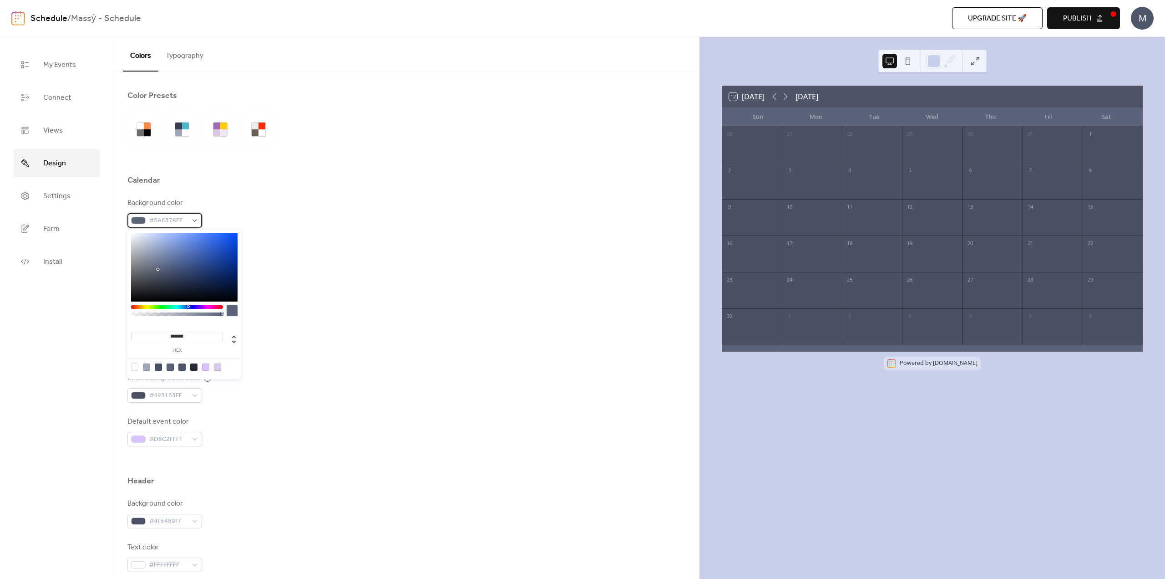
click at [152, 219] on span "#5A6378FF" at bounding box center [168, 220] width 38 height 11
click at [168, 134] on div at bounding box center [182, 129] width 33 height 33
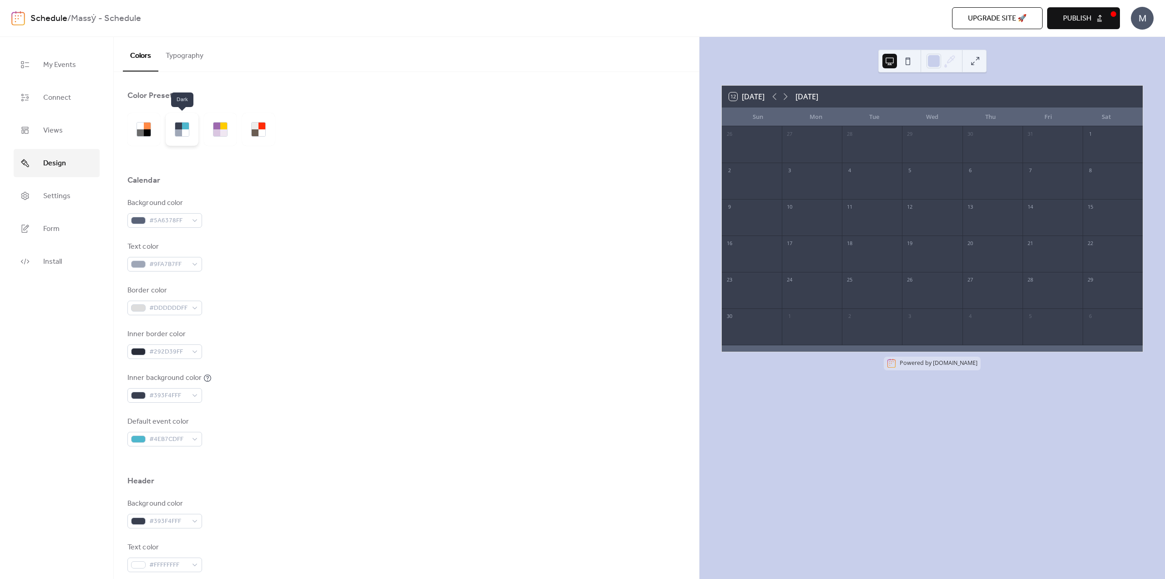
click at [173, 133] on div at bounding box center [182, 129] width 33 height 33
click at [581, 97] on icon at bounding box center [774, 96] width 11 height 11
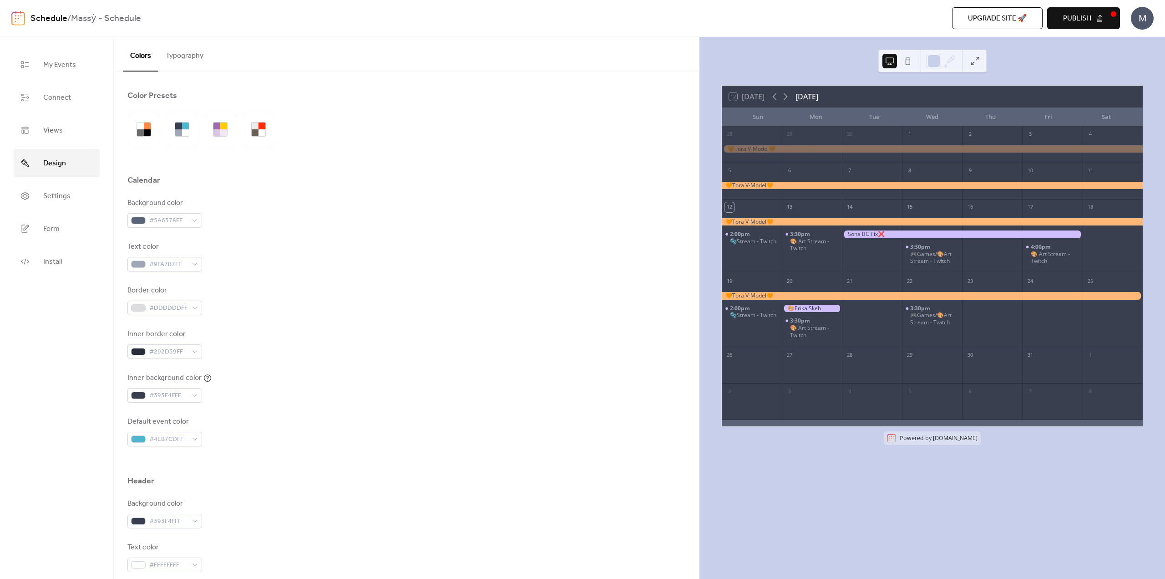
click at [581, 97] on div "12 [DATE] [DATE]" at bounding box center [932, 97] width 421 height 22
click at [581, 97] on icon at bounding box center [785, 96] width 11 height 11
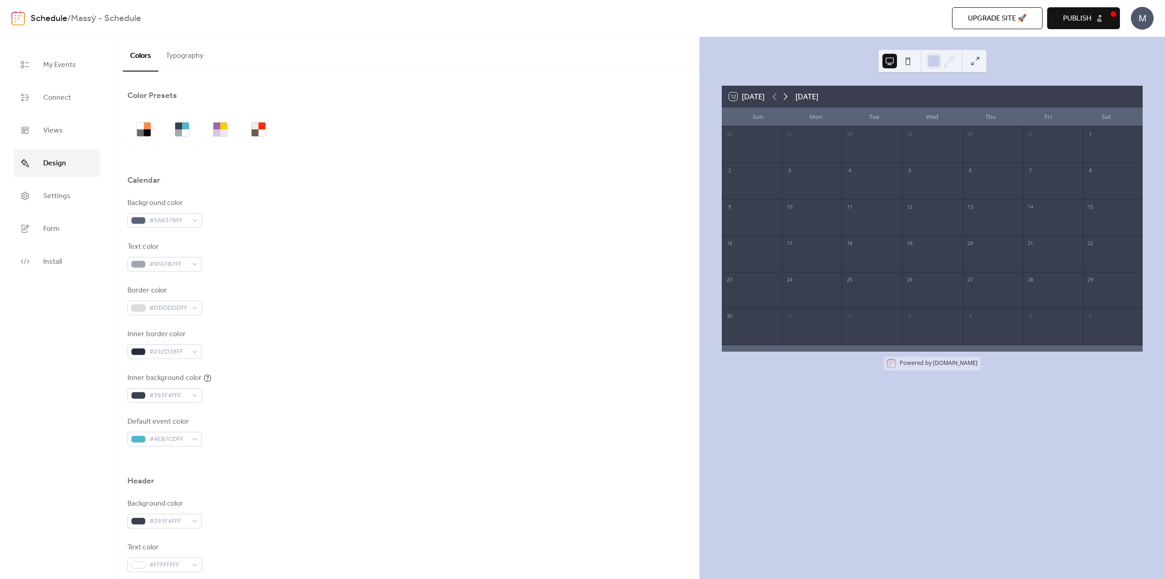
click at [581, 97] on icon at bounding box center [785, 96] width 11 height 11
click at [581, 99] on icon at bounding box center [774, 96] width 11 height 11
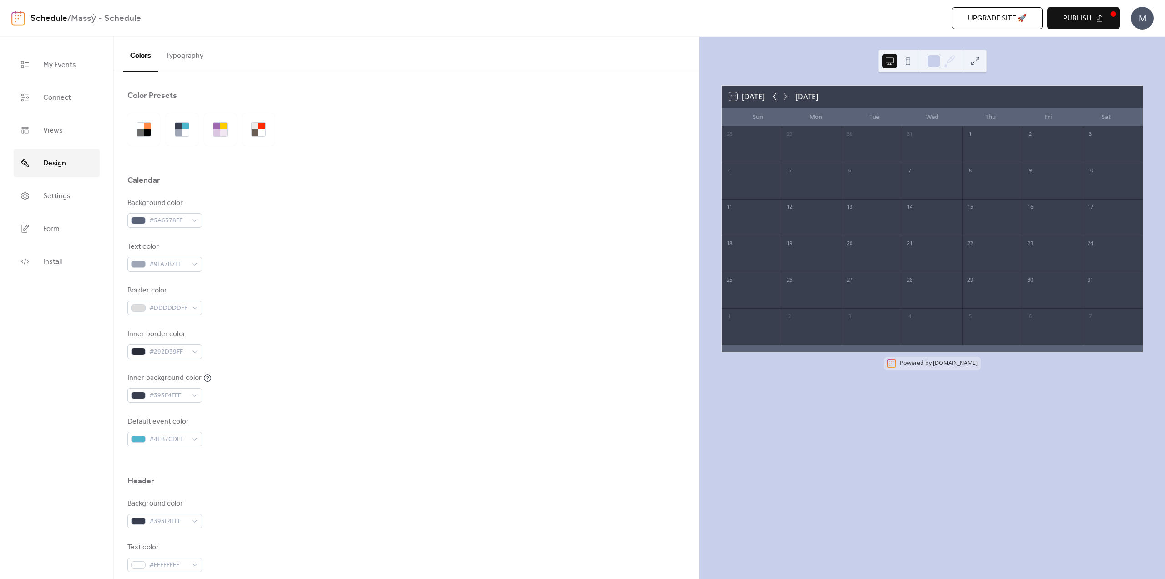
click at [581, 99] on icon at bounding box center [774, 96] width 11 height 11
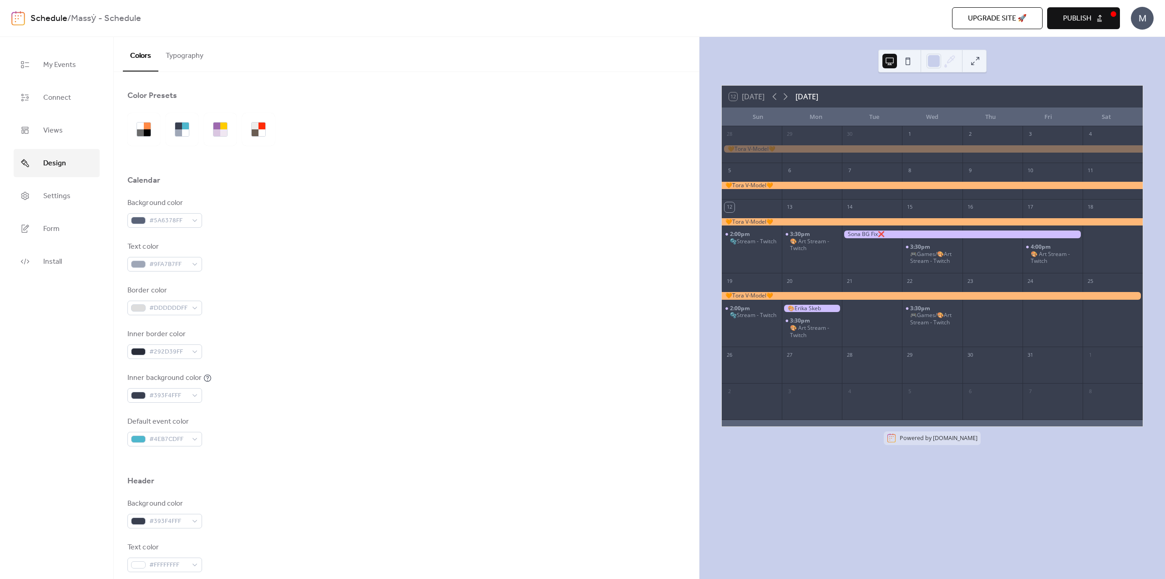
click at [581, 17] on span "Publish" at bounding box center [1077, 18] width 28 height 11
click at [55, 202] on span "Settings" at bounding box center [56, 196] width 27 height 15
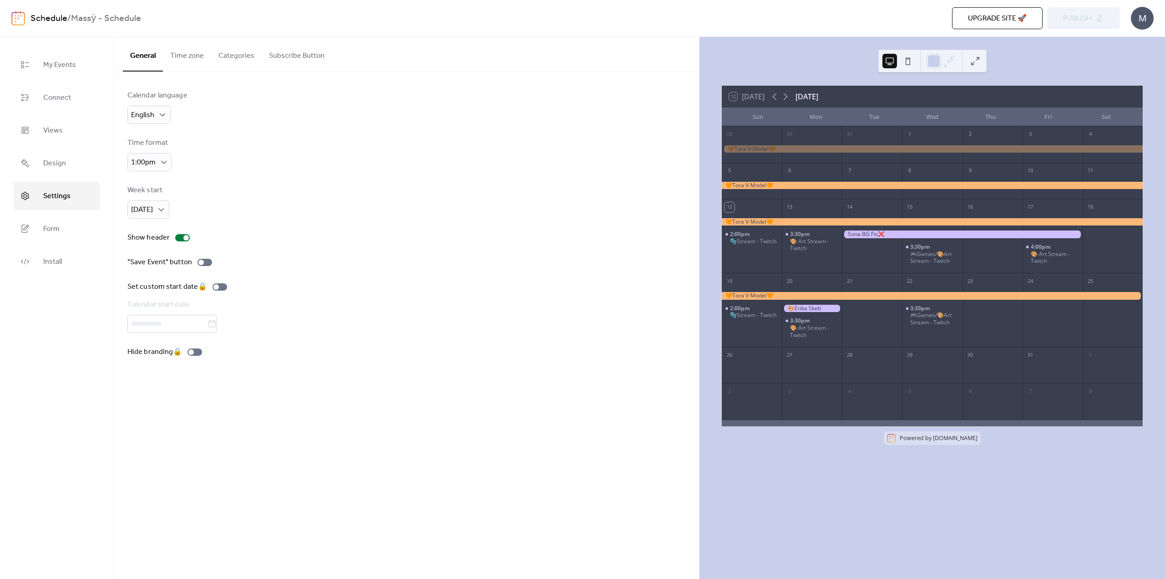
click at [207, 269] on div "Calendar language English Time format 1:00pm Week start [DATE] Show header "Sav…" at bounding box center [406, 223] width 558 height 267
click at [207, 264] on div at bounding box center [205, 262] width 15 height 7
click at [207, 261] on div at bounding box center [208, 261] width 5 height 5
click at [206, 261] on div at bounding box center [205, 262] width 15 height 7
click at [206, 260] on div at bounding box center [208, 261] width 5 height 5
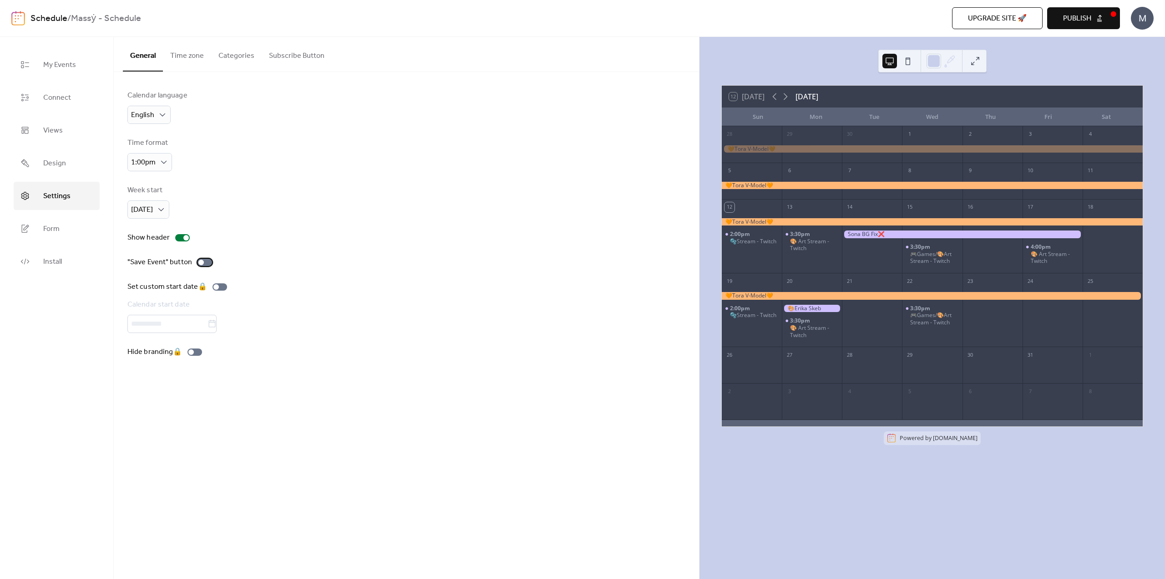
click at [206, 260] on div at bounding box center [205, 262] width 15 height 7
click at [50, 232] on span "Form" at bounding box center [51, 229] width 16 height 15
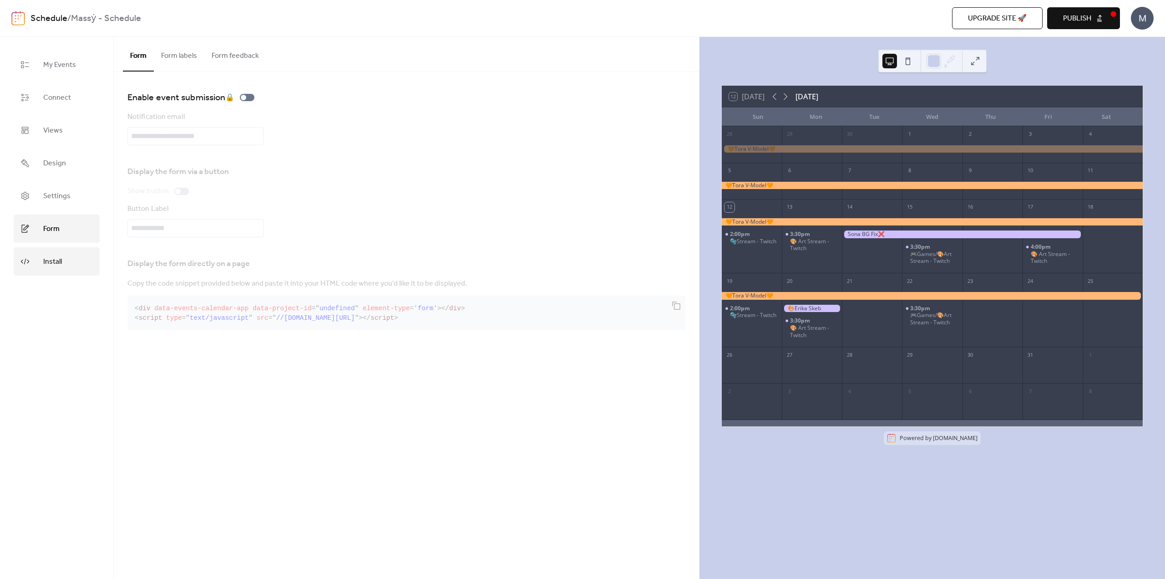
click at [48, 253] on link "Install" at bounding box center [57, 261] width 86 height 28
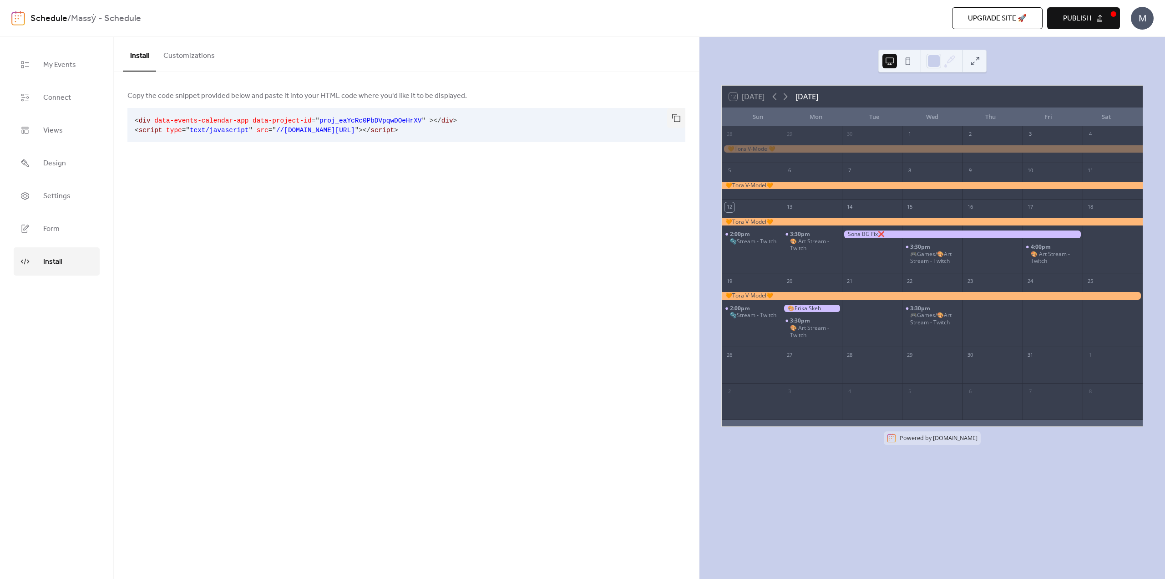
click at [164, 66] on button "Customizations" at bounding box center [189, 54] width 66 height 34
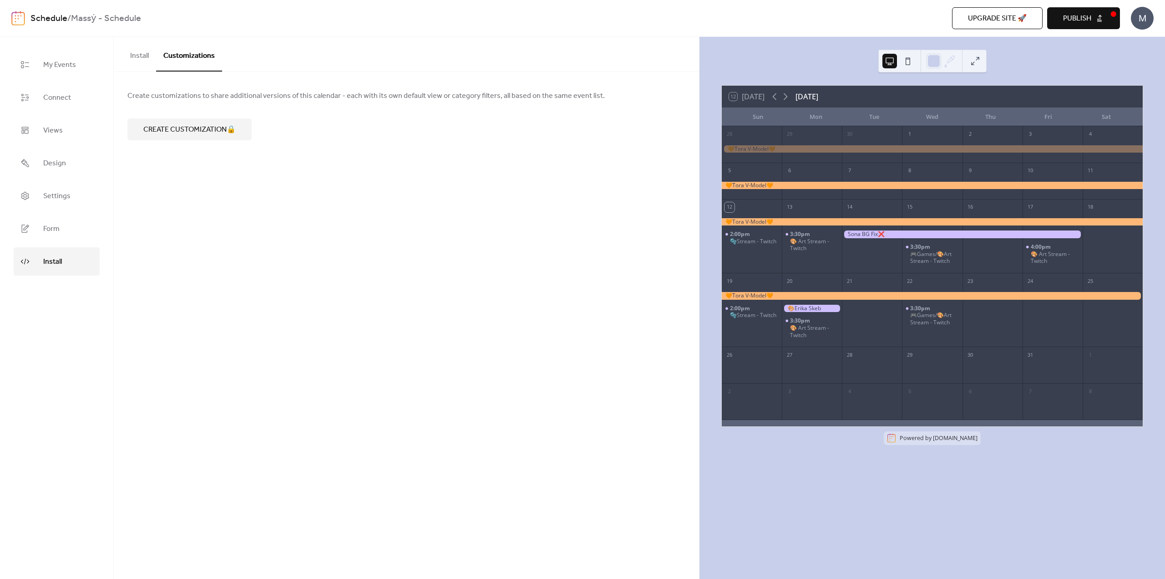
click at [142, 61] on button "Install" at bounding box center [139, 54] width 33 height 34
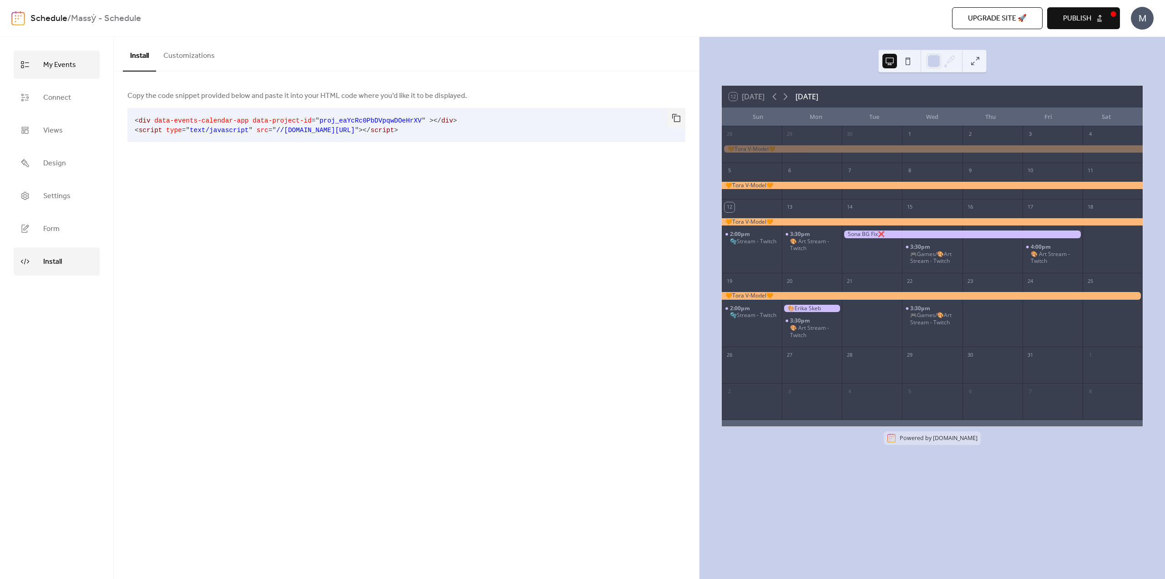
click at [71, 66] on span "My Events" at bounding box center [59, 65] width 33 height 15
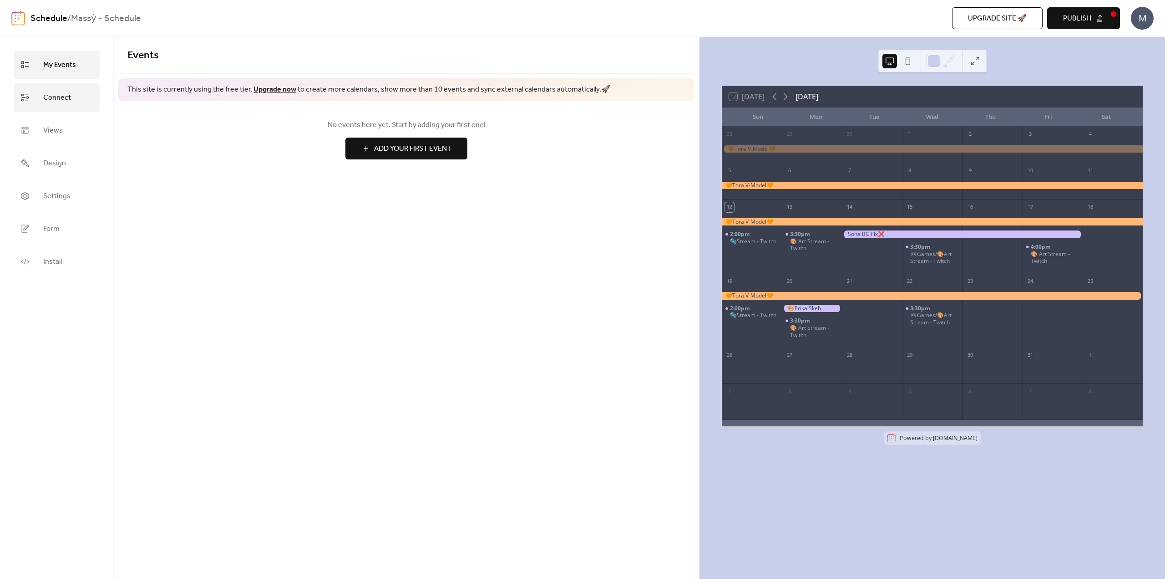
click at [64, 104] on span "Connect" at bounding box center [57, 98] width 28 height 15
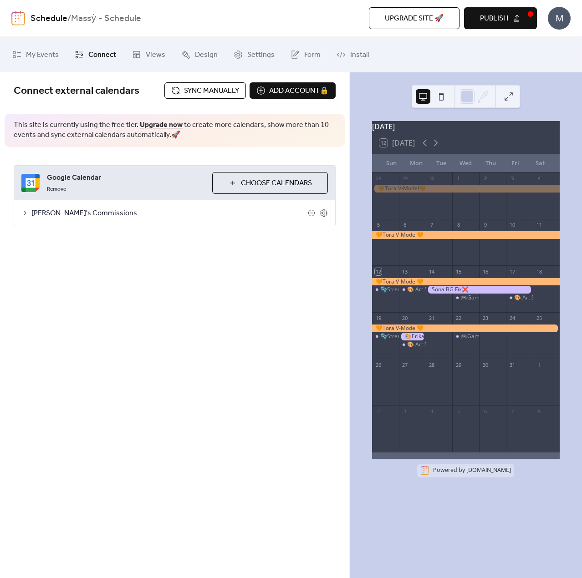
click at [97, 309] on div "Connect external calendars Sync manually Add account 🔒 🔒 This site is currently…" at bounding box center [174, 325] width 349 height 506
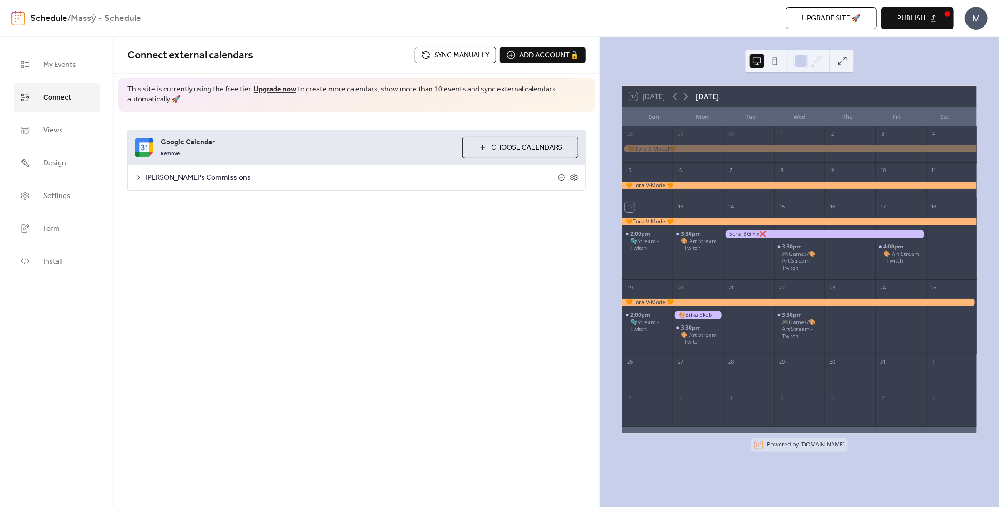
click at [282, 148] on div "Remove" at bounding box center [308, 152] width 295 height 11
click at [61, 202] on span "Settings" at bounding box center [56, 196] width 27 height 15
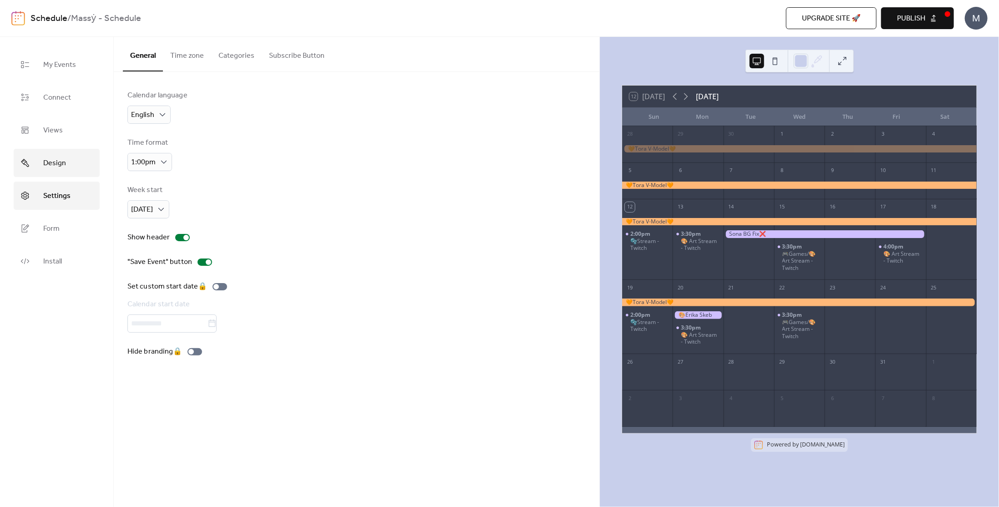
click at [53, 173] on link "Design" at bounding box center [57, 163] width 86 height 28
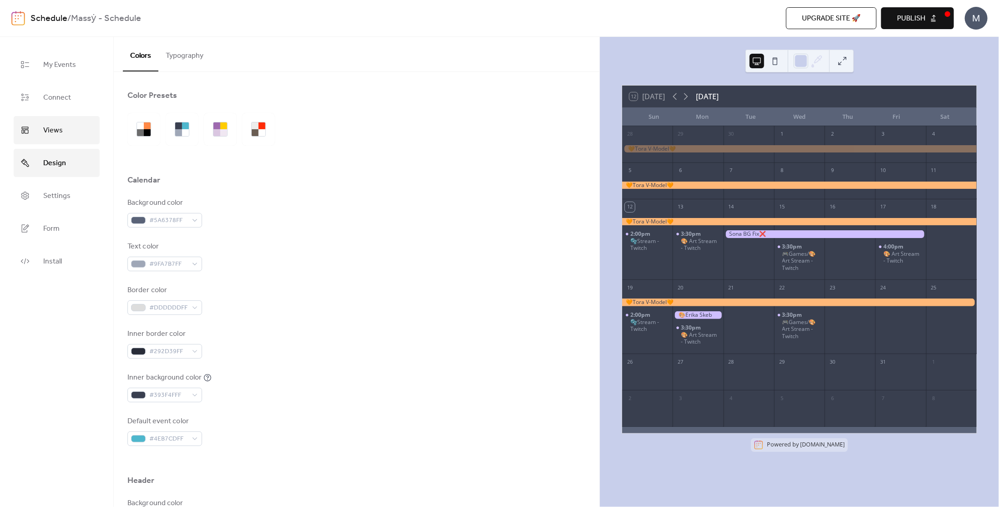
click at [46, 132] on span "Views" at bounding box center [53, 130] width 20 height 15
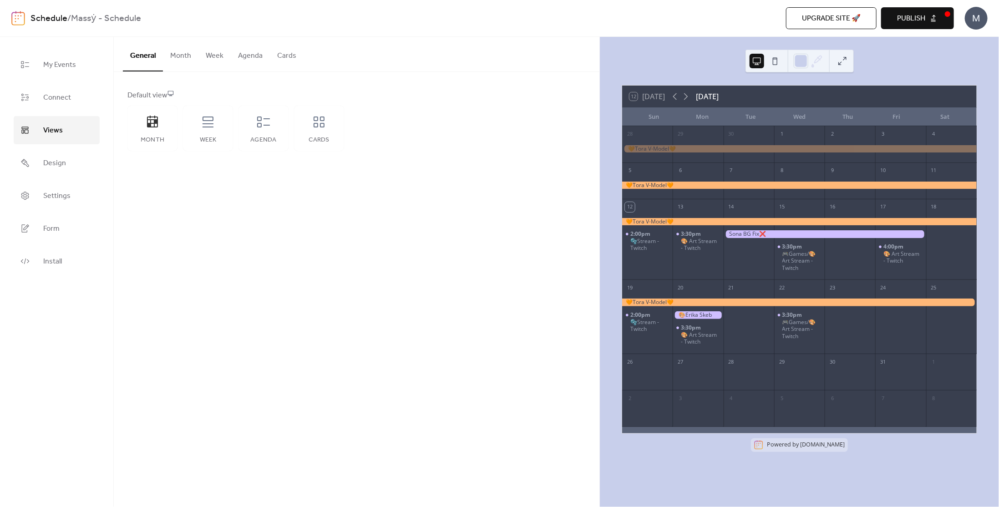
click at [171, 58] on button "Month" at bounding box center [181, 54] width 36 height 34
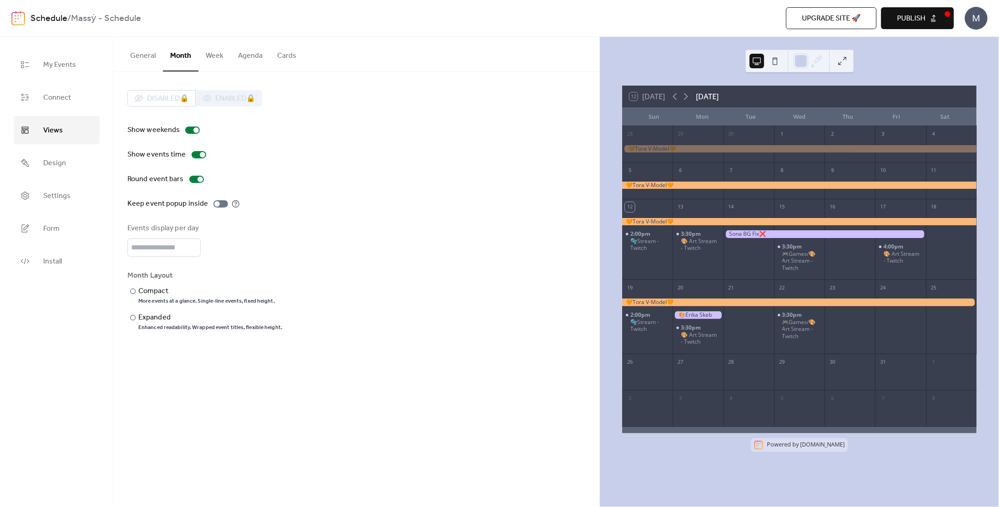
click at [148, 57] on button "General" at bounding box center [143, 54] width 40 height 34
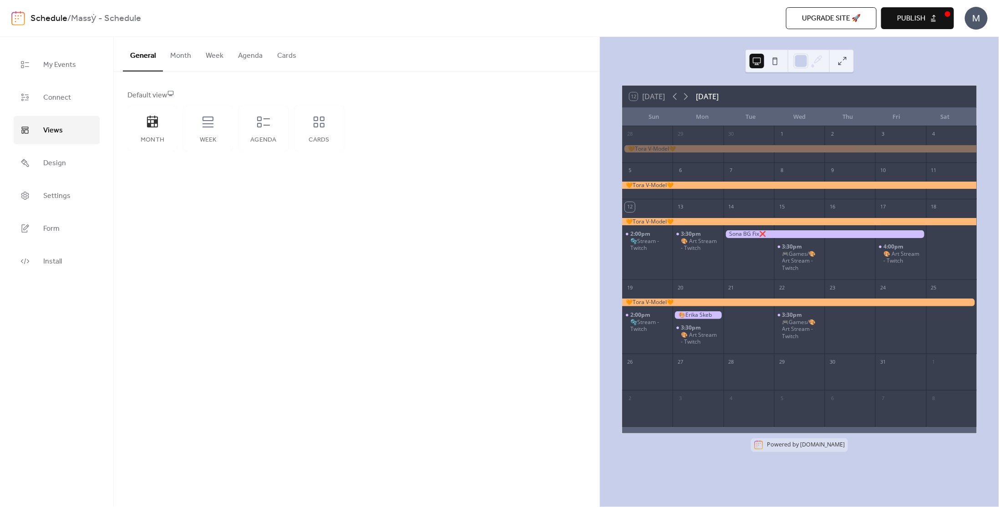
click at [231, 56] on button "Agenda" at bounding box center [250, 54] width 39 height 34
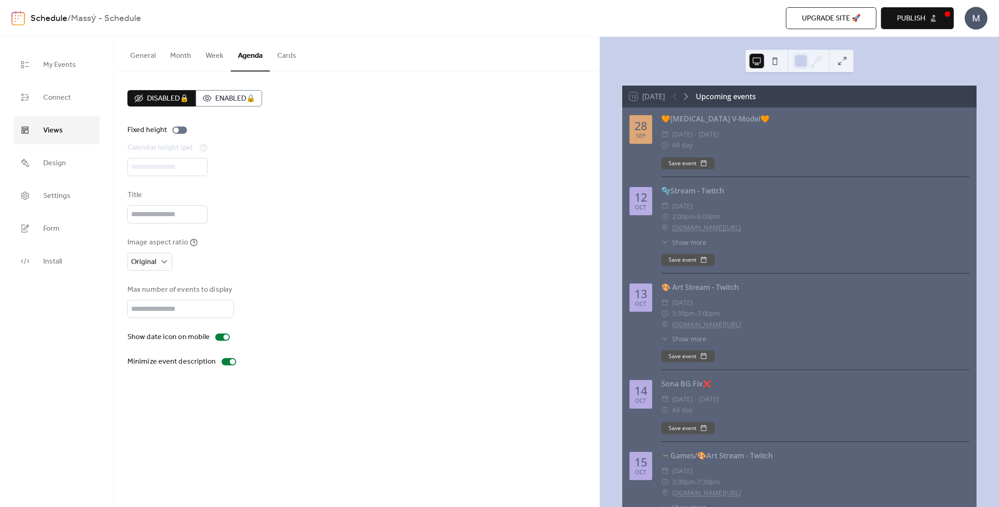
click at [137, 61] on button "General" at bounding box center [143, 54] width 40 height 34
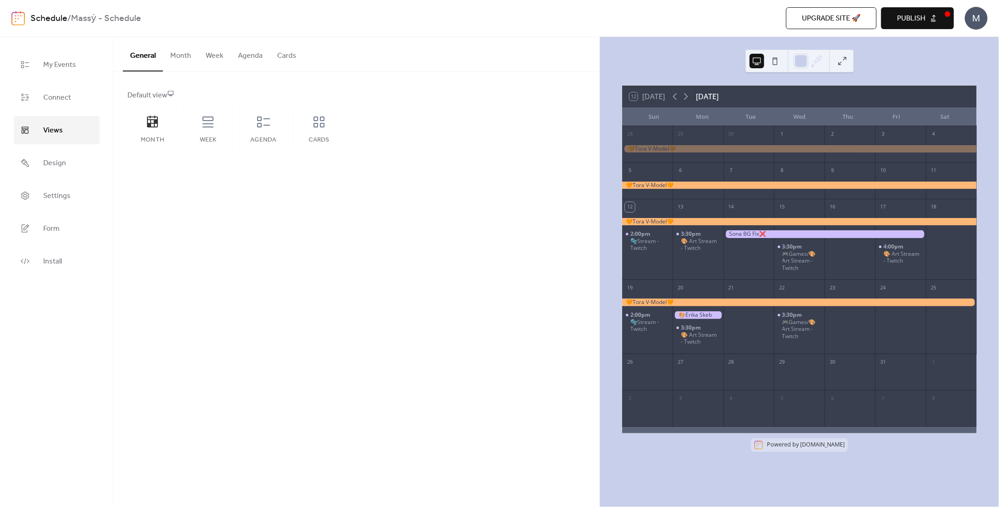
click at [166, 96] on div "Default view" at bounding box center [355, 95] width 457 height 11
click at [261, 143] on div "Agenda" at bounding box center [264, 129] width 50 height 46
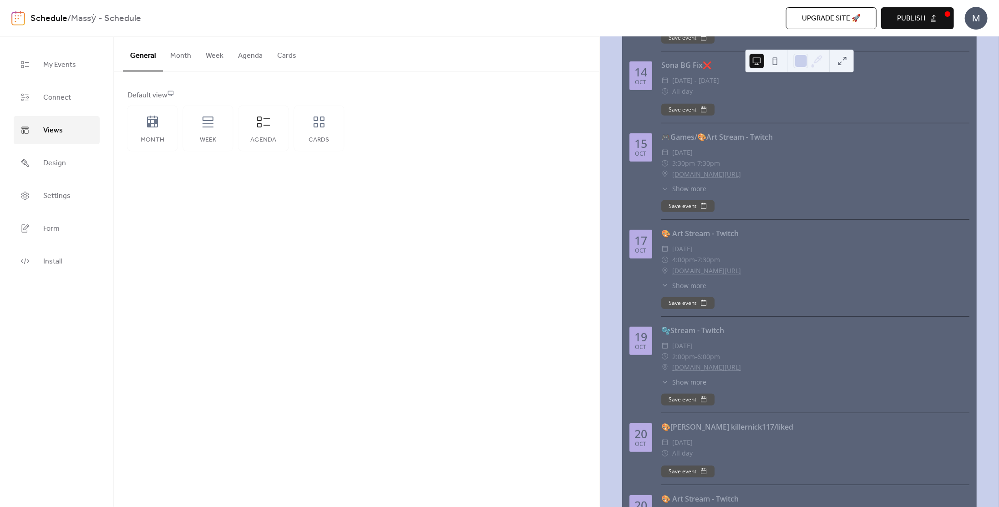
scroll to position [528, 0]
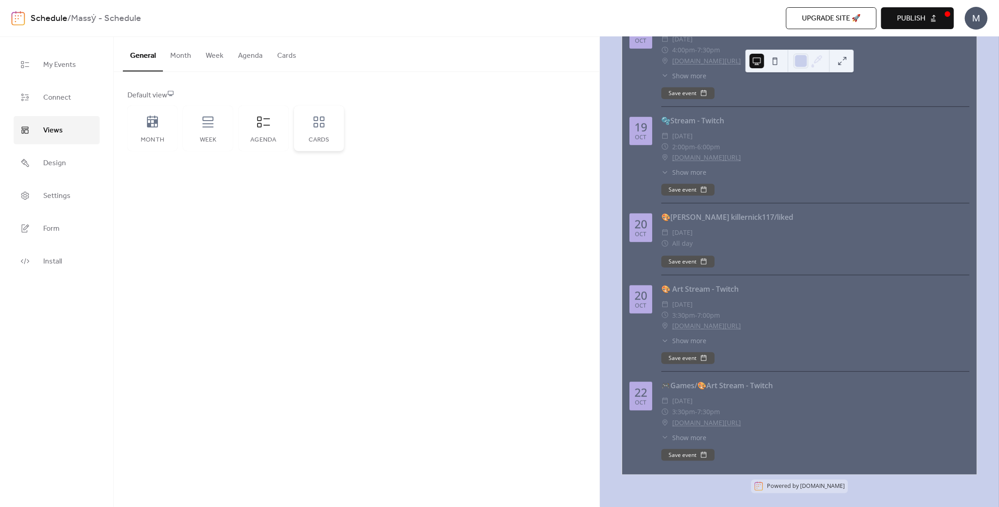
click at [337, 140] on div "Cards" at bounding box center [319, 129] width 50 height 46
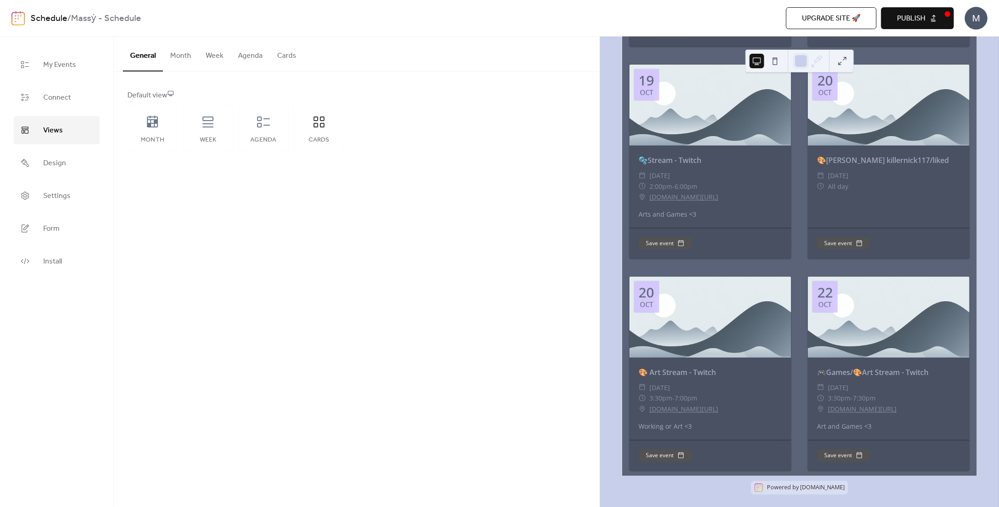
scroll to position [685, 0]
click at [149, 138] on div "Month" at bounding box center [153, 140] width 32 height 7
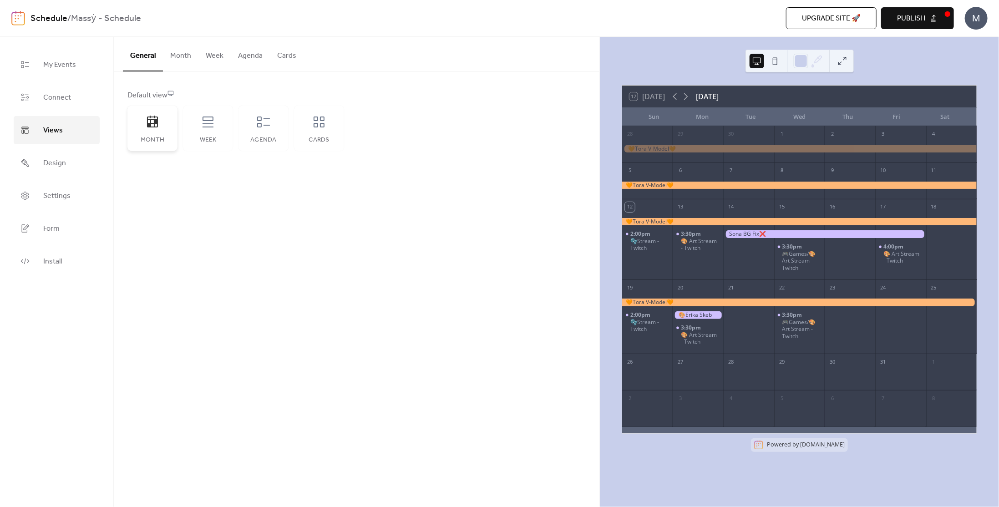
scroll to position [0, 0]
click at [243, 131] on div "Agenda" at bounding box center [264, 129] width 50 height 46
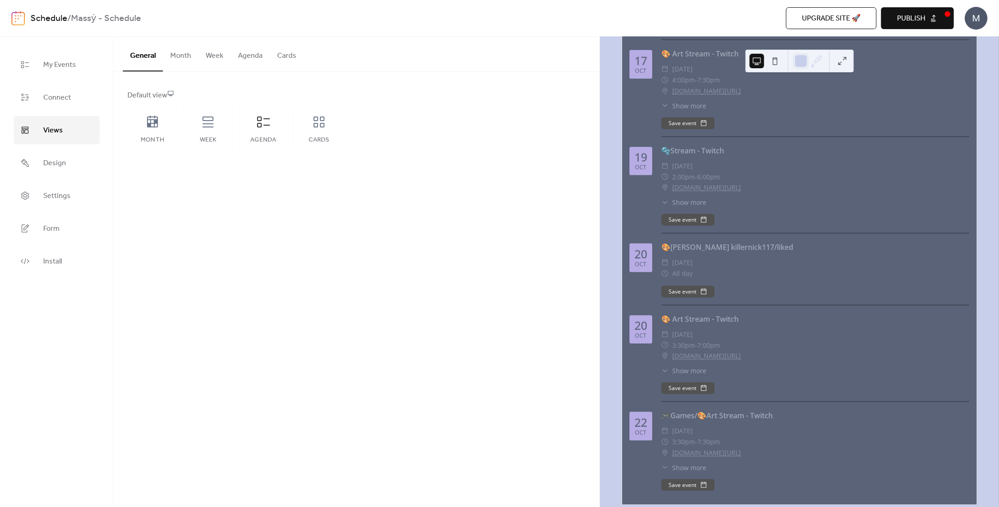
scroll to position [528, 0]
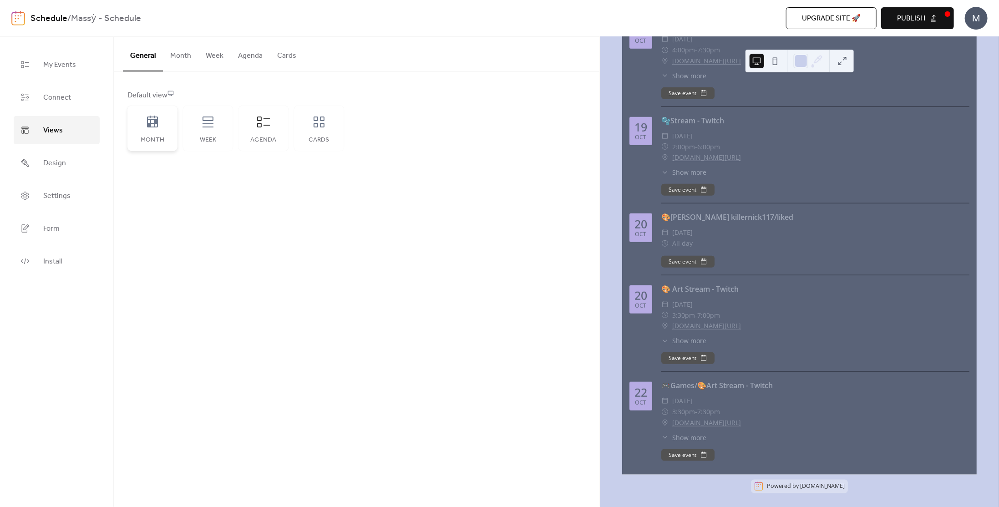
click at [161, 132] on div "Month" at bounding box center [152, 129] width 50 height 46
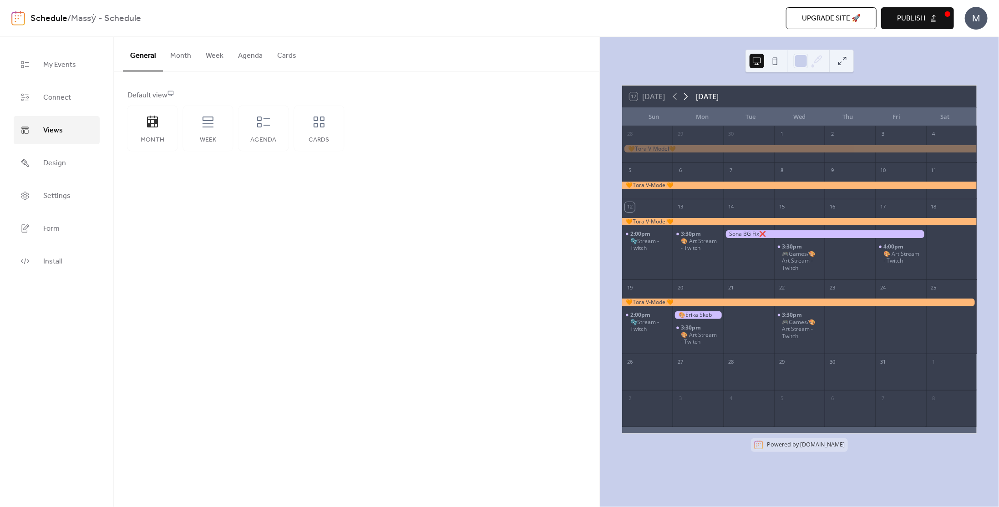
click at [581, 95] on icon at bounding box center [686, 96] width 11 height 11
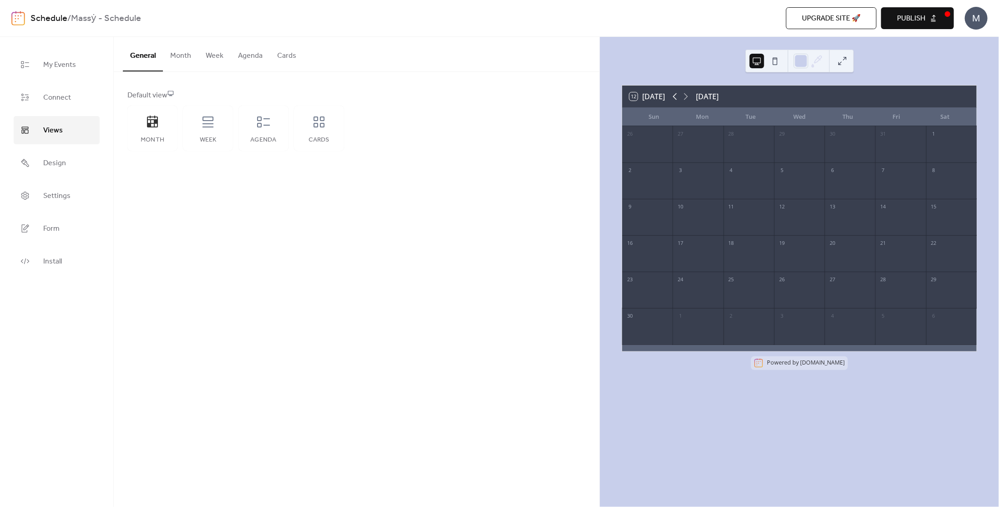
click at [581, 97] on icon at bounding box center [675, 96] width 11 height 11
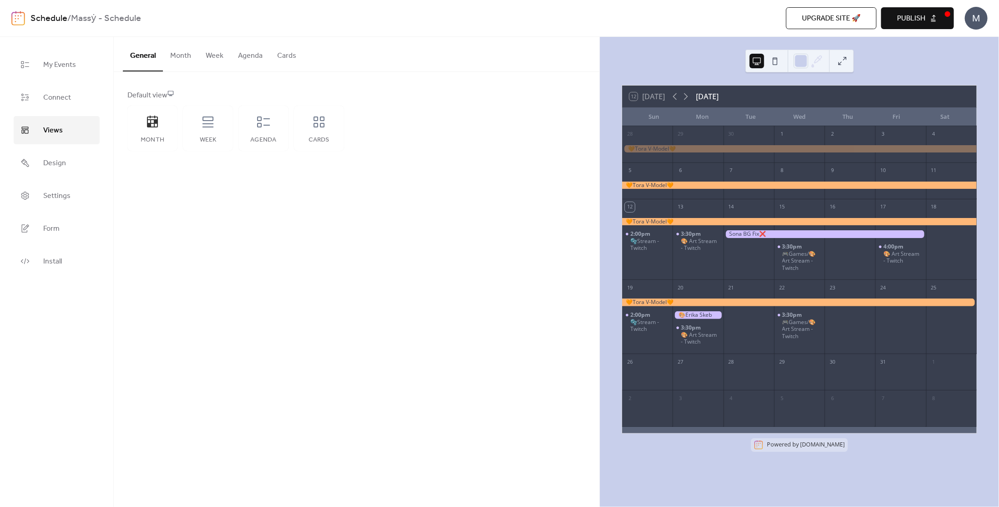
click at [186, 61] on button "Month" at bounding box center [181, 54] width 36 height 34
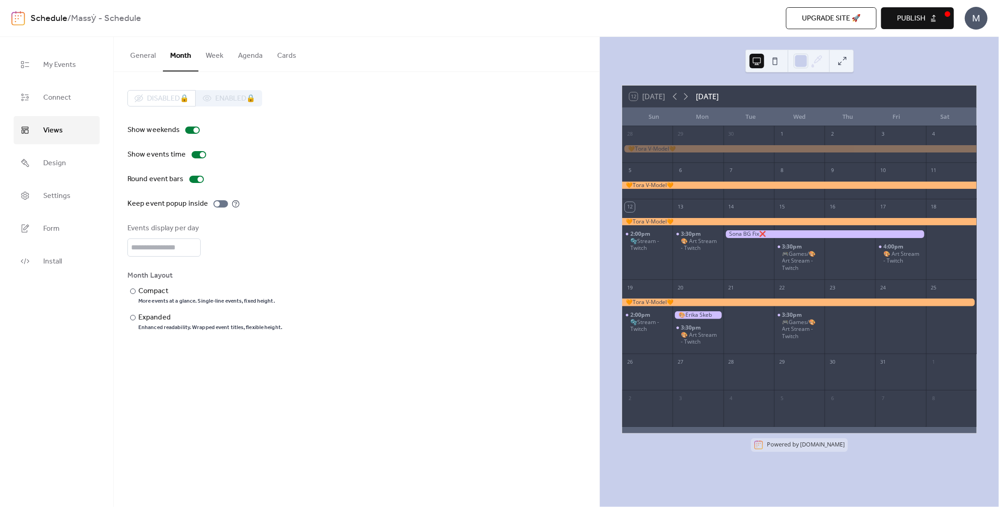
click at [147, 60] on button "General" at bounding box center [143, 54] width 40 height 34
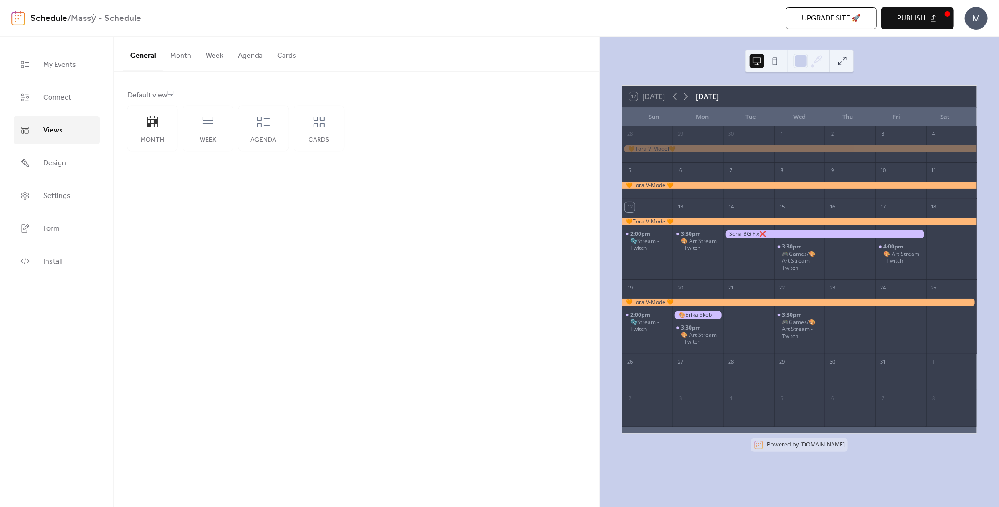
click at [180, 58] on button "Month" at bounding box center [181, 54] width 36 height 34
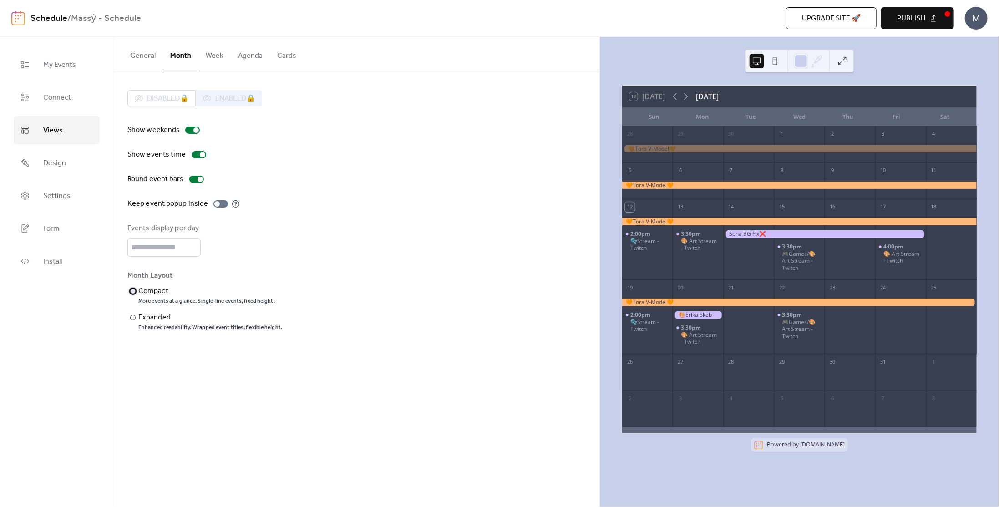
click at [147, 292] on div "Compact" at bounding box center [205, 291] width 135 height 11
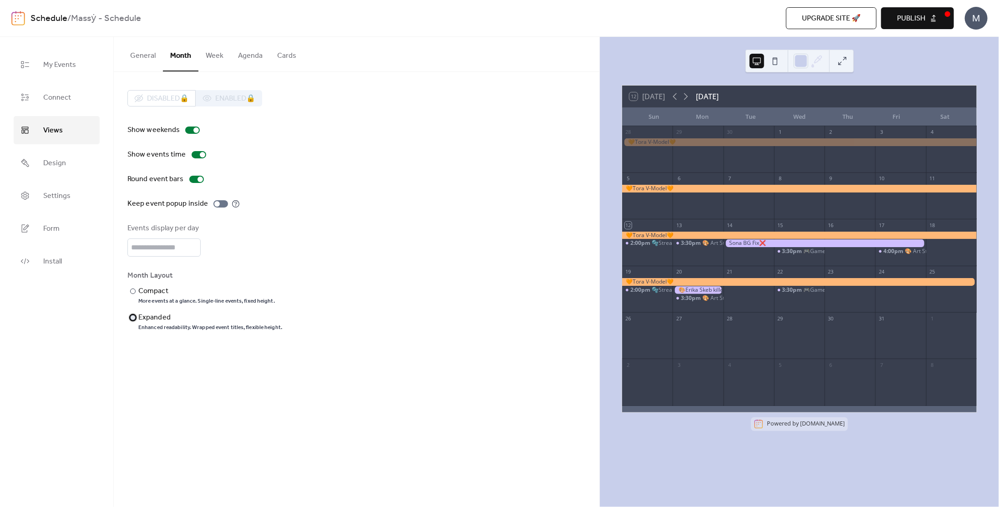
click at [140, 317] on div "Expanded" at bounding box center [209, 317] width 142 height 11
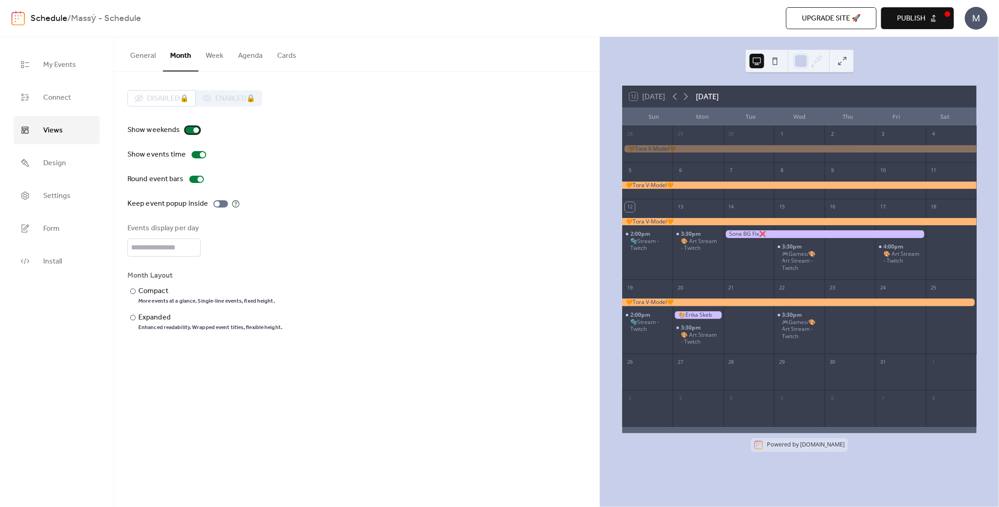
click at [193, 130] on div at bounding box center [195, 129] width 5 height 5
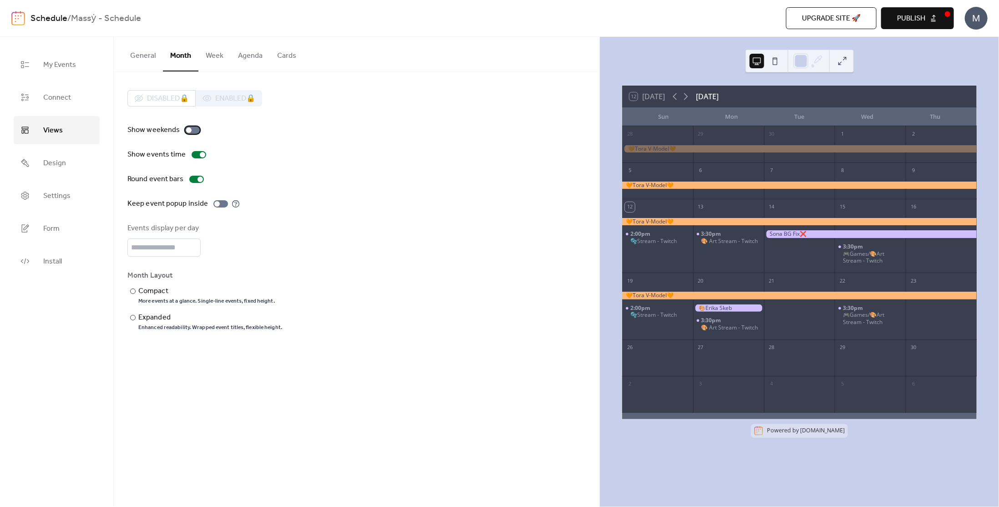
click at [193, 133] on div at bounding box center [192, 130] width 15 height 7
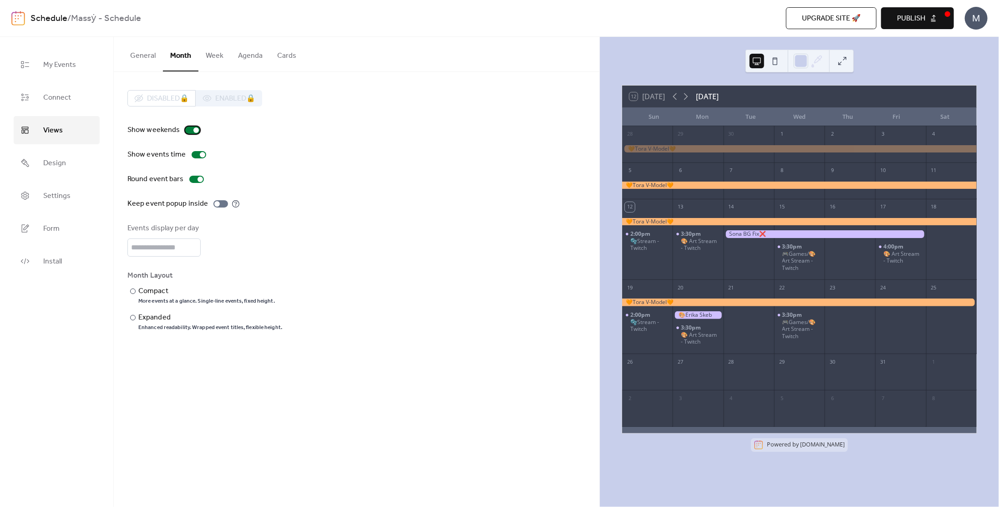
click at [193, 133] on div at bounding box center [192, 130] width 15 height 7
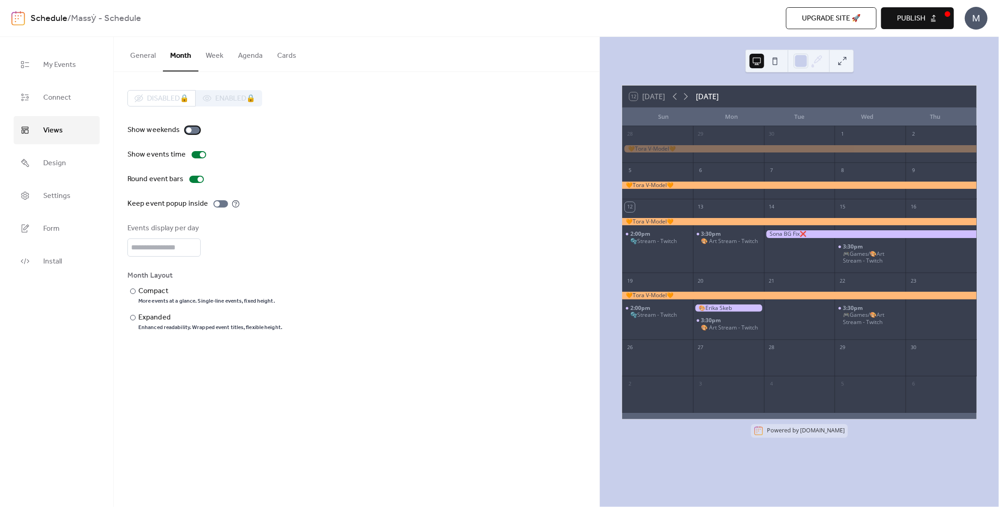
click at [193, 133] on div at bounding box center [192, 130] width 15 height 7
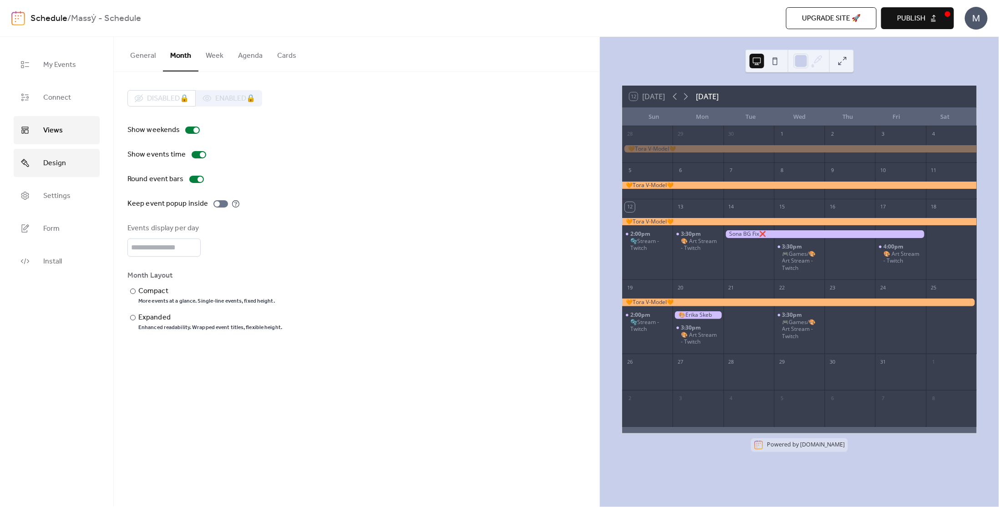
click at [64, 175] on link "Design" at bounding box center [57, 163] width 86 height 28
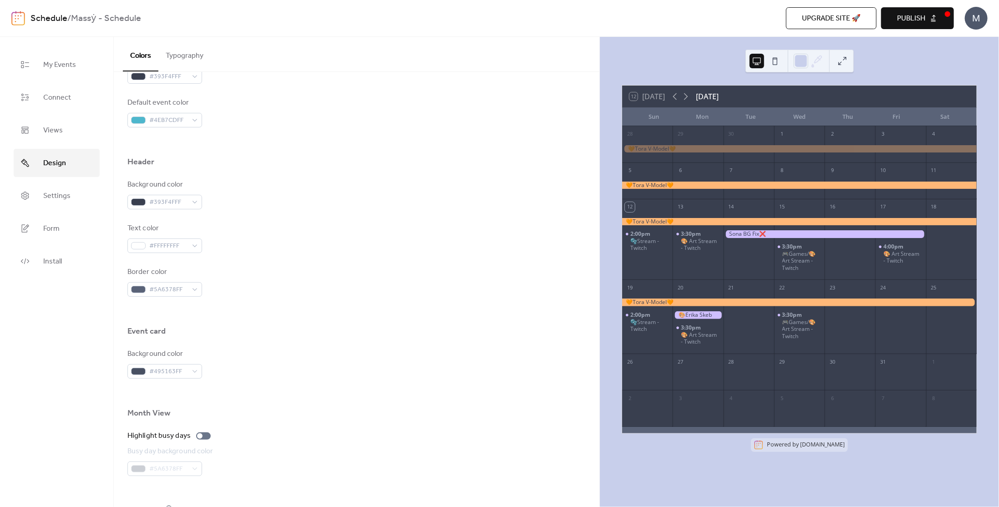
scroll to position [446, 0]
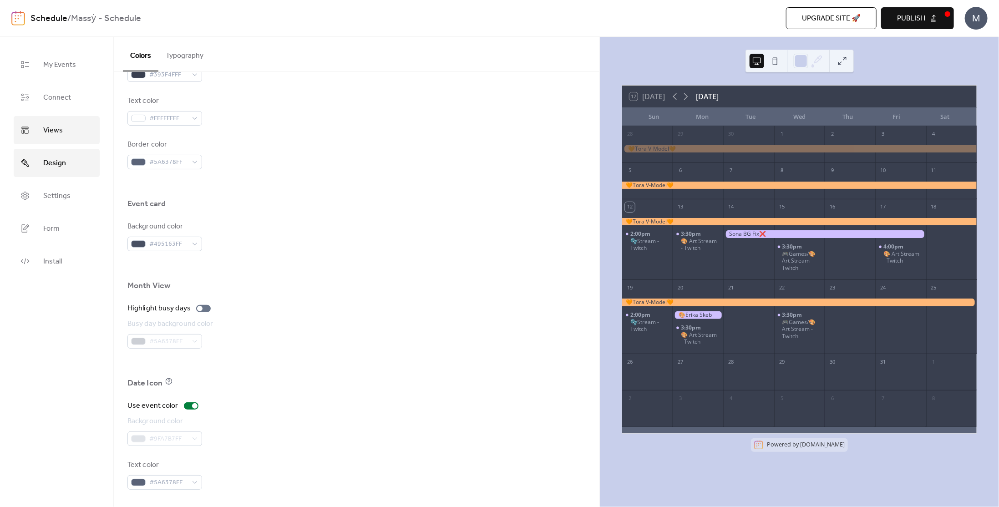
click at [37, 134] on link "Views" at bounding box center [57, 130] width 86 height 28
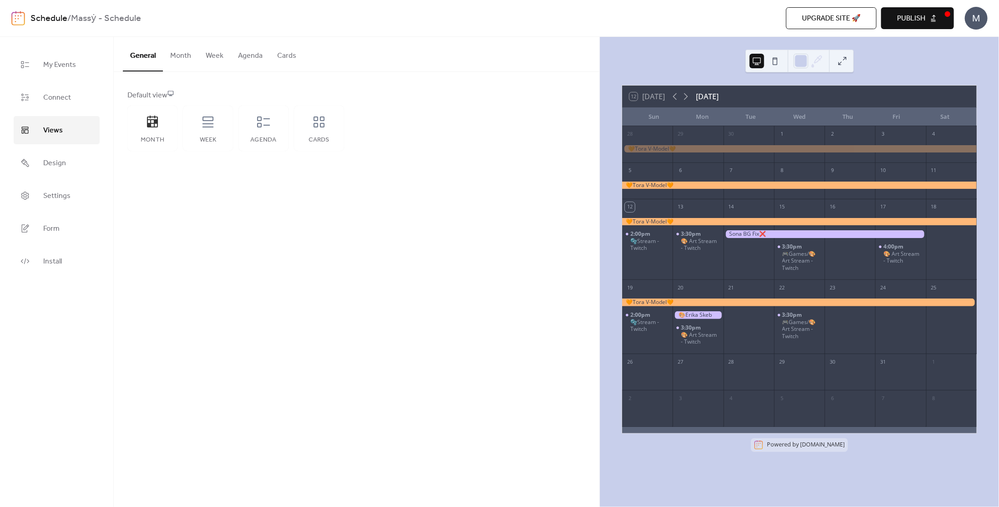
click at [173, 54] on button "Month" at bounding box center [181, 54] width 36 height 34
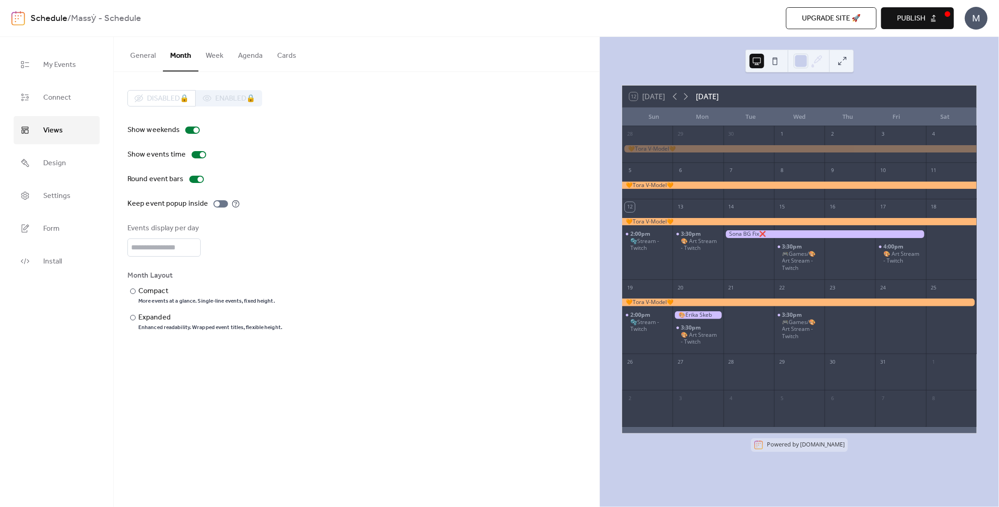
click at [143, 58] on button "General" at bounding box center [143, 54] width 40 height 34
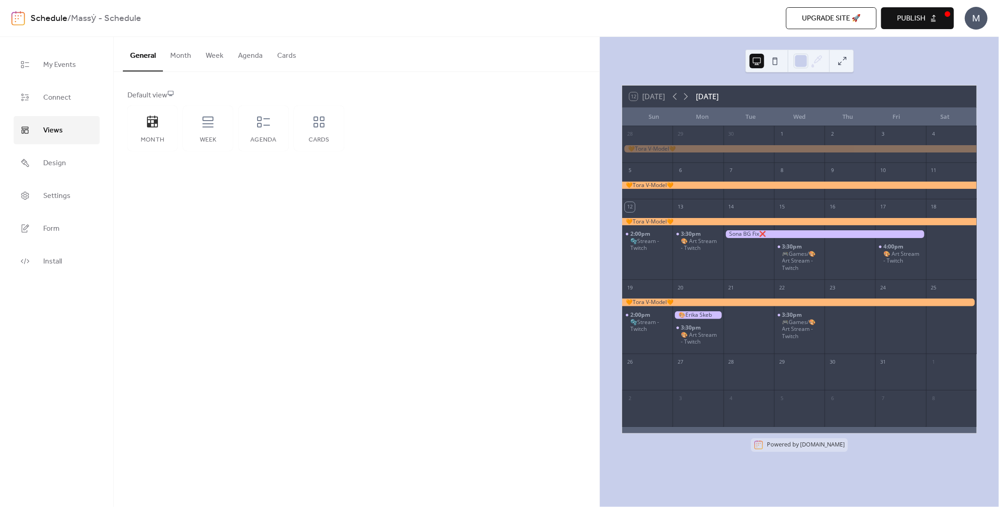
click at [174, 61] on button "Month" at bounding box center [181, 54] width 36 height 34
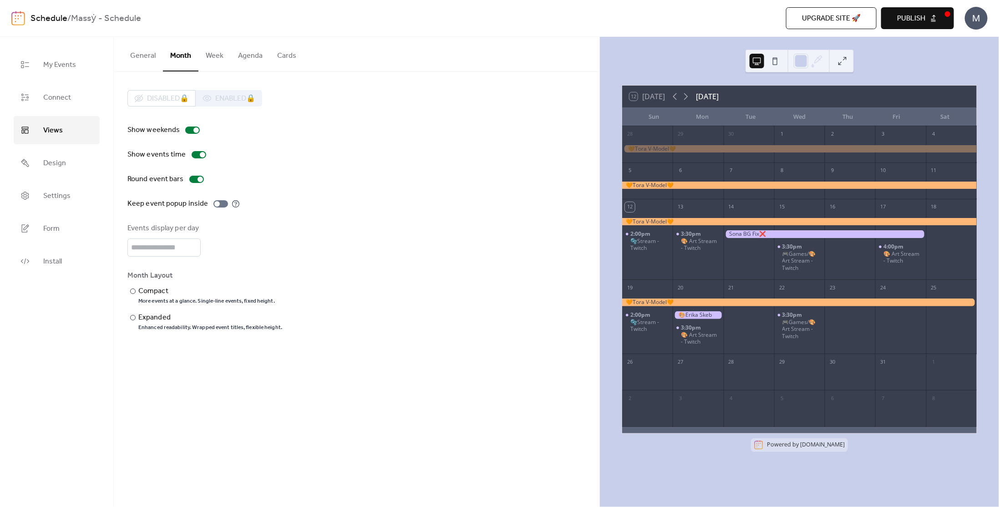
click at [218, 59] on button "Week" at bounding box center [214, 54] width 32 height 34
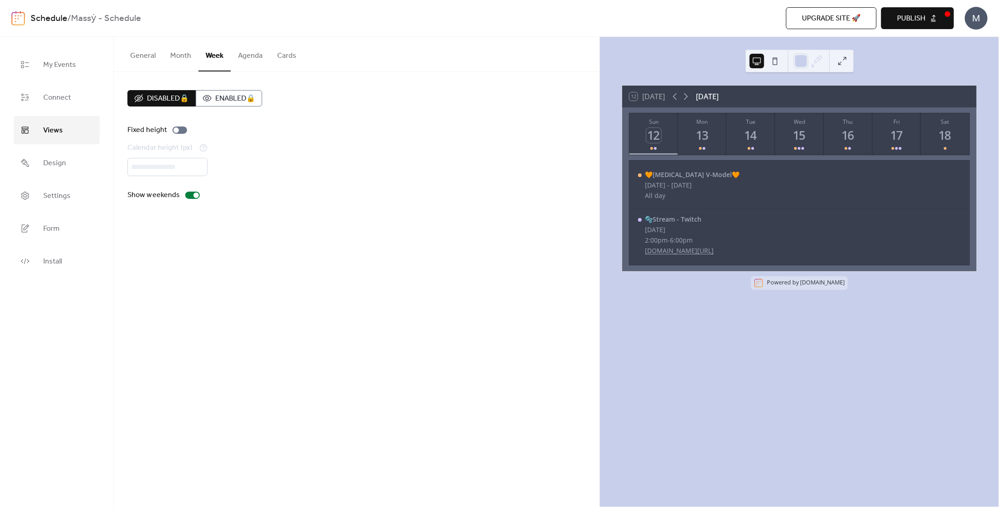
click at [185, 62] on button "Month" at bounding box center [181, 54] width 36 height 34
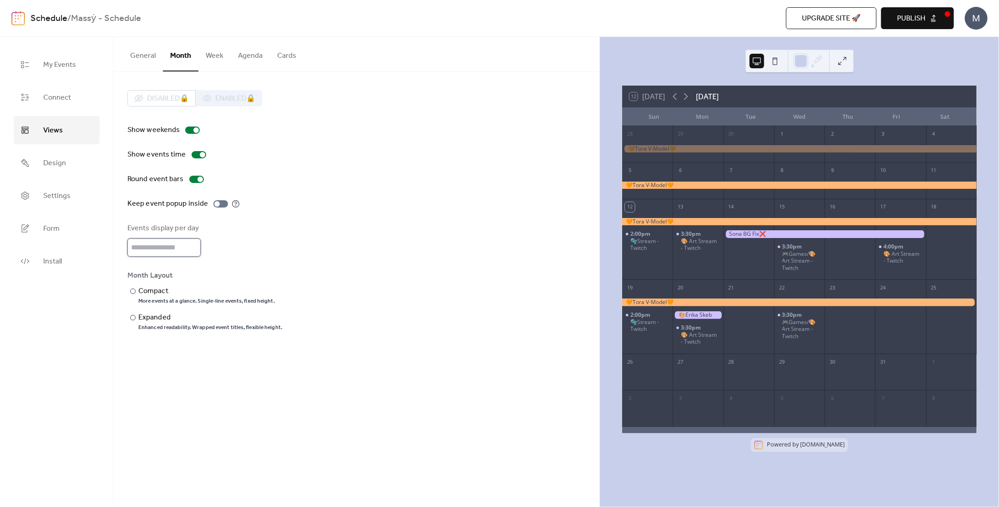
click at [194, 245] on input "*" at bounding box center [163, 248] width 73 height 18
click at [193, 246] on input "**" at bounding box center [163, 248] width 73 height 18
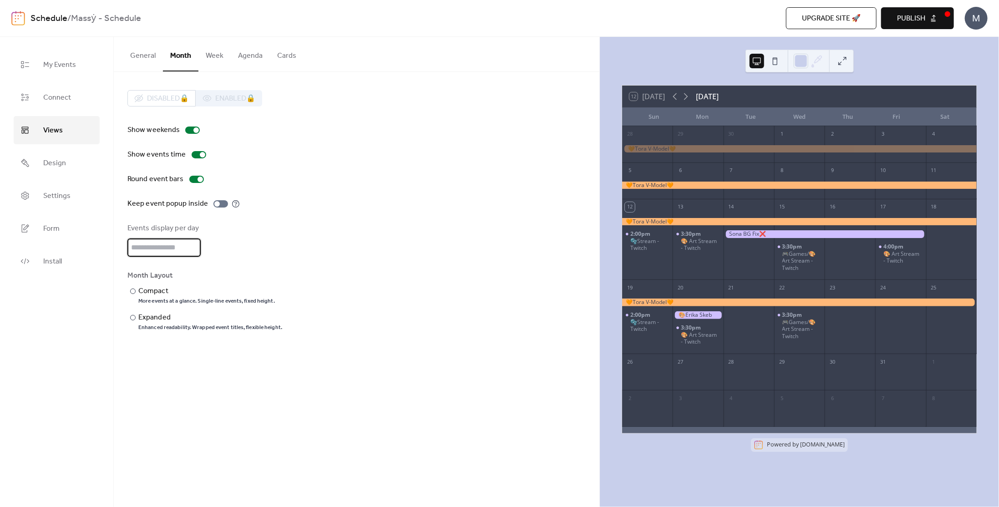
click at [193, 246] on input "**" at bounding box center [163, 248] width 73 height 18
click at [193, 245] on input "**" at bounding box center [163, 248] width 73 height 18
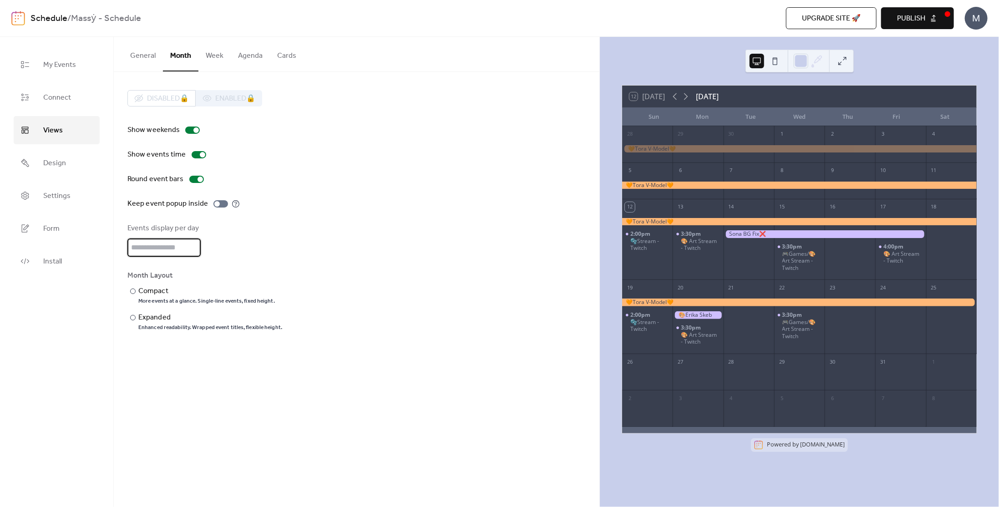
click at [193, 245] on input "**" at bounding box center [163, 248] width 73 height 18
type input "**"
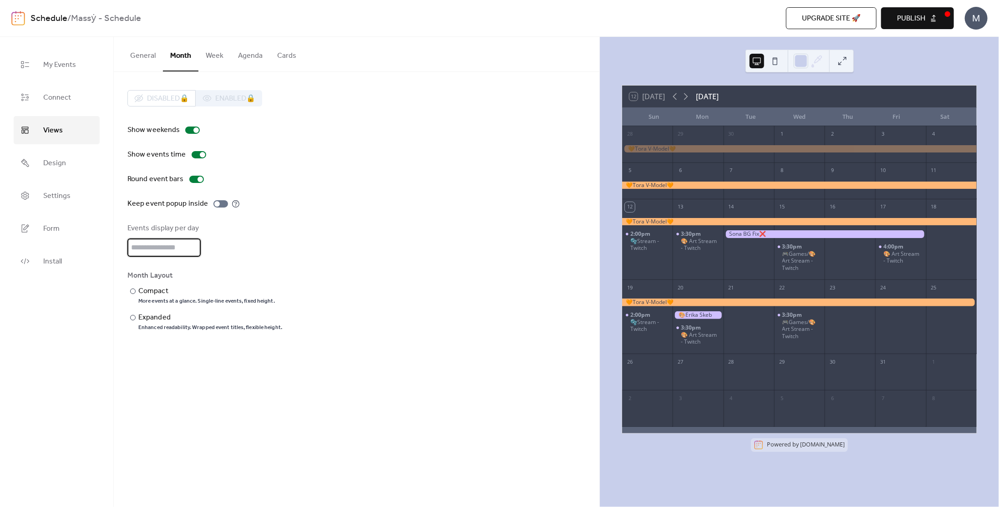
click at [193, 245] on input "**" at bounding box center [163, 248] width 73 height 18
click at [230, 261] on div "Show weekends Show events time Round event bars Keep event popup inside Events …" at bounding box center [356, 228] width 458 height 207
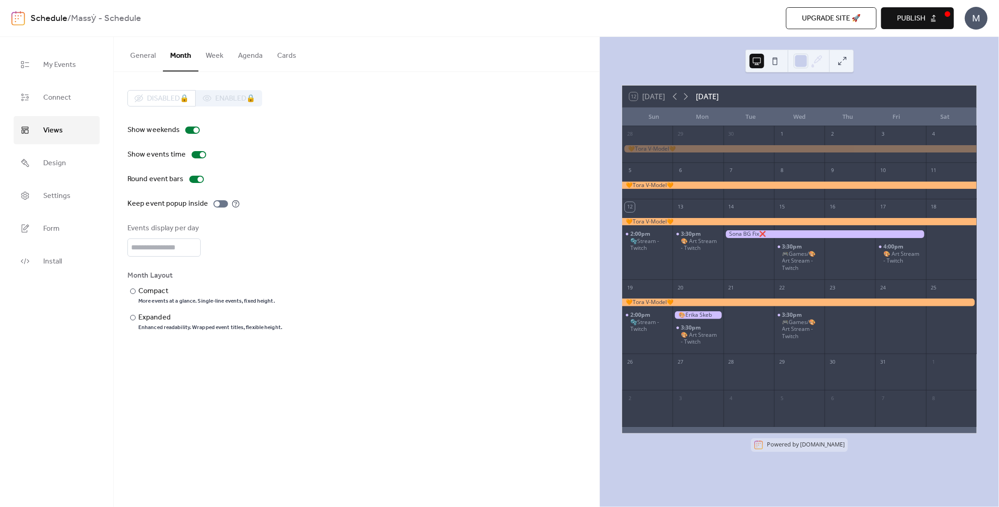
click at [581, 16] on button "Publish" at bounding box center [917, 18] width 73 height 22
click at [581, 97] on icon at bounding box center [686, 96] width 11 height 11
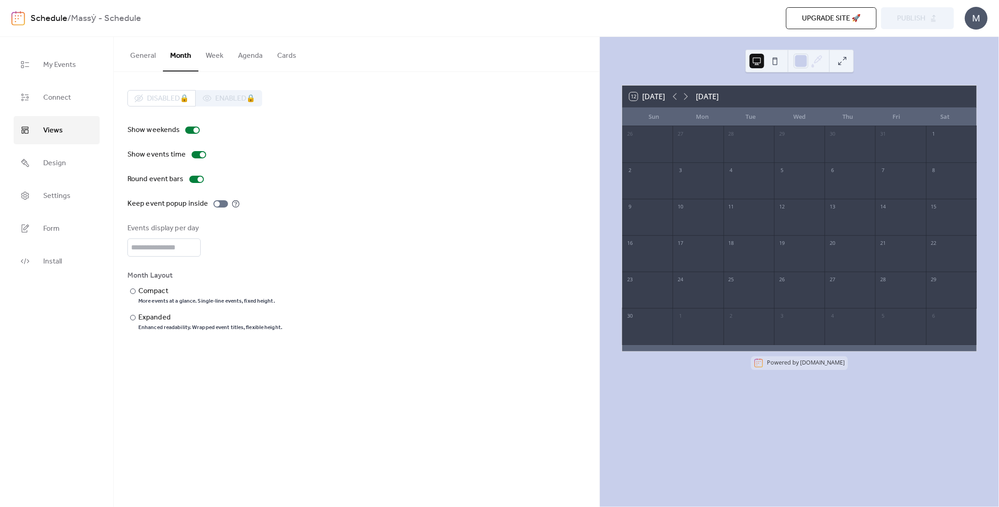
click at [581, 196] on div "3" at bounding box center [698, 181] width 51 height 36
drag, startPoint x: 706, startPoint y: 233, endPoint x: 691, endPoint y: 202, distance: 34.4
click at [581, 264] on div "26 27 28 29 30 31 1 2 3 4 5 6 7 8 9 10 11 12 13 14 15 16 17 18 19 20 21 22 23 2…" at bounding box center [799, 238] width 355 height 225
drag, startPoint x: 679, startPoint y: 159, endPoint x: 760, endPoint y: 244, distance: 117.2
click at [581, 247] on div "26 27 28 29 30 31 1 2 3 4 5 6 7 8 9 10 11 12 13 14 15 16 17 18 19 20 21 22 23 2…" at bounding box center [799, 238] width 355 height 225
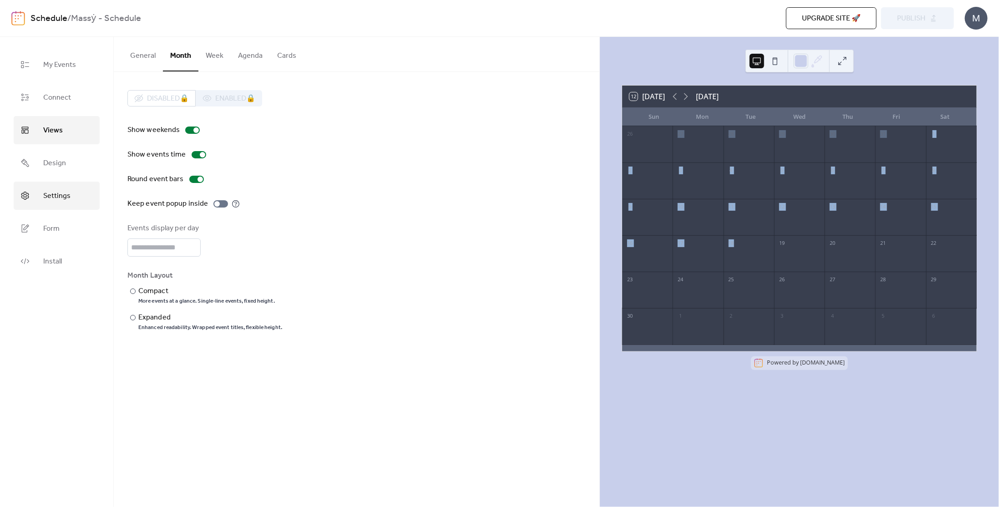
click at [73, 189] on link "Settings" at bounding box center [57, 196] width 86 height 28
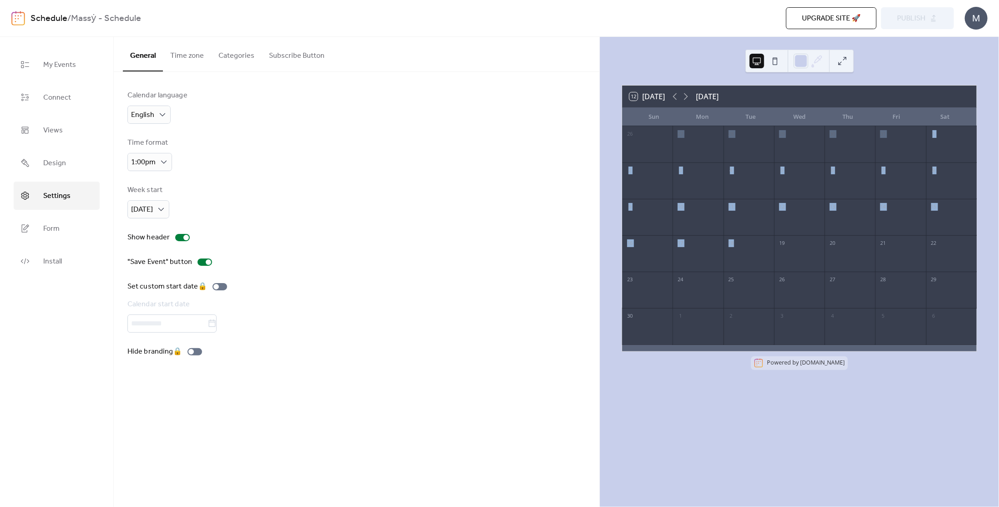
click at [171, 59] on button "Time zone" at bounding box center [187, 54] width 48 height 34
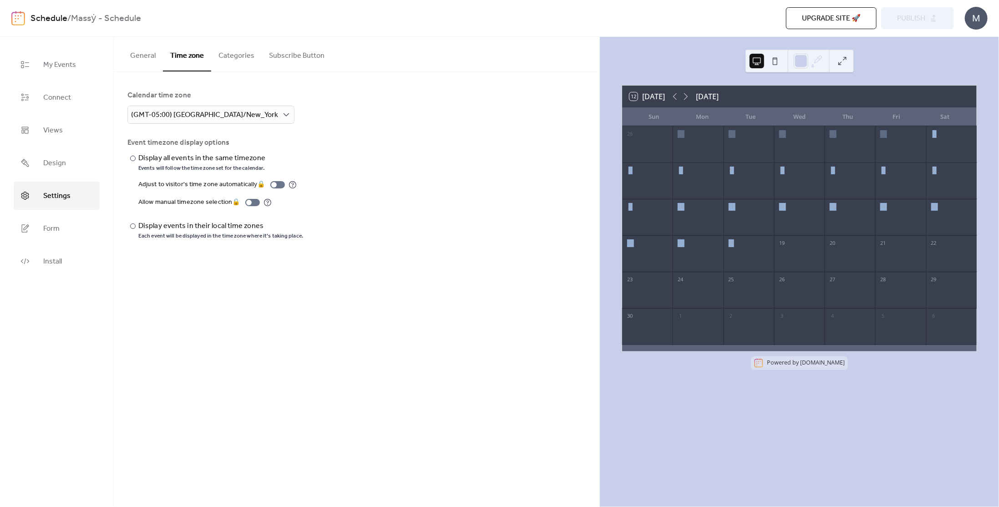
click at [235, 60] on button "Categories" at bounding box center [236, 54] width 51 height 34
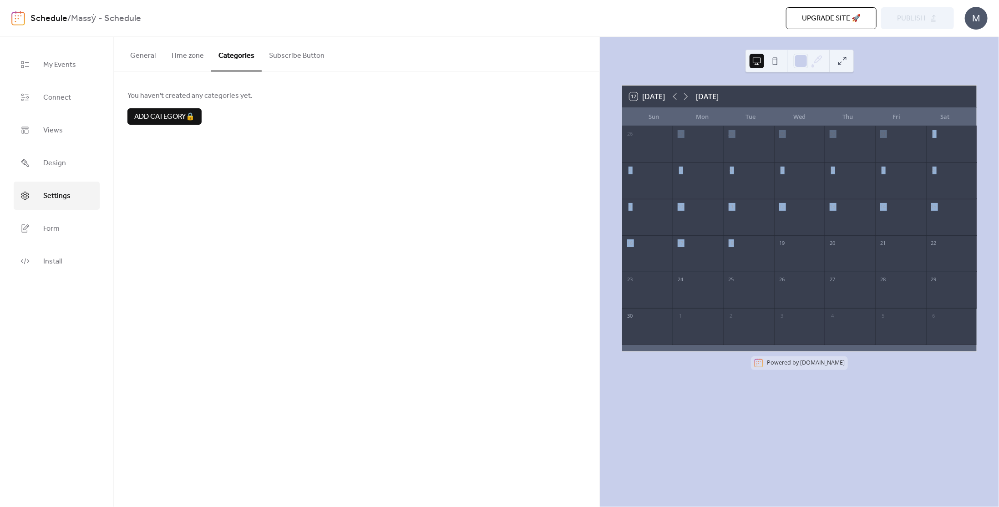
click at [271, 60] on button "Subscribe Button" at bounding box center [297, 54] width 70 height 34
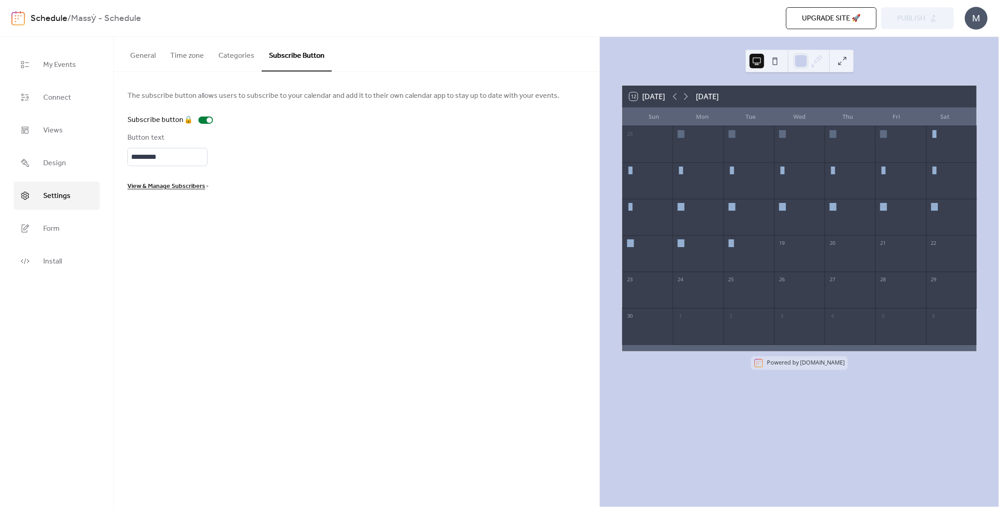
click at [144, 61] on button "General" at bounding box center [143, 54] width 40 height 34
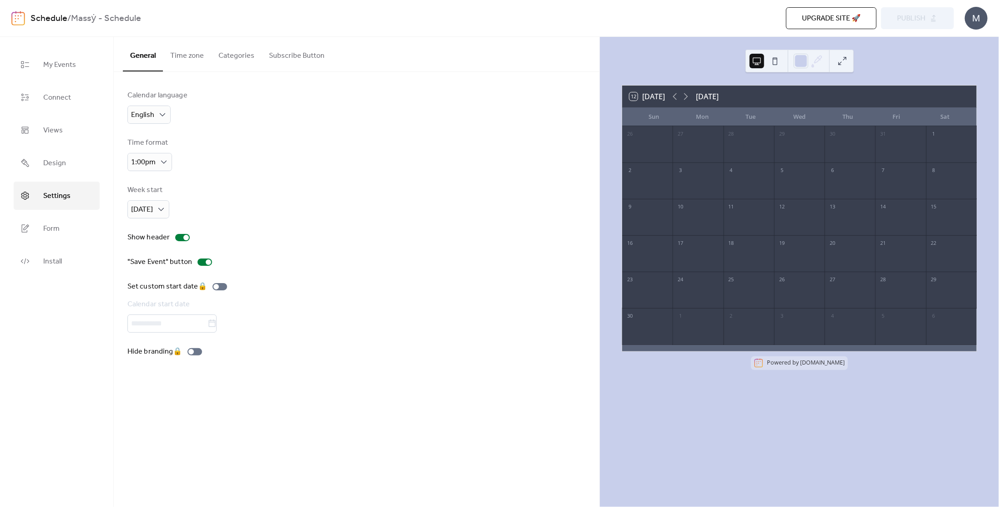
click at [224, 134] on div "Calendar language English Time format 1:00pm Week start [DATE] Show header "Sav…" at bounding box center [356, 223] width 458 height 267
click at [52, 70] on span "My Events" at bounding box center [59, 65] width 33 height 15
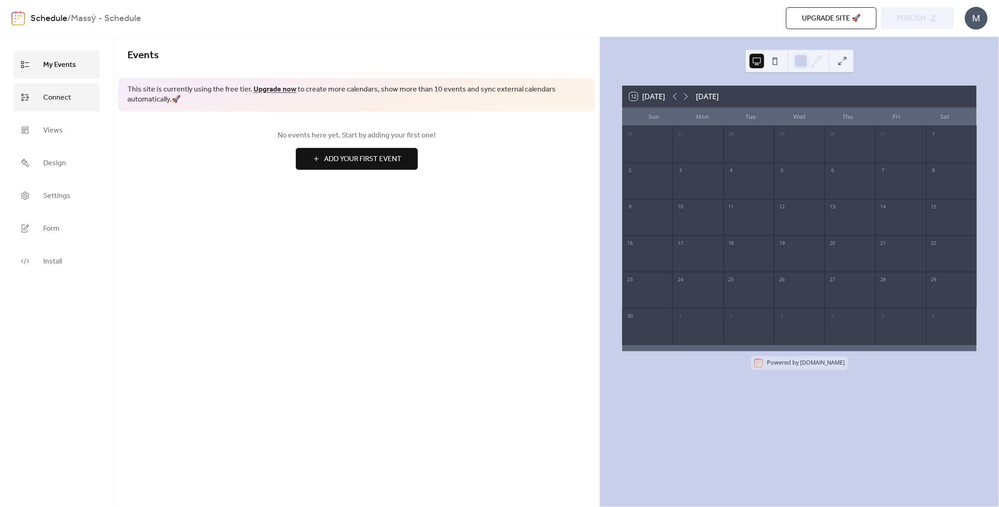
click at [51, 96] on span "Connect" at bounding box center [57, 98] width 28 height 15
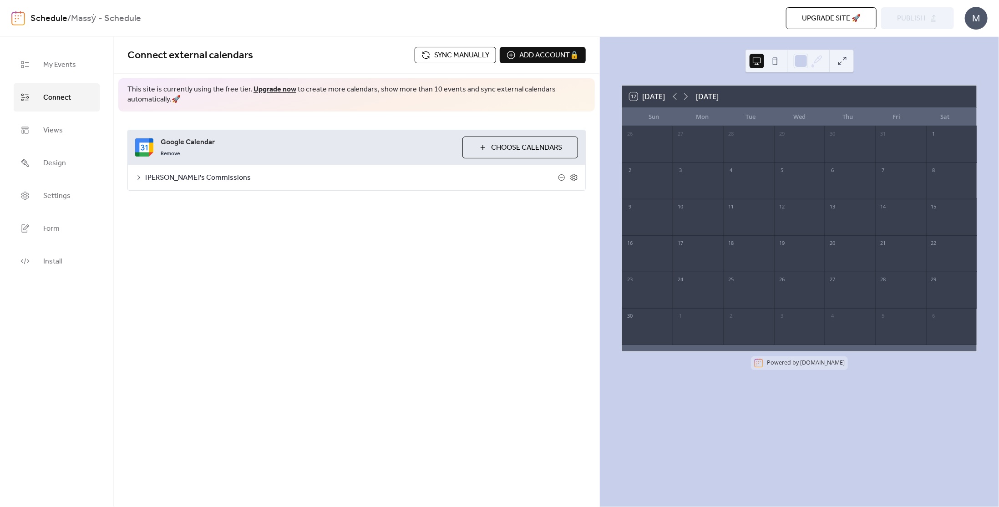
click at [178, 175] on span "[PERSON_NAME]'s Commissions" at bounding box center [351, 178] width 413 height 11
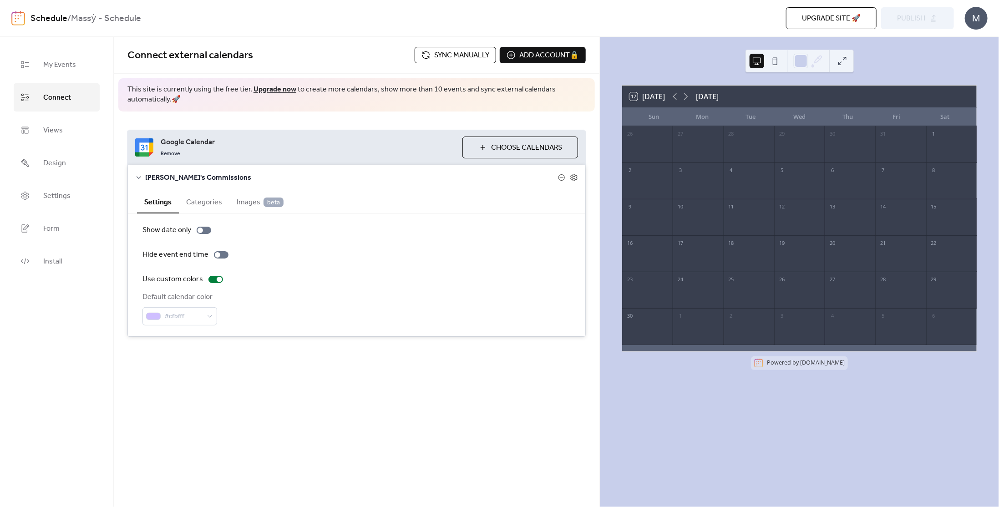
click at [213, 197] on button "Categories" at bounding box center [204, 201] width 51 height 22
click at [149, 205] on button "Settings" at bounding box center [158, 201] width 42 height 22
click at [43, 137] on span "Views" at bounding box center [53, 130] width 20 height 15
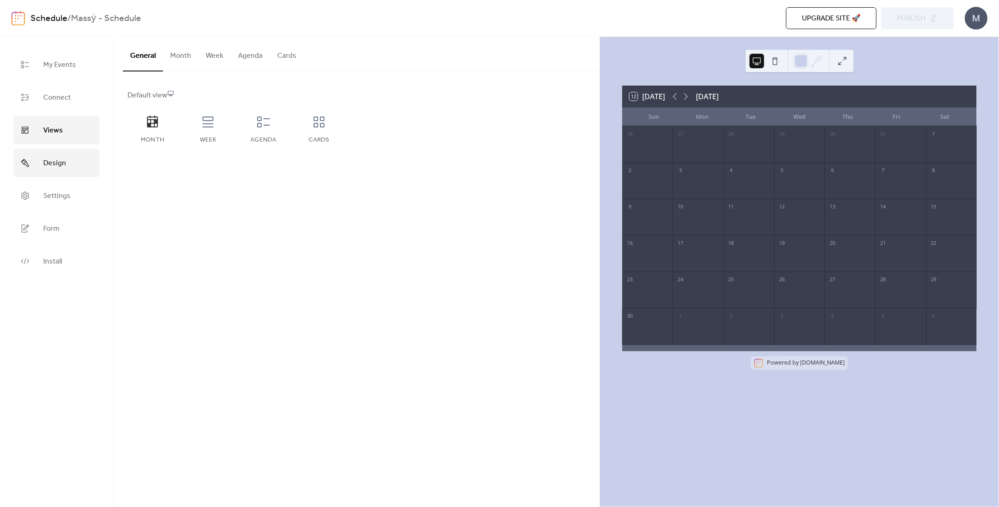
click at [52, 163] on span "Design" at bounding box center [54, 163] width 23 height 15
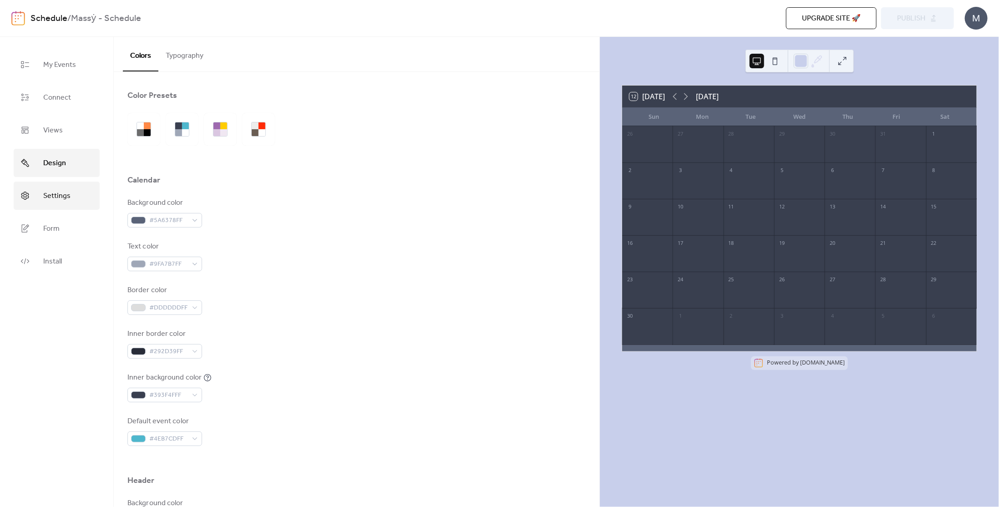
click at [65, 209] on link "Settings" at bounding box center [57, 196] width 86 height 28
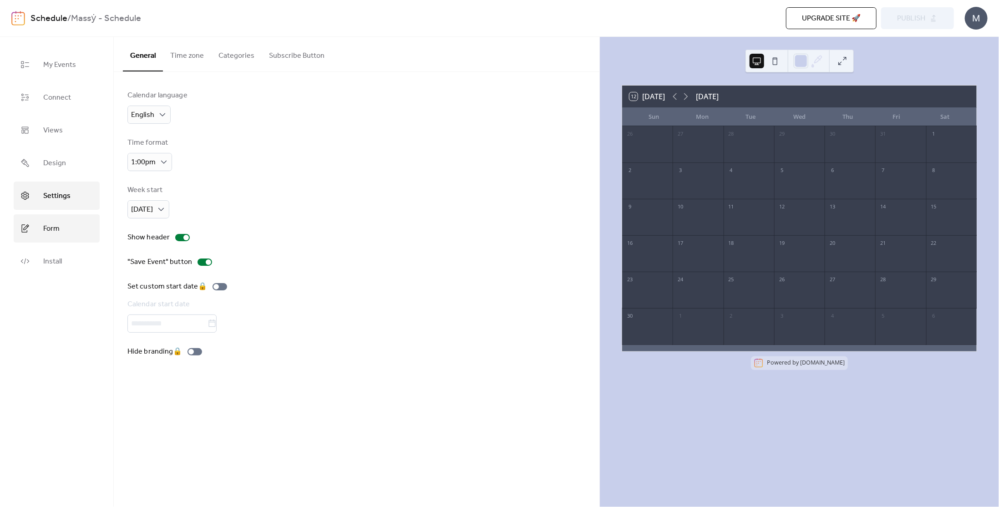
click at [67, 240] on link "Form" at bounding box center [57, 228] width 86 height 28
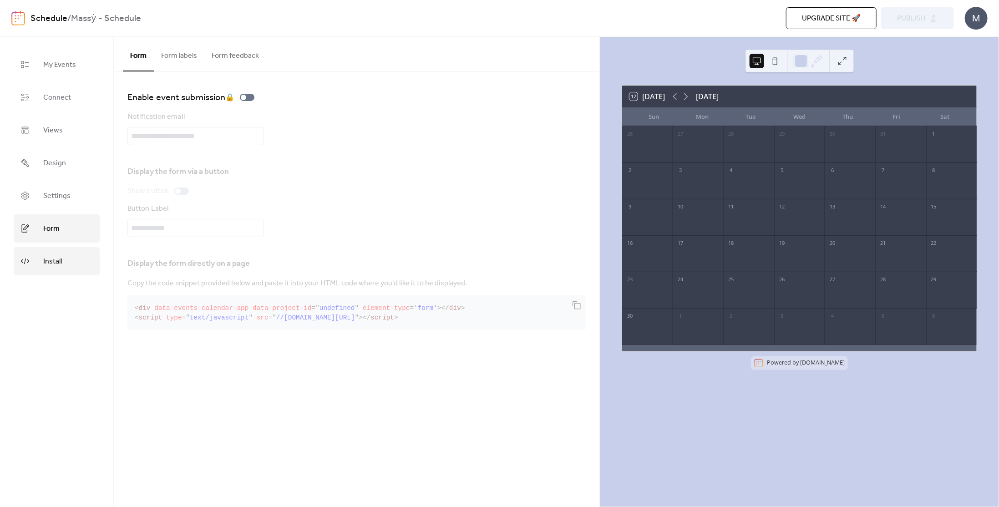
click at [64, 262] on link "Install" at bounding box center [57, 261] width 86 height 28
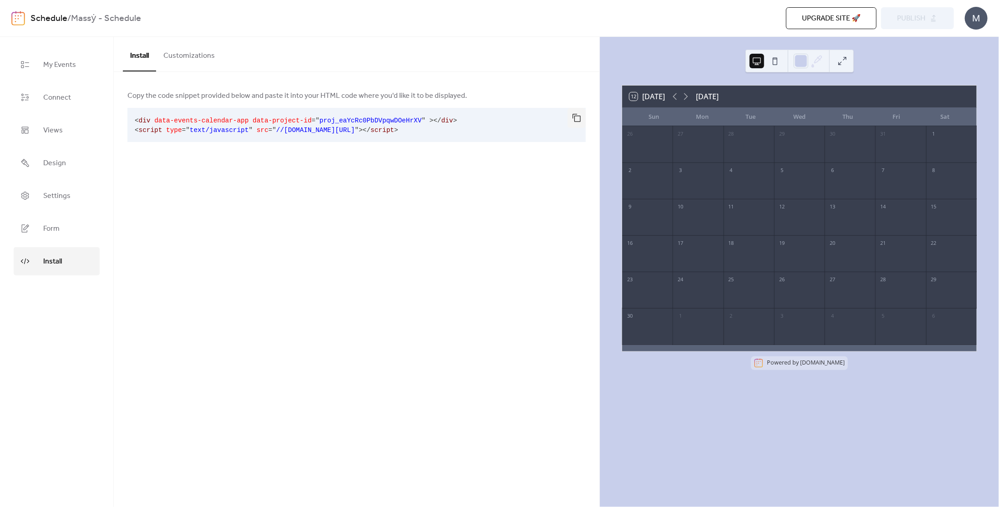
click at [185, 64] on button "Customizations" at bounding box center [189, 54] width 66 height 34
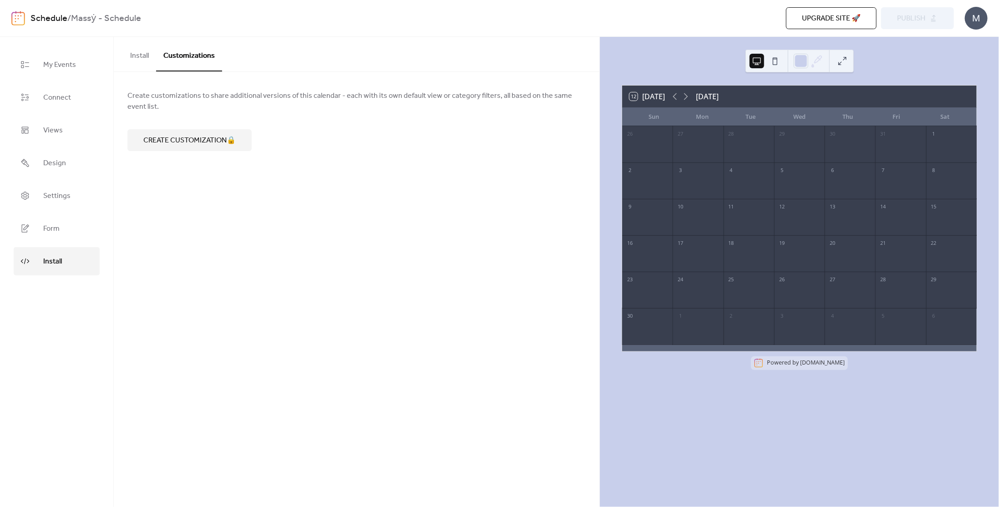
click at [144, 46] on button "Install" at bounding box center [139, 54] width 33 height 34
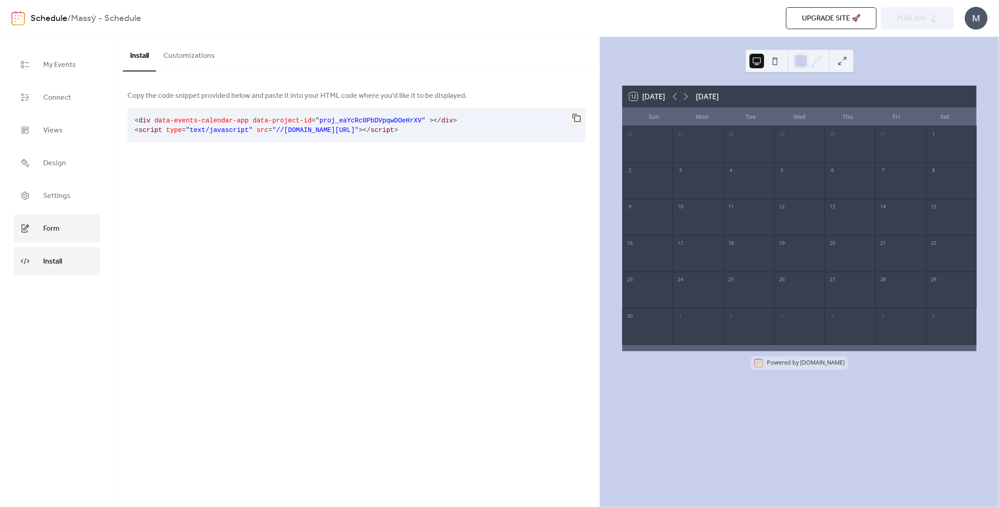
click at [51, 215] on link "Form" at bounding box center [57, 228] width 86 height 28
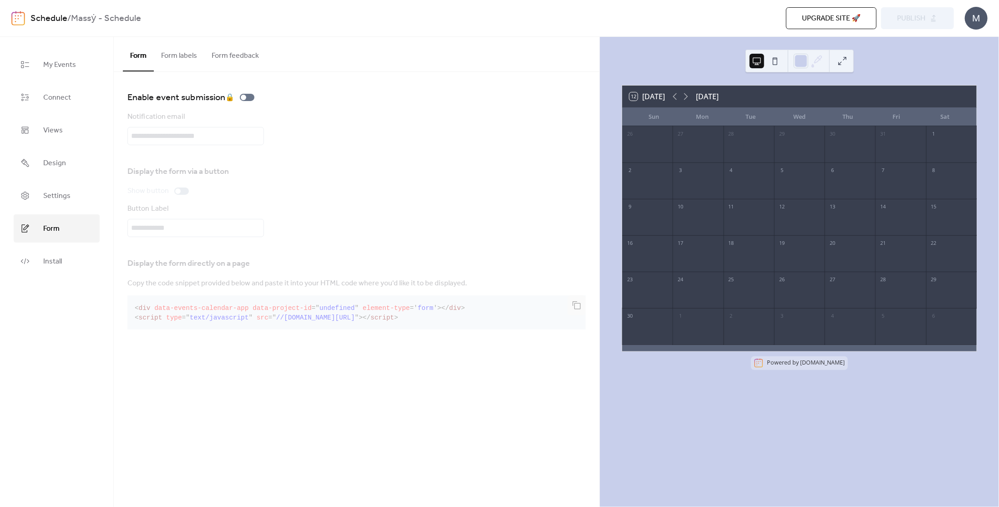
click at [189, 53] on button "Form labels" at bounding box center [179, 54] width 51 height 34
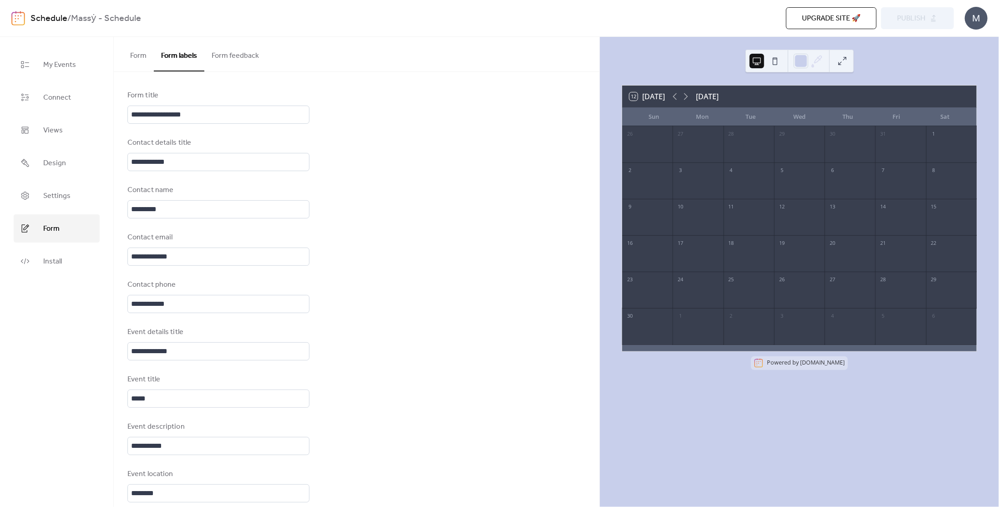
click at [137, 51] on button "Form" at bounding box center [138, 54] width 31 height 34
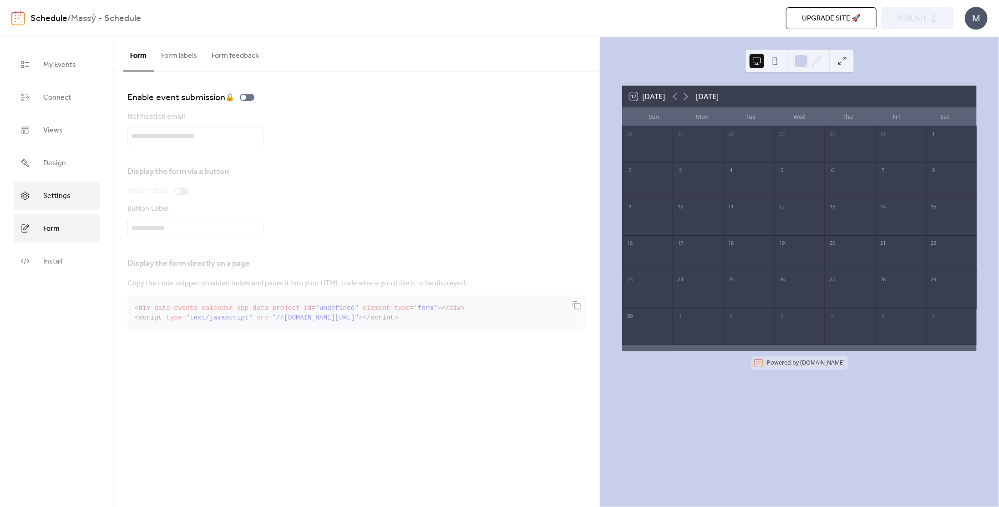
click at [48, 204] on link "Settings" at bounding box center [57, 196] width 86 height 28
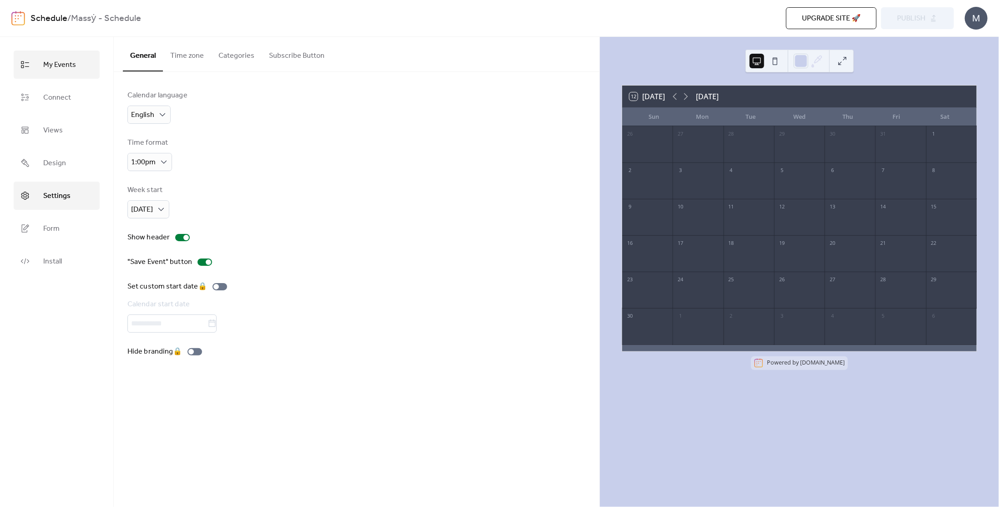
click at [72, 67] on span "My Events" at bounding box center [59, 65] width 33 height 15
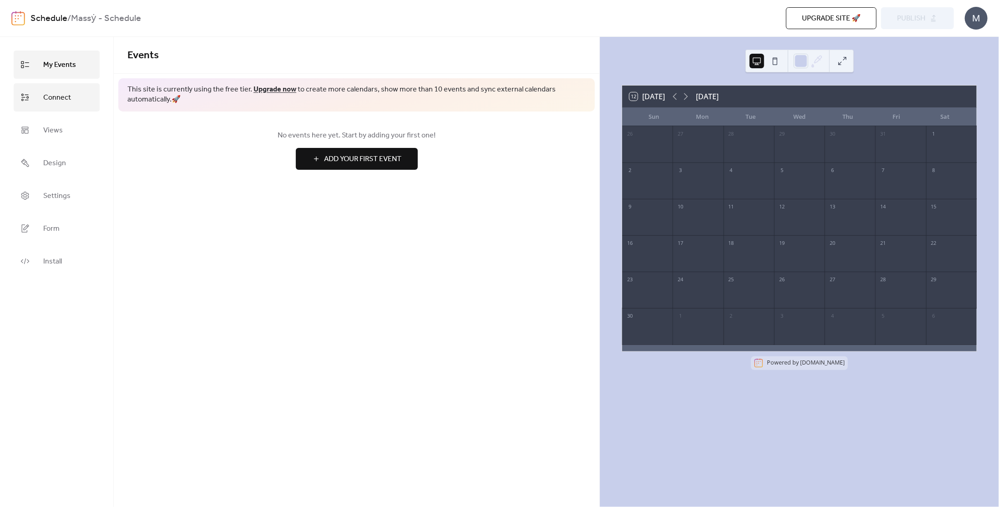
click at [73, 104] on link "Connect" at bounding box center [57, 97] width 86 height 28
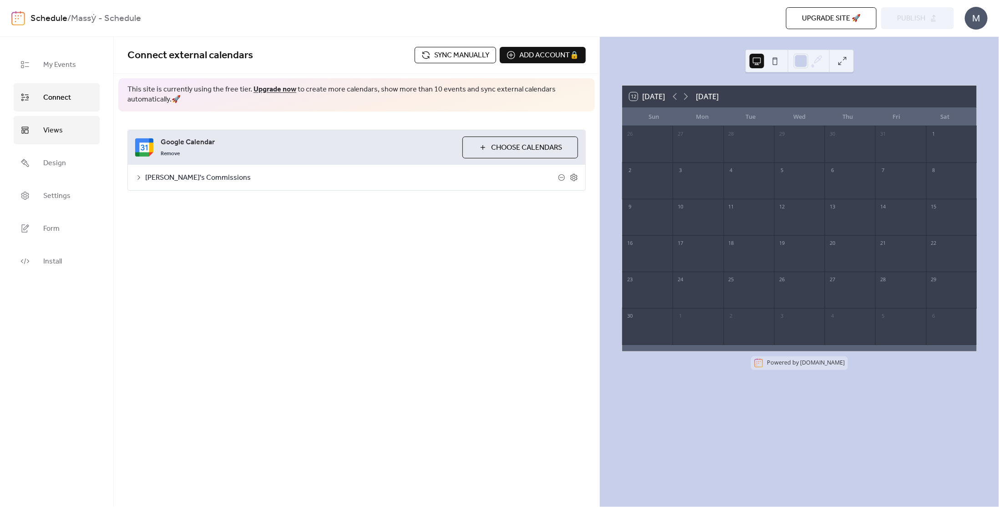
click at [62, 132] on link "Views" at bounding box center [57, 130] width 86 height 28
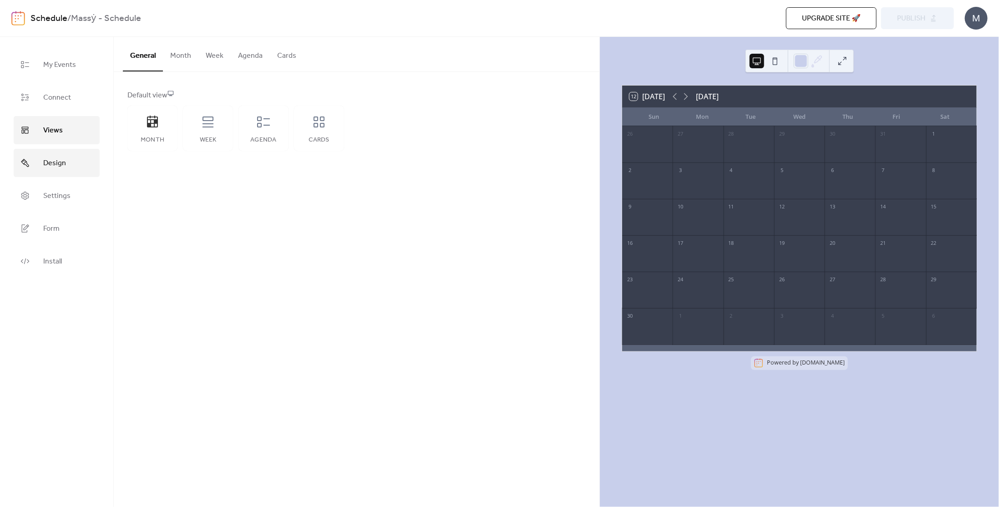
click at [55, 168] on span "Design" at bounding box center [54, 163] width 23 height 15
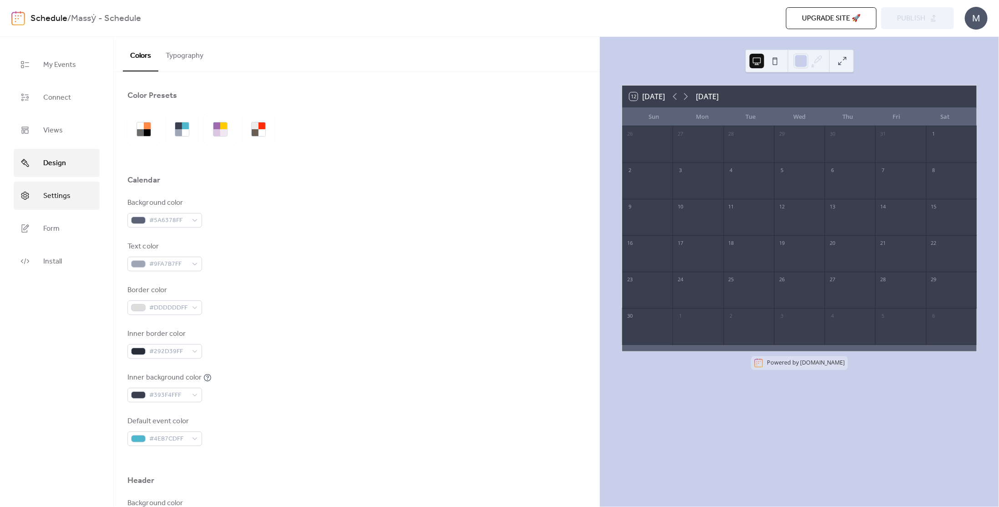
click at [46, 193] on span "Settings" at bounding box center [56, 196] width 27 height 15
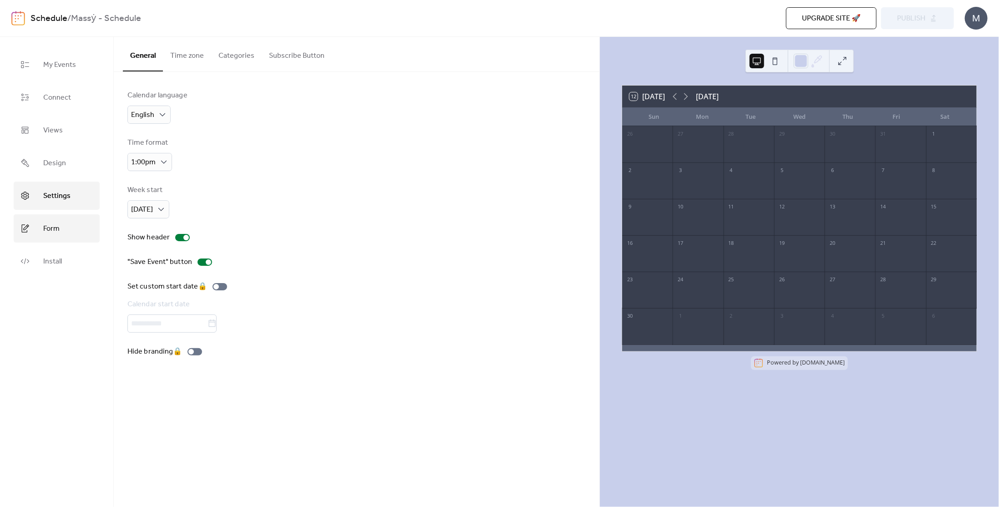
click at [39, 233] on link "Form" at bounding box center [57, 228] width 86 height 28
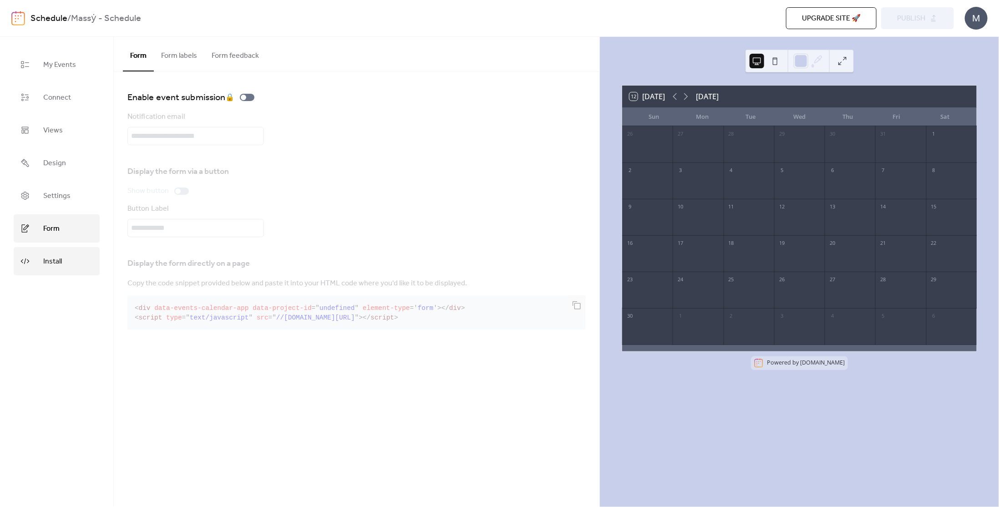
click at [56, 260] on span "Install" at bounding box center [52, 261] width 19 height 15
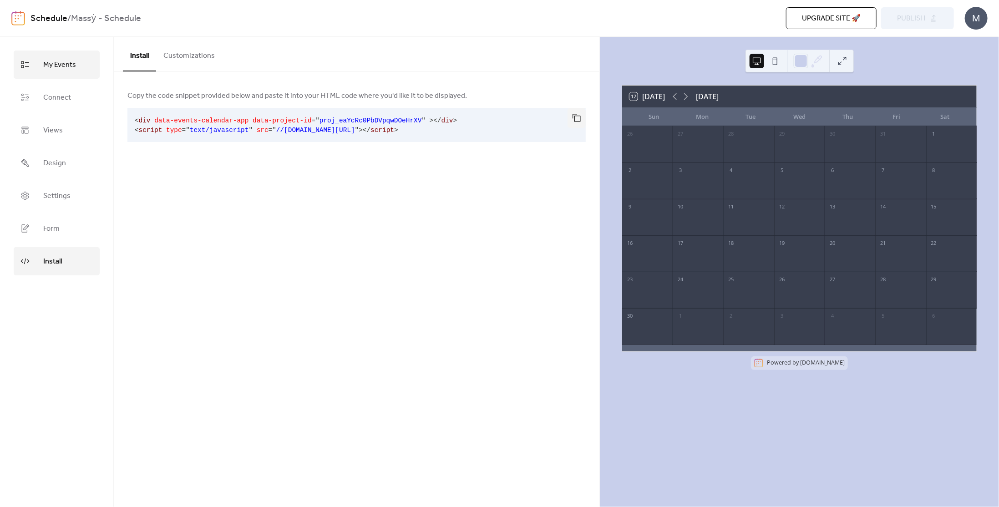
click at [61, 75] on link "My Events" at bounding box center [57, 65] width 86 height 28
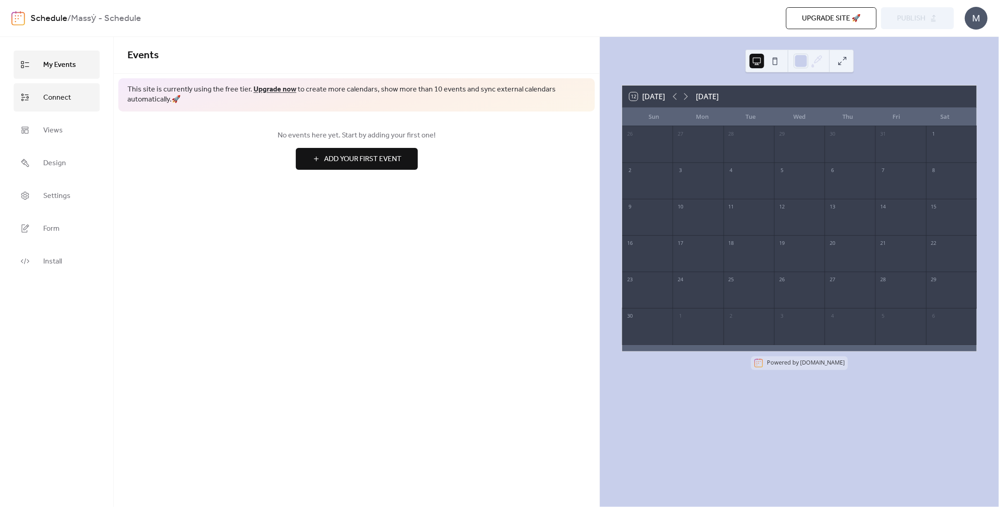
click at [45, 106] on link "Connect" at bounding box center [57, 97] width 86 height 28
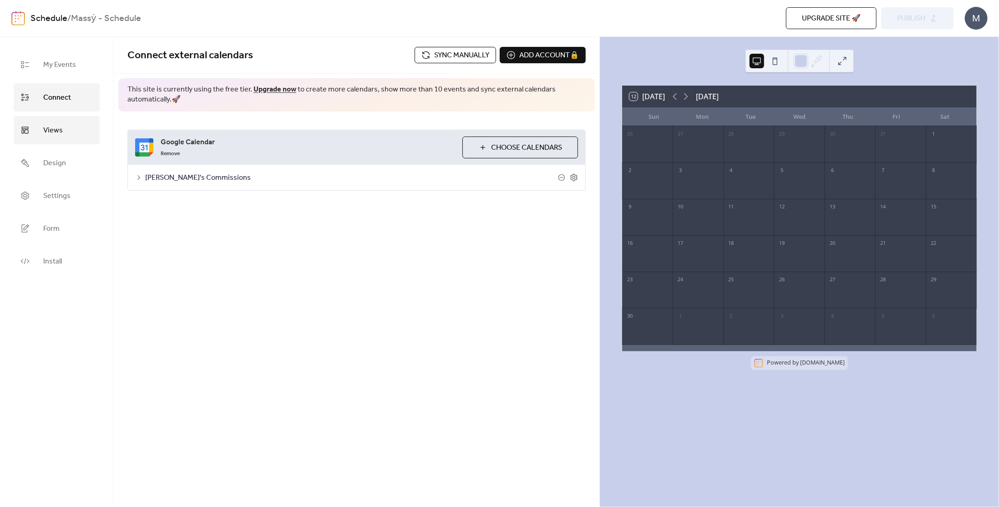
click at [52, 121] on link "Views" at bounding box center [57, 130] width 86 height 28
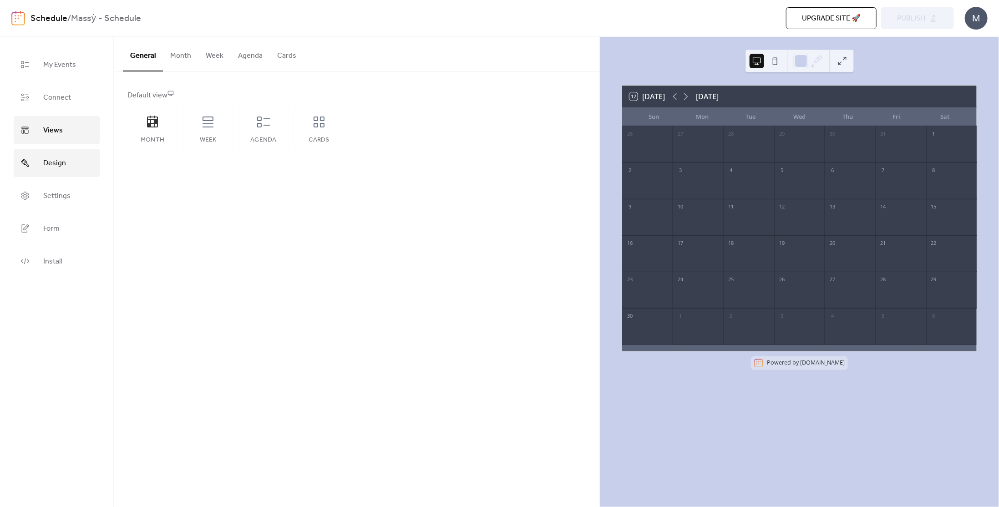
click at [55, 150] on link "Design" at bounding box center [57, 163] width 86 height 28
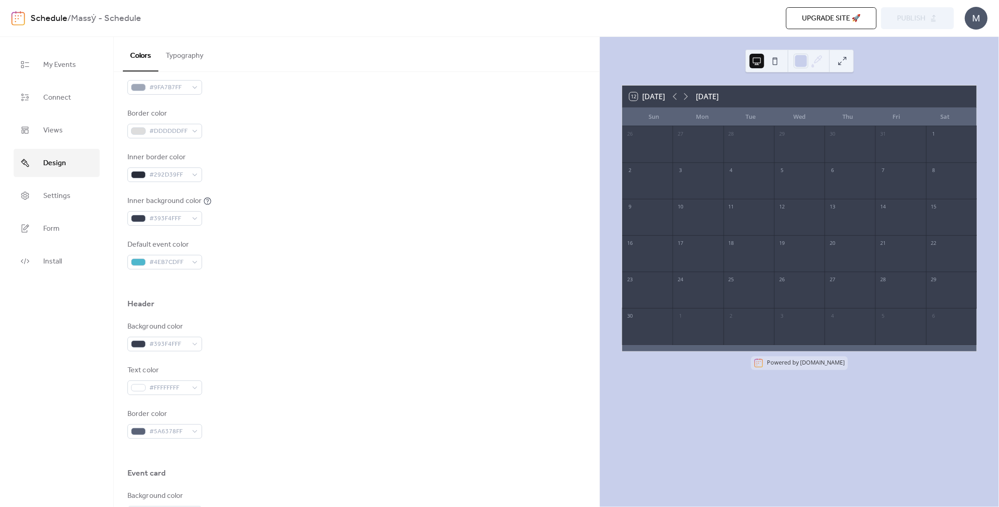
scroll to position [273, 0]
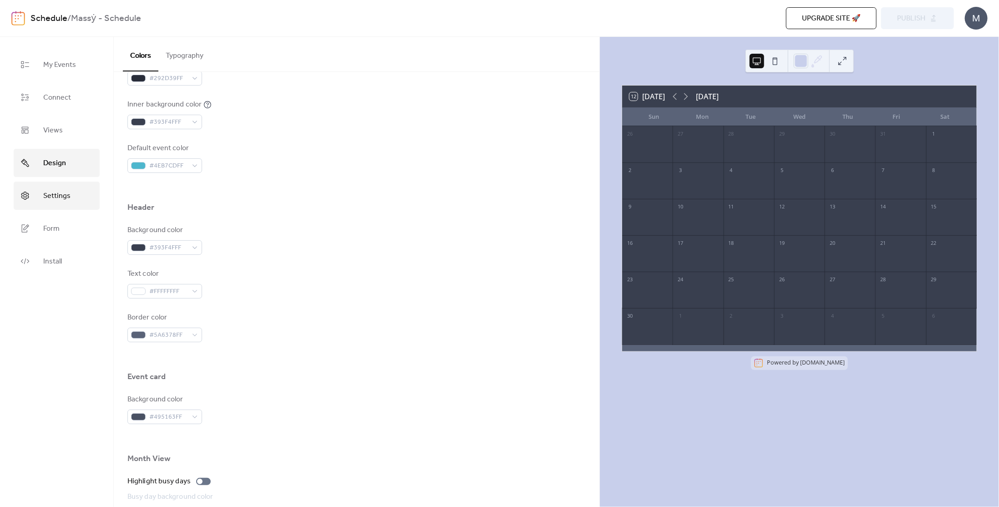
click at [53, 188] on link "Settings" at bounding box center [57, 196] width 86 height 28
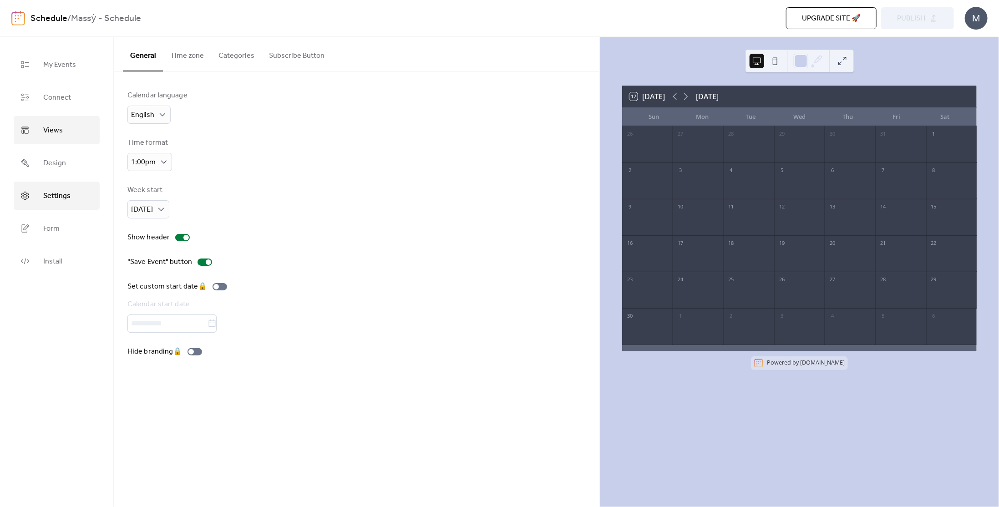
click at [62, 141] on link "Views" at bounding box center [57, 130] width 86 height 28
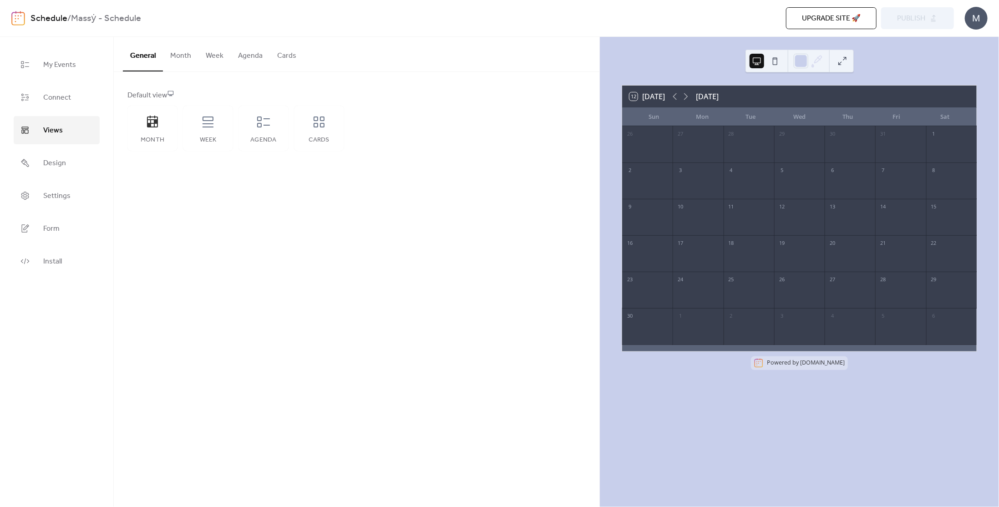
drag, startPoint x: 148, startPoint y: 54, endPoint x: 156, endPoint y: 54, distance: 7.7
click at [147, 54] on button "General" at bounding box center [143, 54] width 40 height 35
click at [179, 56] on button "Month" at bounding box center [181, 54] width 36 height 34
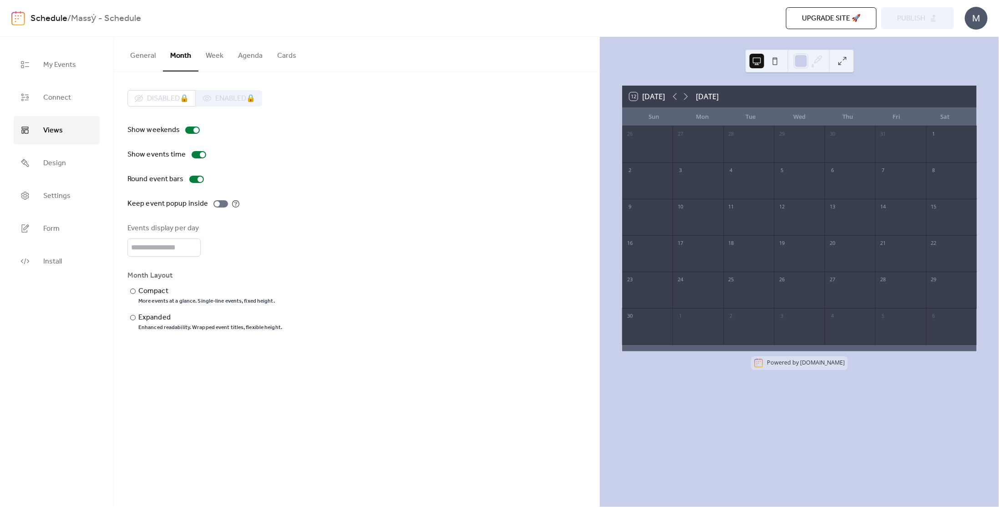
click at [203, 57] on button "Week" at bounding box center [214, 54] width 32 height 34
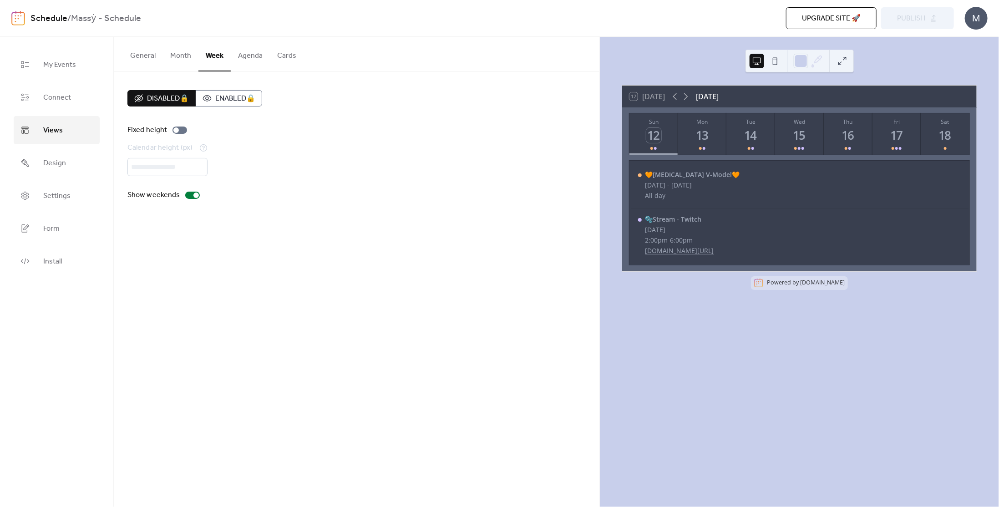
click at [246, 55] on button "Agenda" at bounding box center [250, 54] width 39 height 34
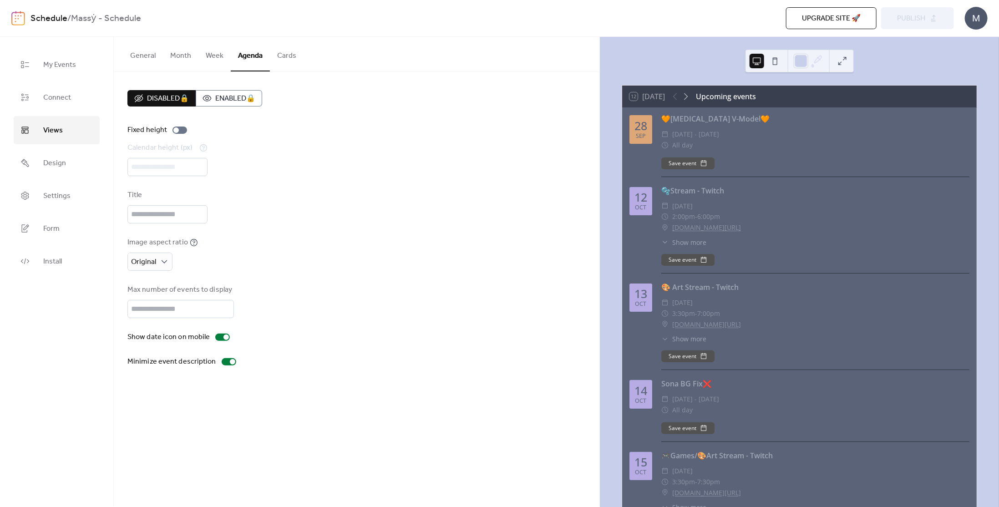
click at [286, 59] on button "Cards" at bounding box center [287, 54] width 34 height 34
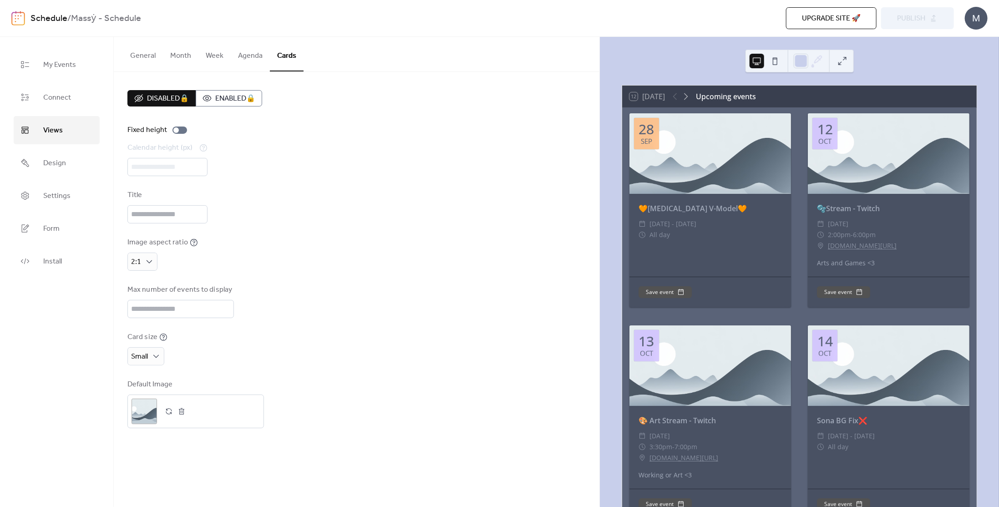
click at [234, 96] on div "Disabled 🔒 Enabled 🔒" at bounding box center [194, 98] width 135 height 16
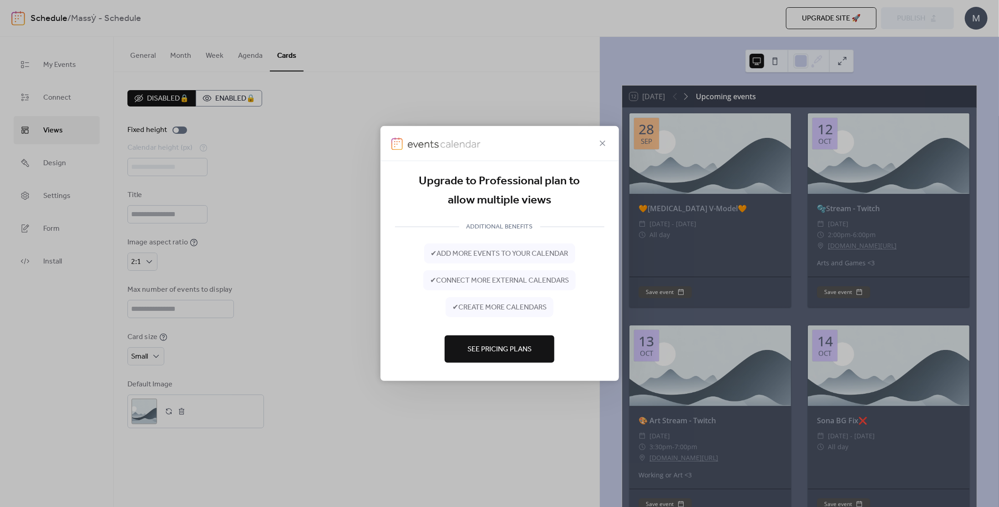
click at [581, 144] on div at bounding box center [500, 143] width 239 height 35
click at [581, 145] on icon at bounding box center [602, 143] width 11 height 11
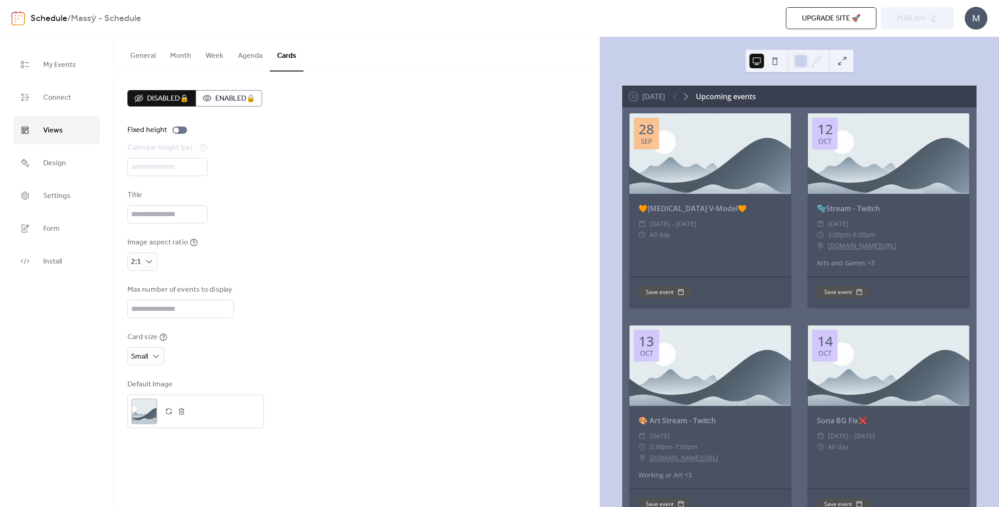
click at [178, 60] on button "Month" at bounding box center [181, 54] width 36 height 34
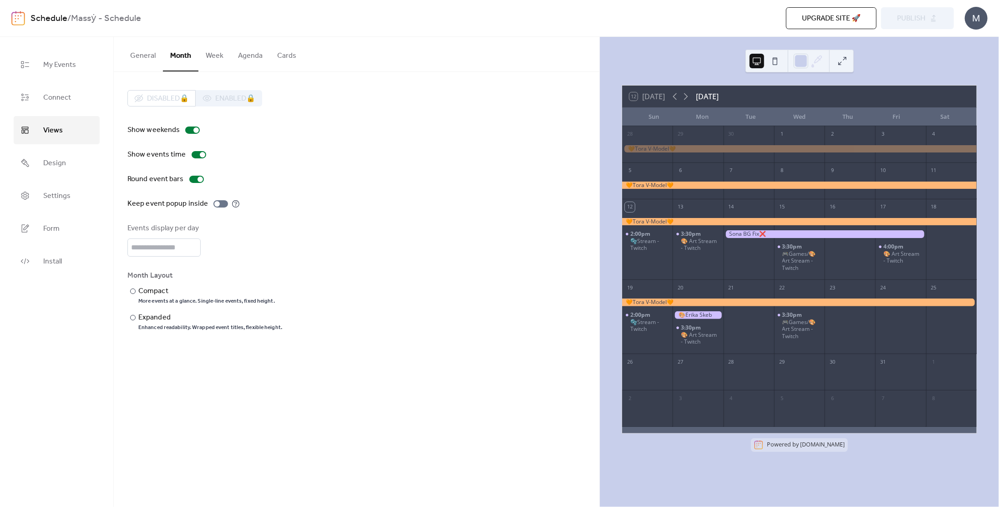
click at [132, 55] on button "General" at bounding box center [143, 54] width 40 height 34
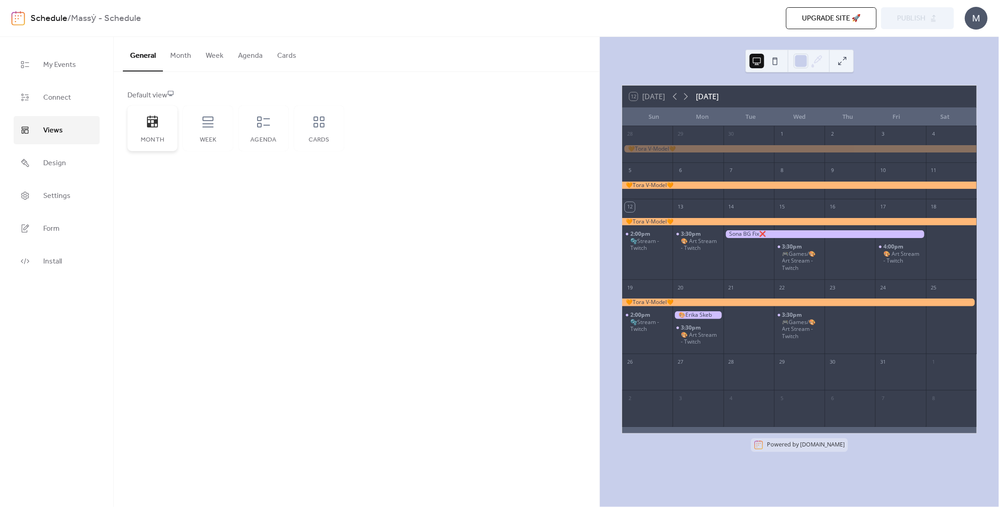
click at [144, 127] on div "Month" at bounding box center [152, 129] width 50 height 46
click at [222, 131] on div "Week" at bounding box center [208, 129] width 50 height 46
click at [278, 135] on div "Agenda" at bounding box center [264, 129] width 50 height 46
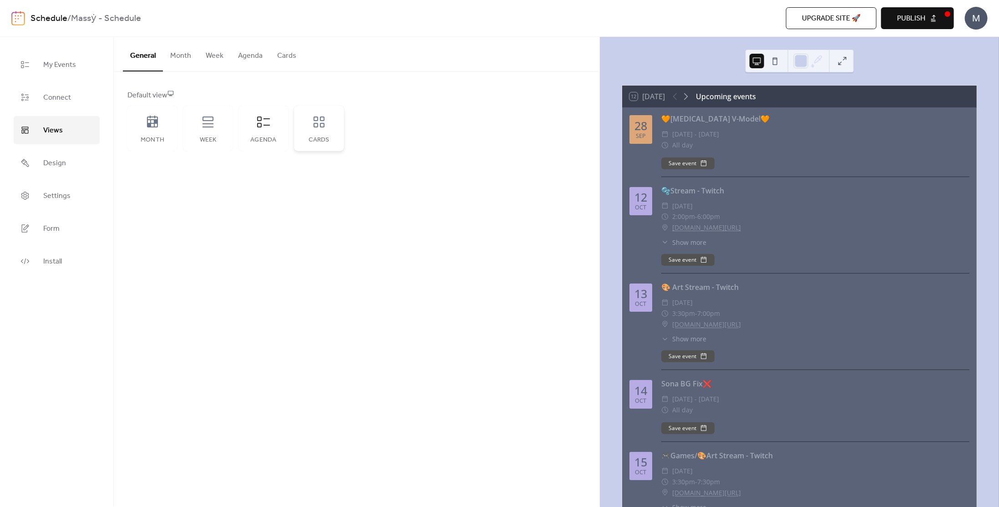
click at [317, 137] on div "Cards" at bounding box center [319, 140] width 32 height 7
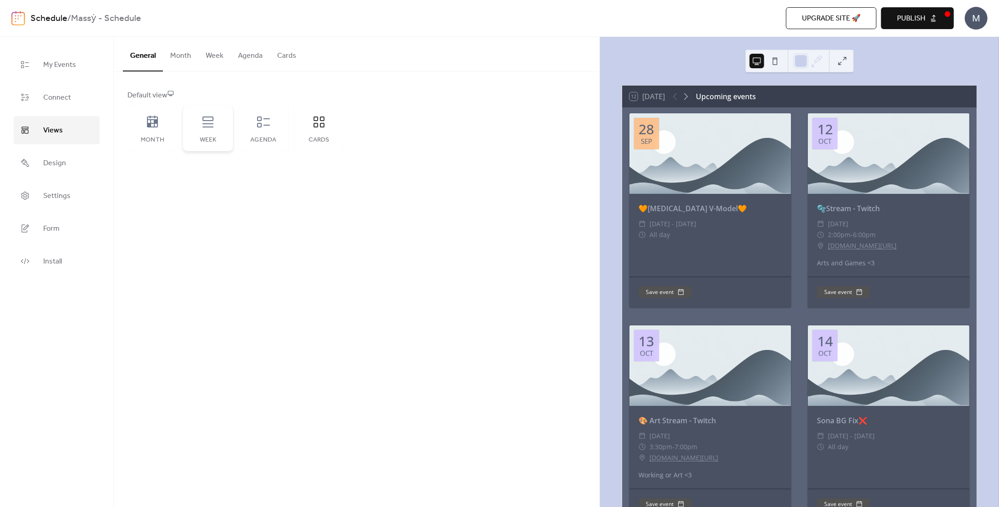
click at [189, 122] on div "Week" at bounding box center [208, 129] width 50 height 46
click at [166, 127] on div "Month" at bounding box center [152, 129] width 50 height 46
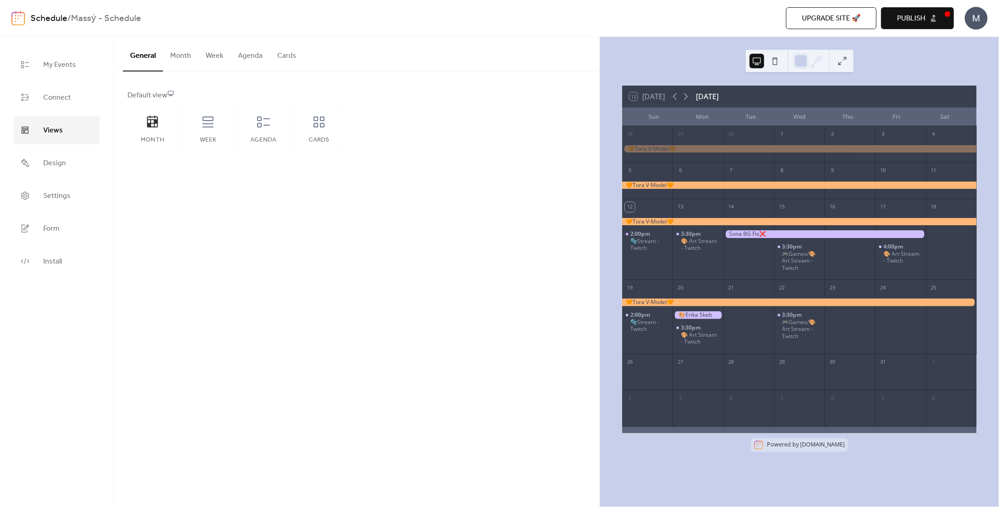
click at [187, 59] on button "Month" at bounding box center [181, 54] width 36 height 34
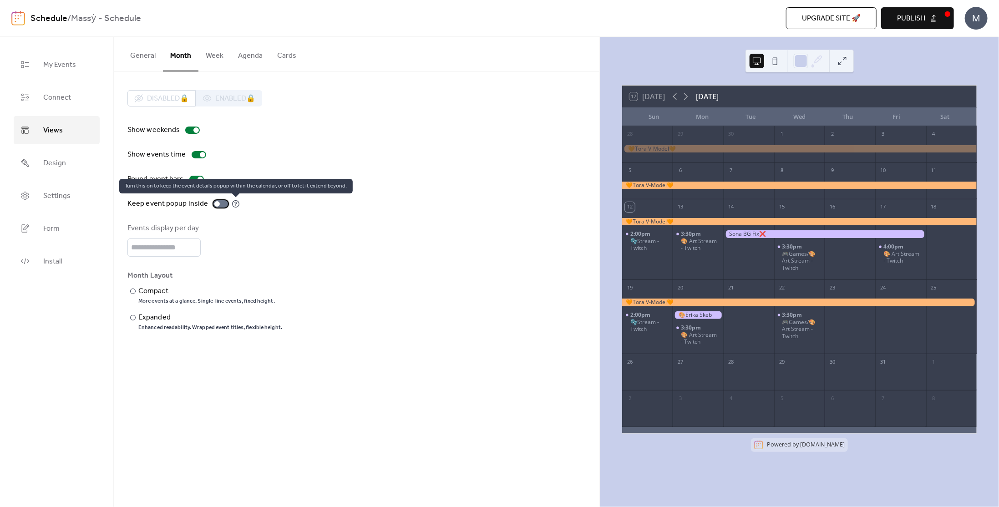
click at [234, 203] on icon at bounding box center [236, 204] width 8 height 8
click at [553, 204] on div "Keep event popup inside" at bounding box center [356, 203] width 458 height 11
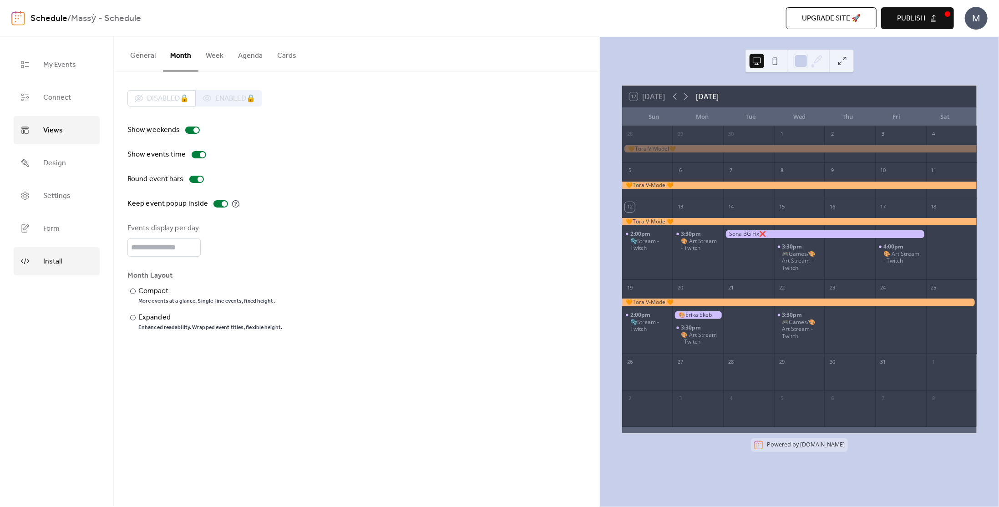
click at [56, 260] on span "Install" at bounding box center [52, 261] width 19 height 15
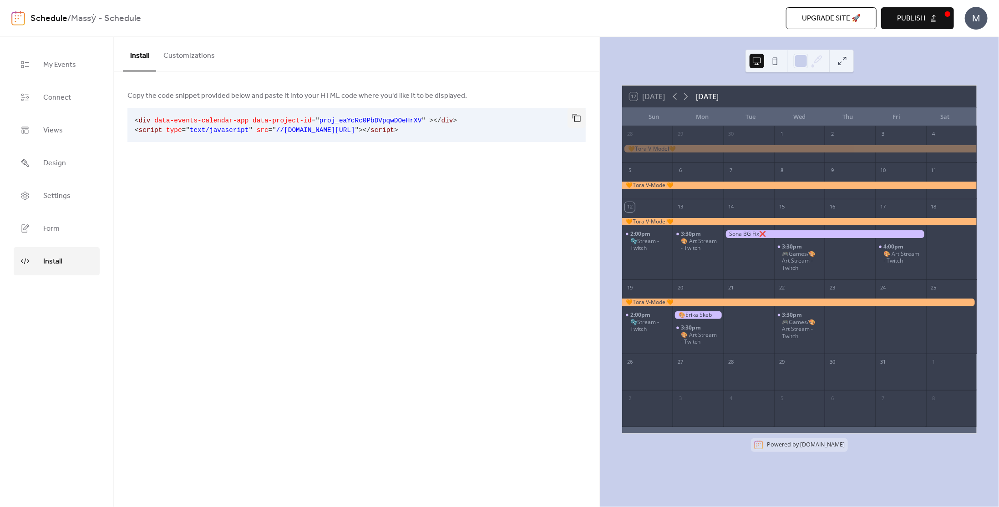
click at [192, 53] on button "Customizations" at bounding box center [189, 54] width 66 height 34
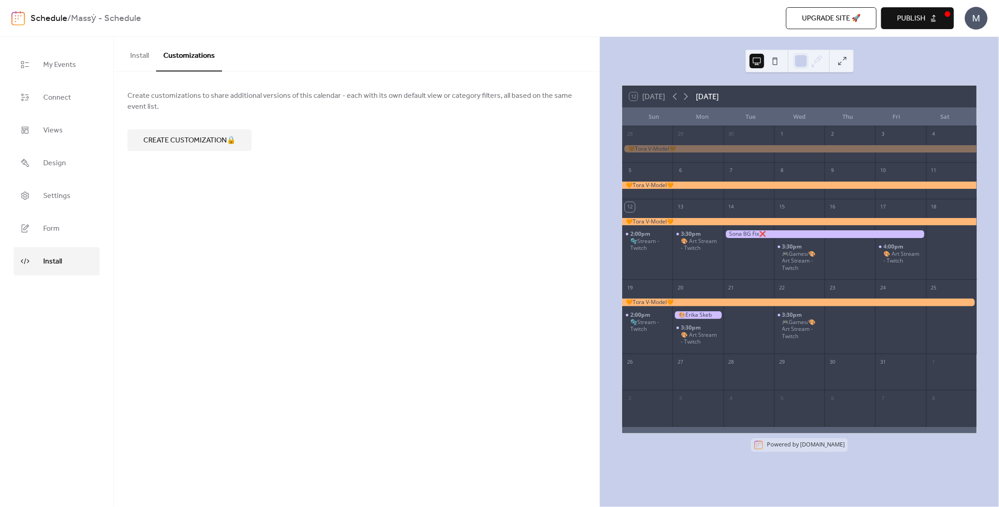
click at [132, 56] on button "Install" at bounding box center [139, 54] width 33 height 34
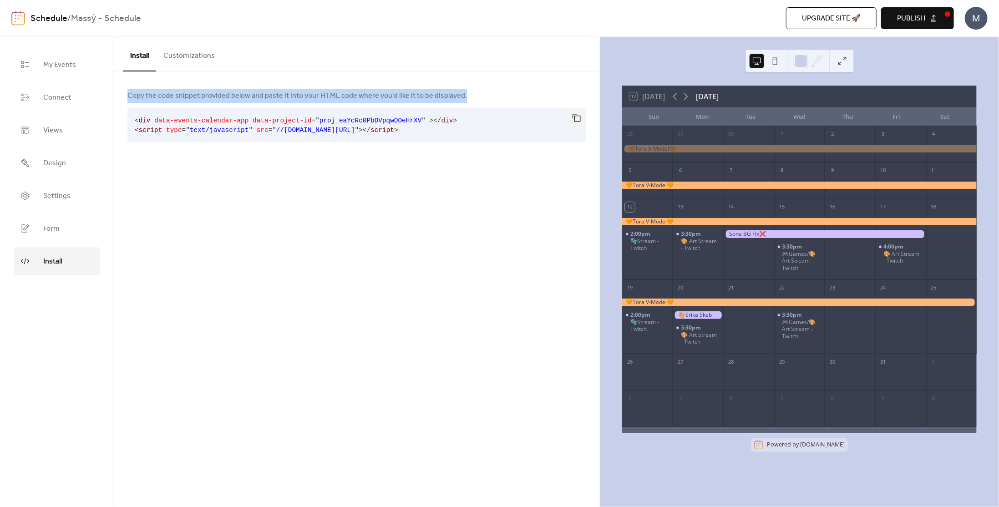
drag, startPoint x: 117, startPoint y: 100, endPoint x: 483, endPoint y: 98, distance: 366.0
click at [483, 98] on div "Copy the code snippet provided below and paste it into your HTML code where you…" at bounding box center [357, 123] width 486 height 103
click at [476, 168] on div "Copy the code snippet provided below and paste it into your HTML code where you…" at bounding box center [357, 123] width 486 height 103
click at [581, 9] on button "Publish" at bounding box center [917, 18] width 73 height 22
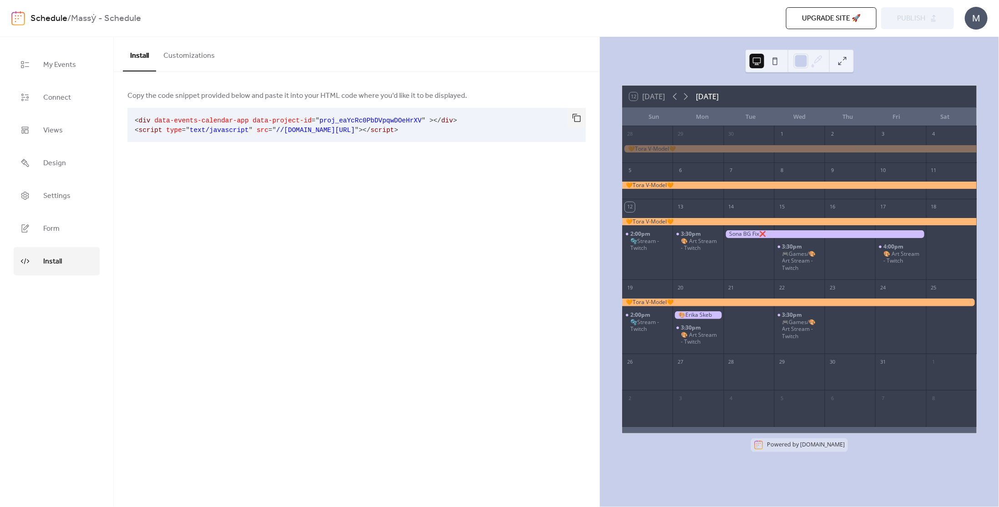
click at [572, 118] on button "button" at bounding box center [577, 118] width 18 height 20
